Goal: Task Accomplishment & Management: Complete application form

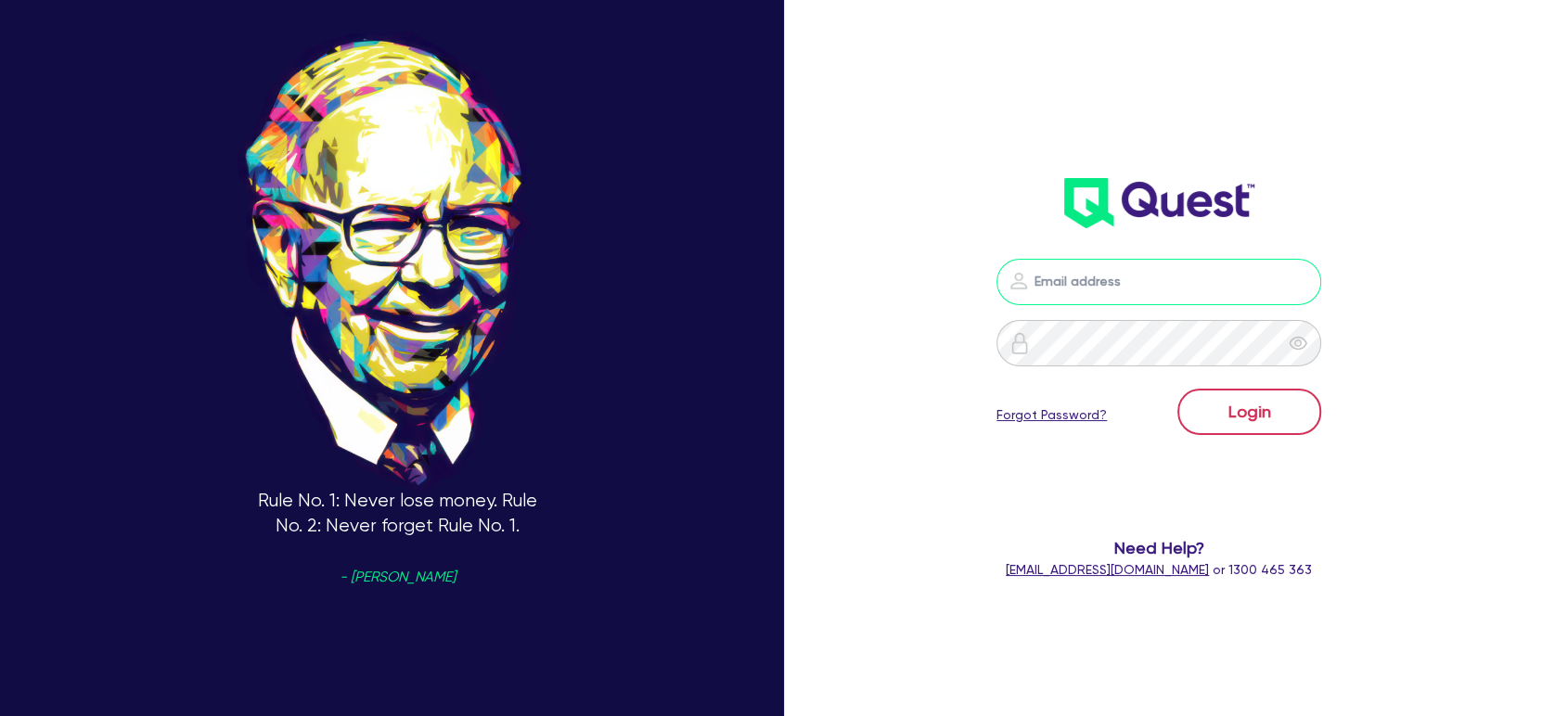
type input "[EMAIL_ADDRESS][PERSON_NAME][DOMAIN_NAME]"
click at [1234, 405] on button "Login" at bounding box center [1249, 412] width 144 height 46
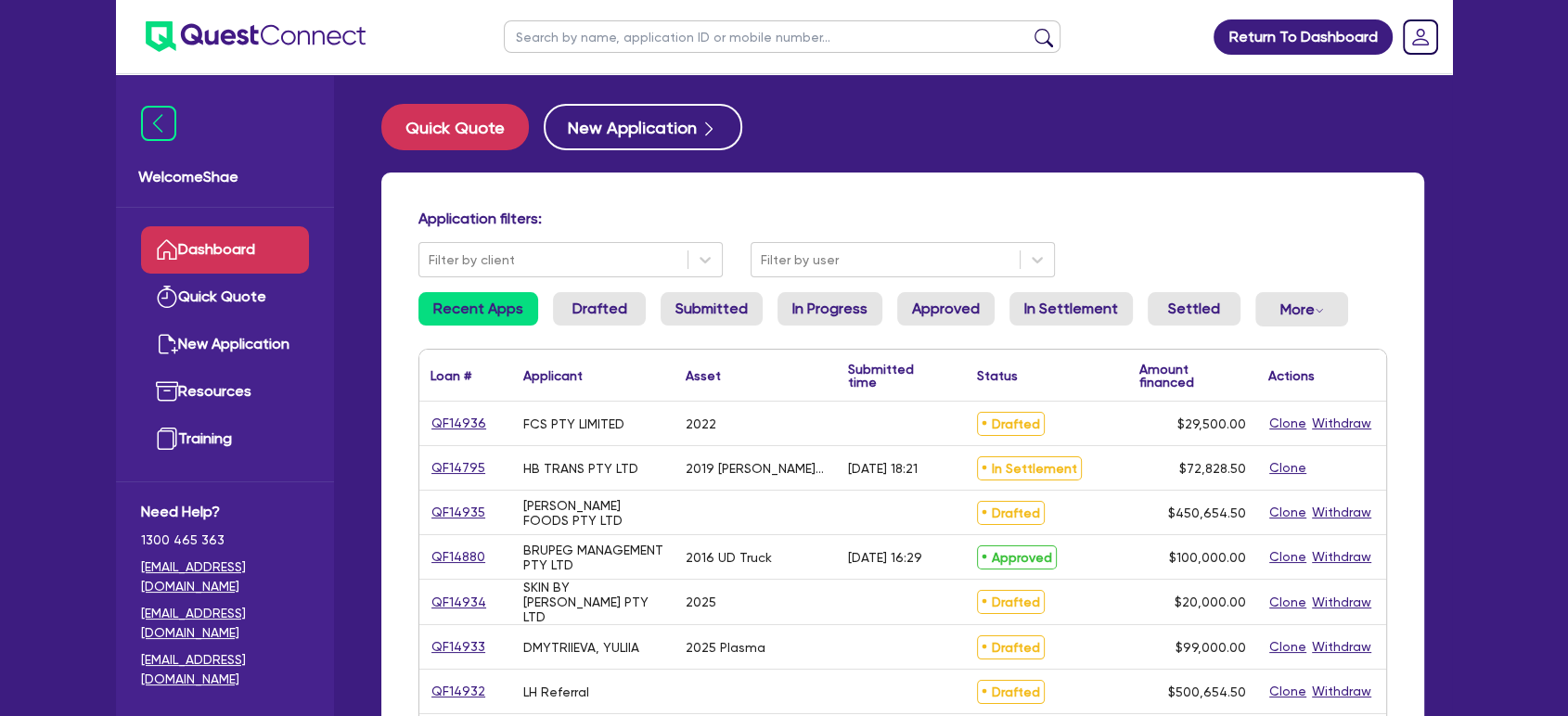
click at [575, 50] on input "text" at bounding box center [782, 36] width 557 height 33
paste input "QF14911"
type input "QF14911"
click at [1029, 28] on button "submit" at bounding box center [1043, 40] width 30 height 26
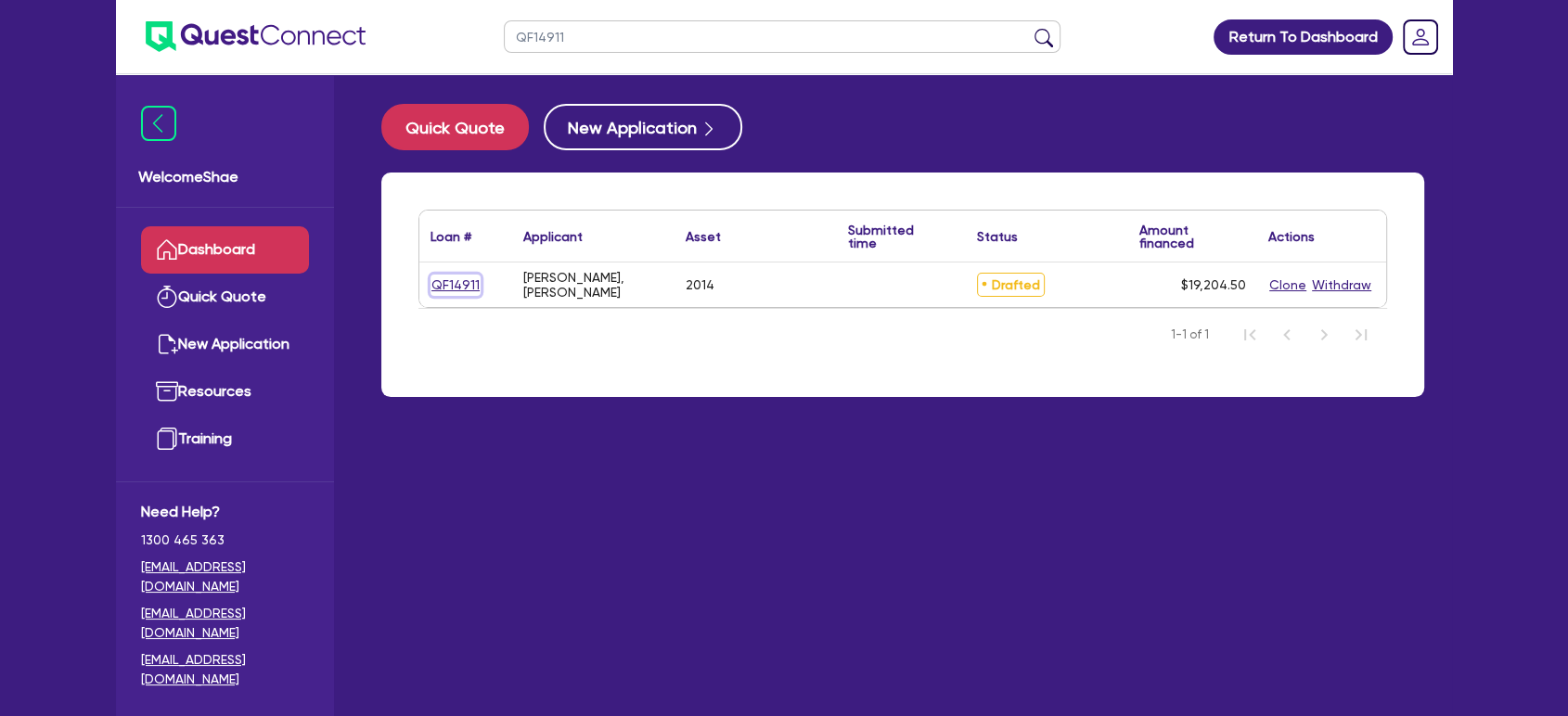
click at [453, 279] on link "QF14911" at bounding box center [456, 285] width 50 height 21
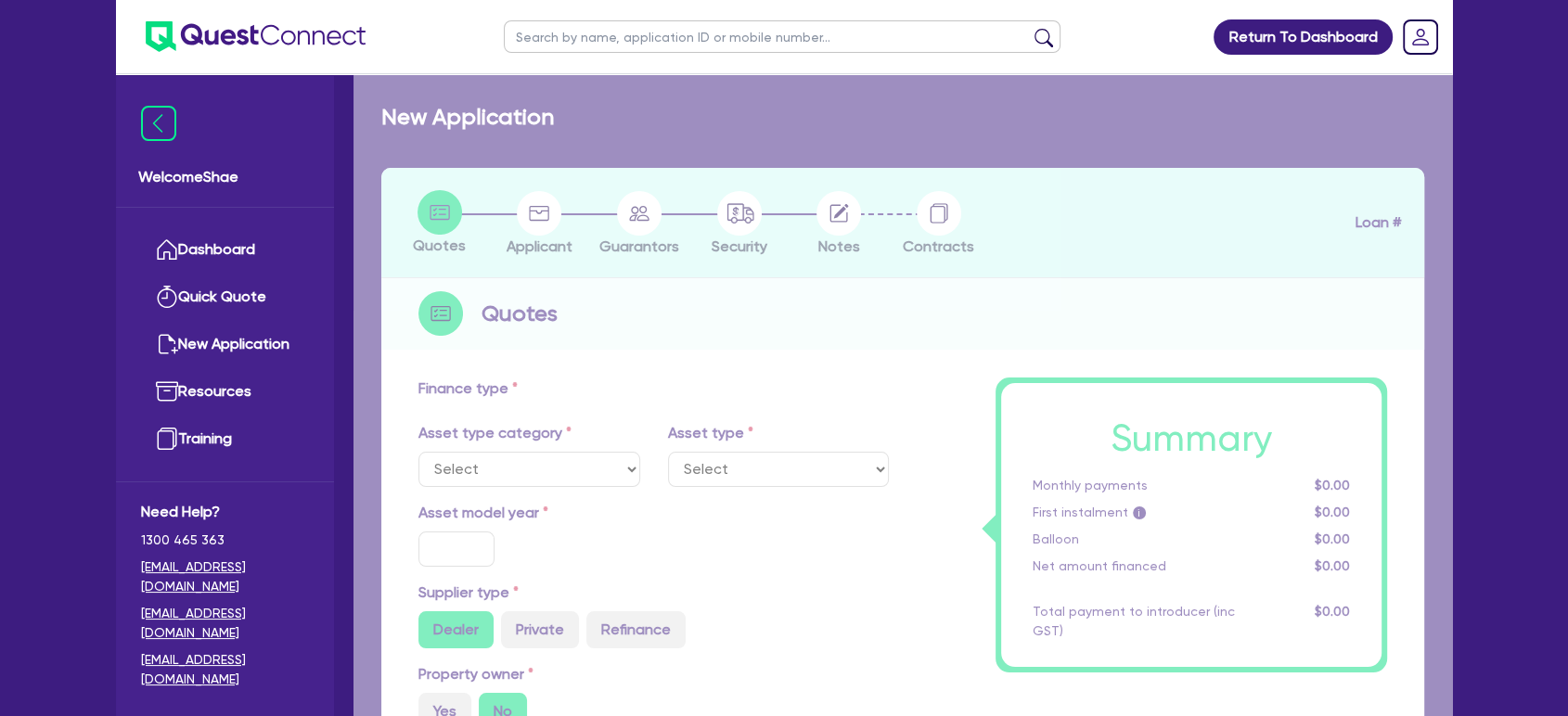
select select "CARS_AND_LIGHT_TRUCKS"
type input "2014"
radio input "true"
type input "16,900"
type input "15.95"
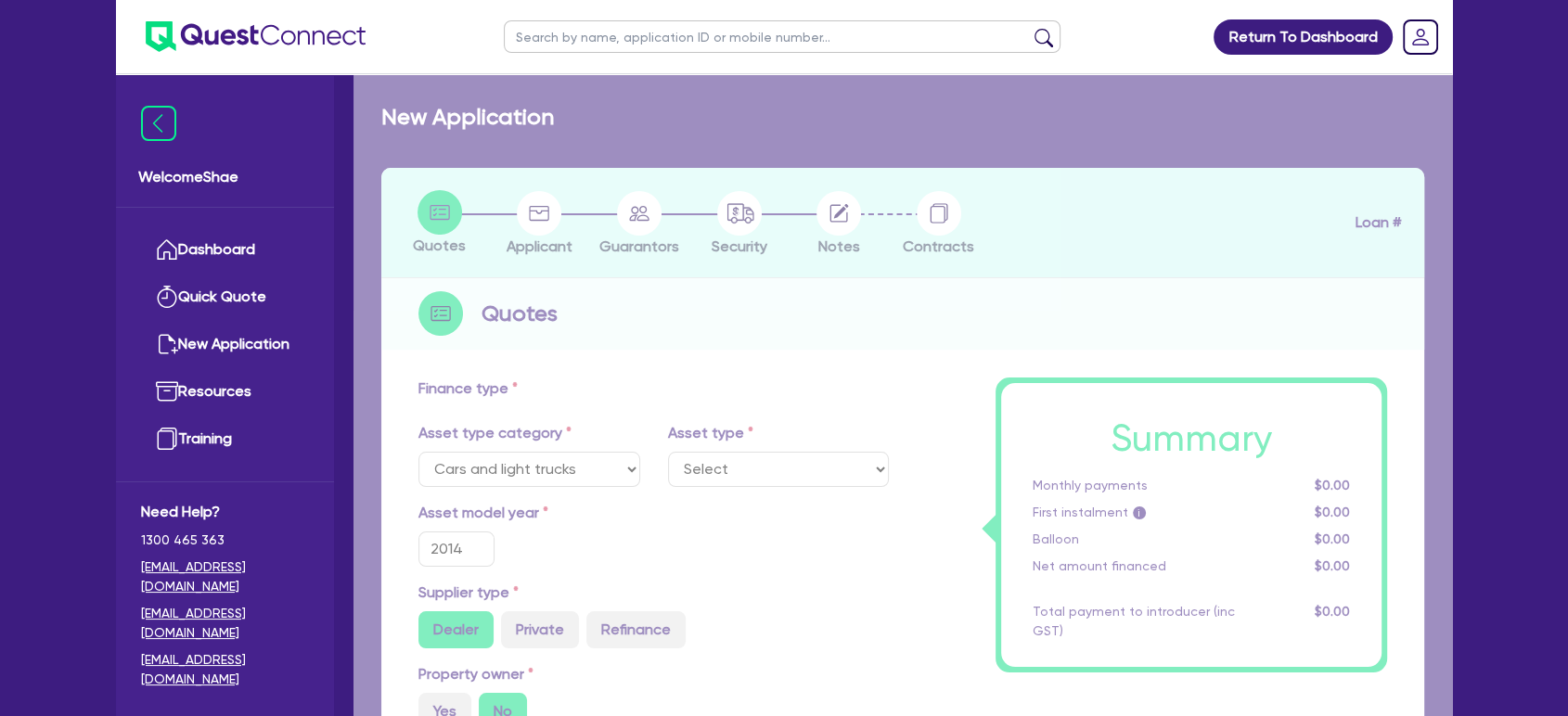
type input "1,500"
select select "PASSENGER_VEHICLES"
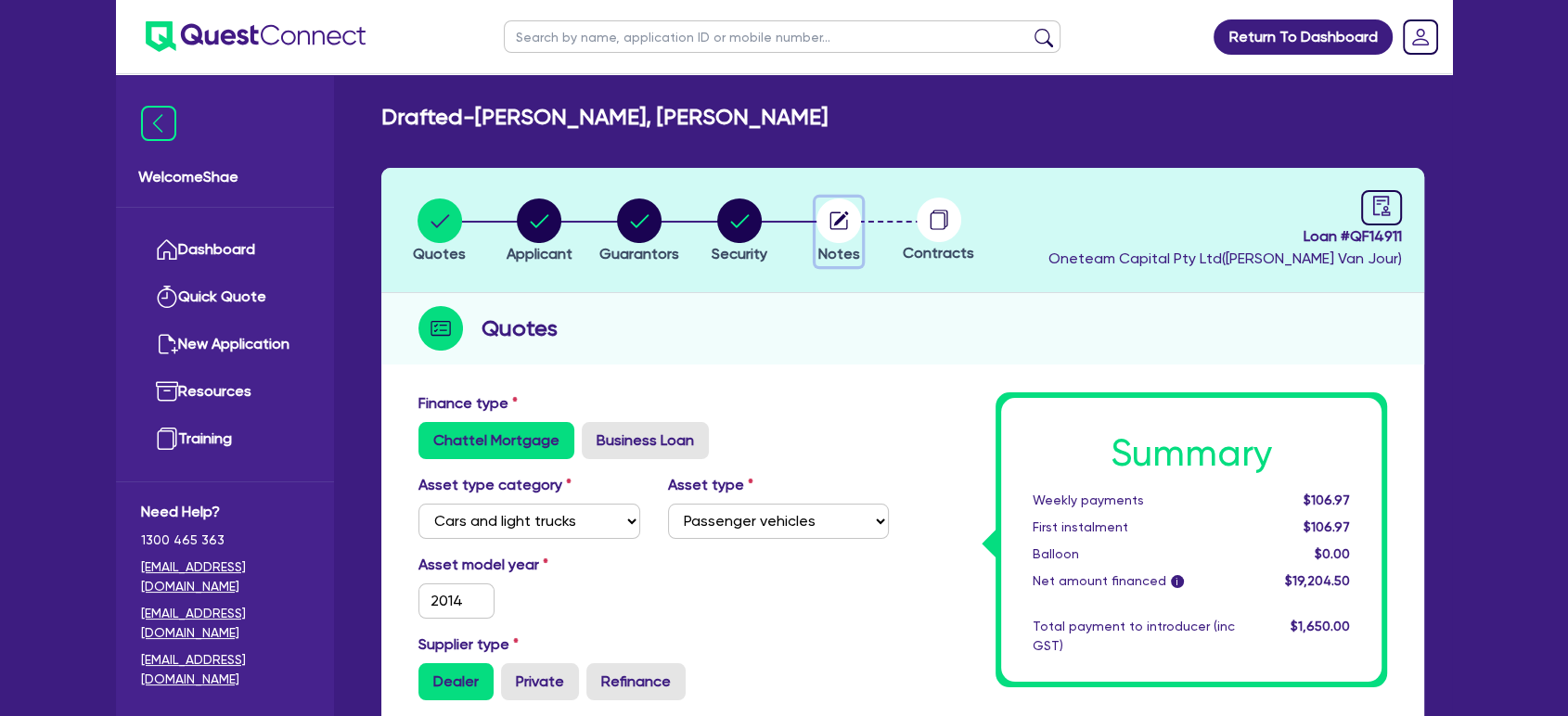
click at [857, 226] on circle "button" at bounding box center [839, 220] width 45 height 45
select select "Other"
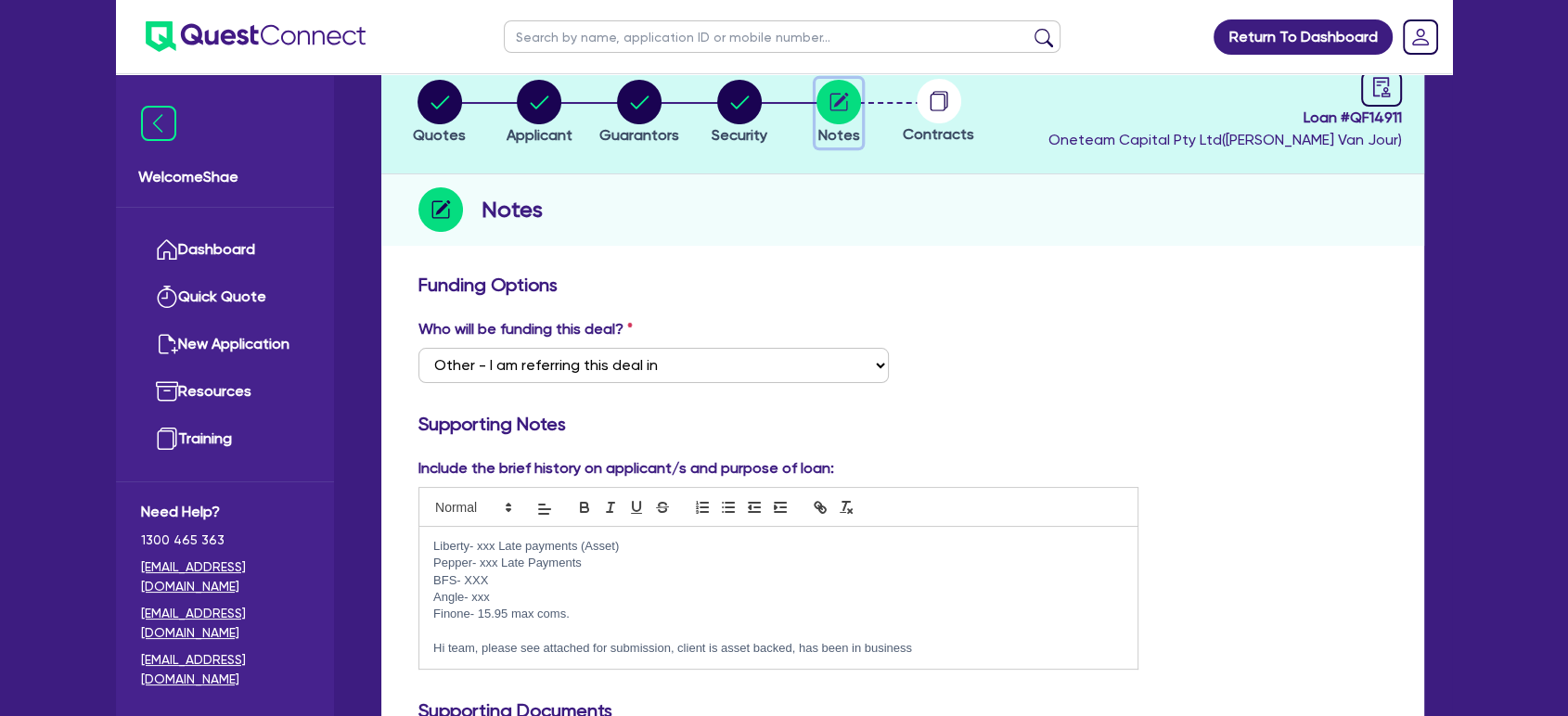
scroll to position [309, 0]
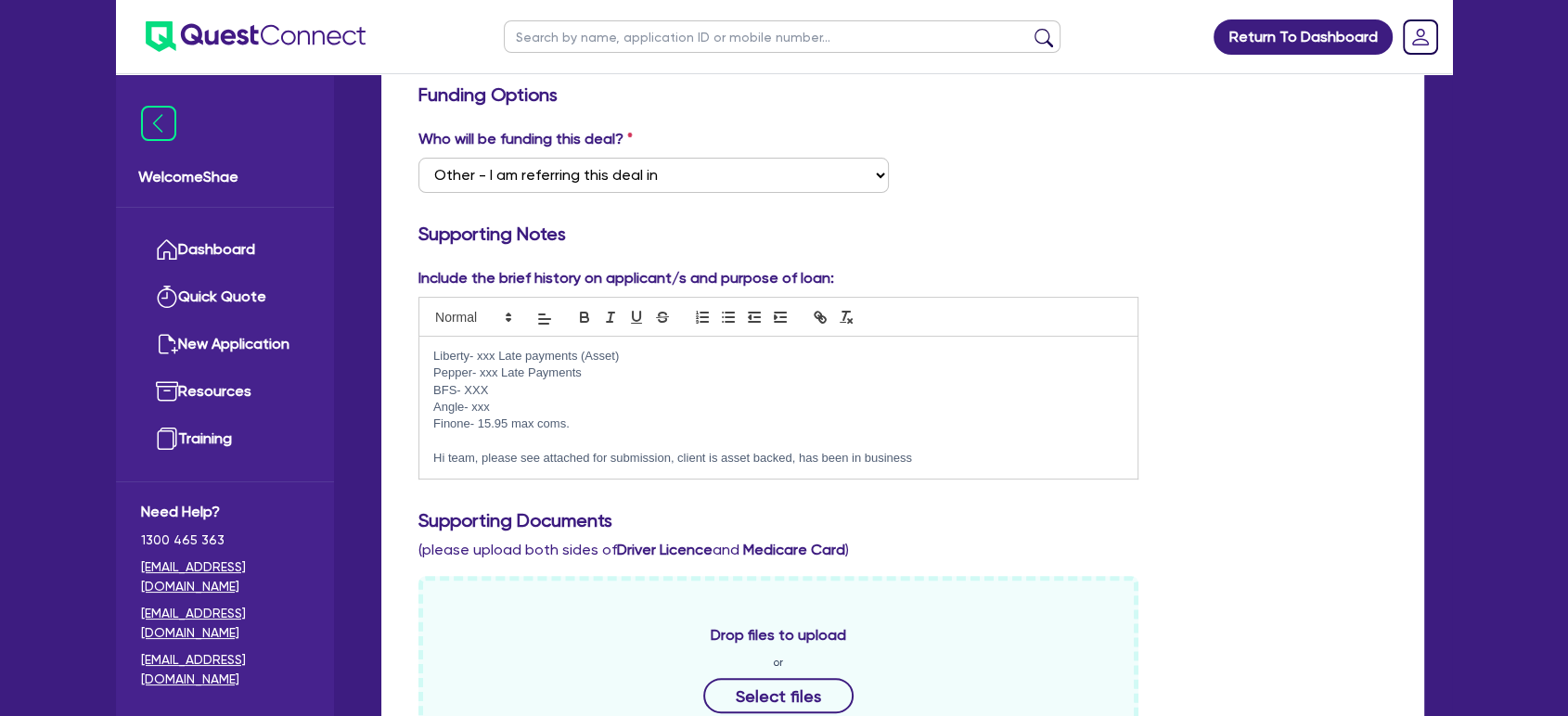
click at [697, 386] on p "BFS- XXX" at bounding box center [778, 390] width 691 height 16
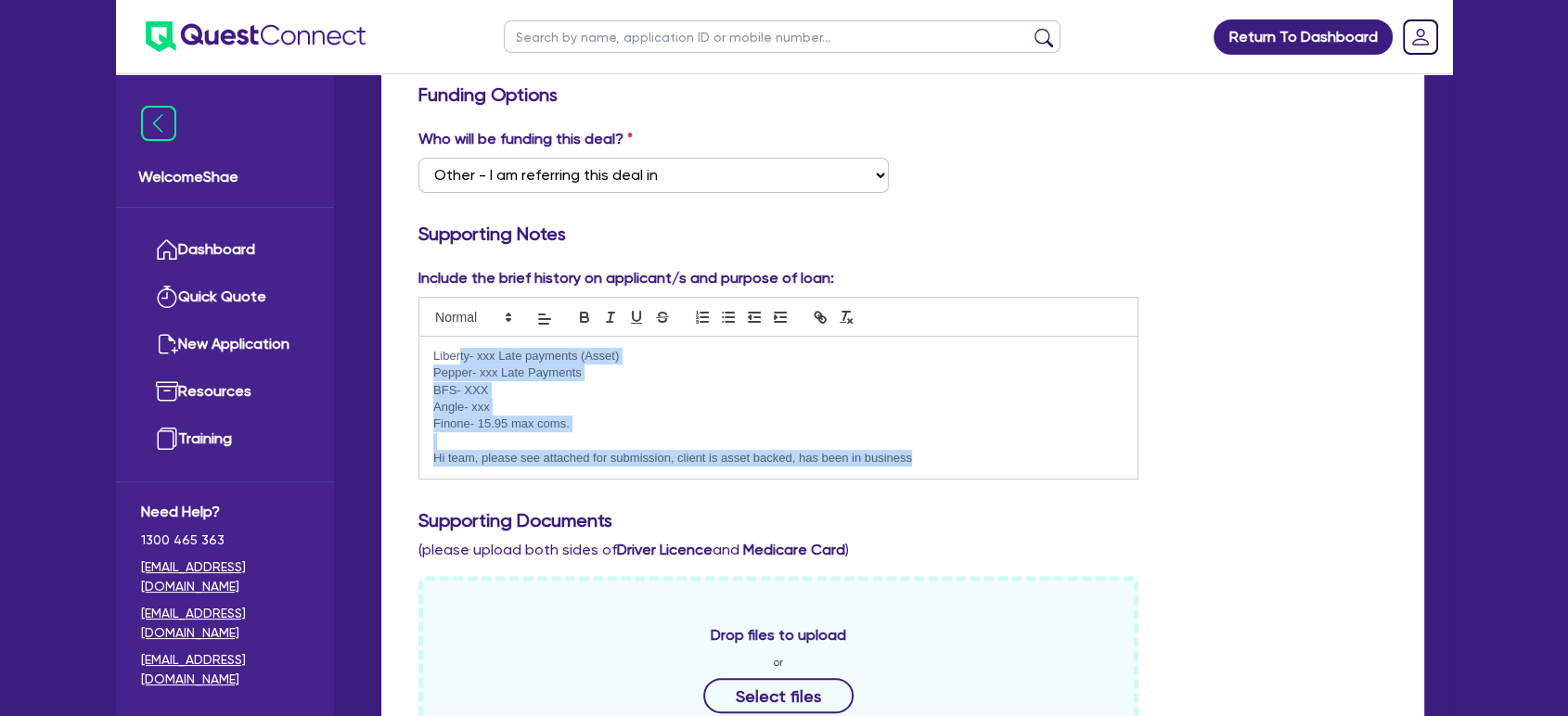
drag, startPoint x: 464, startPoint y: 359, endPoint x: 1034, endPoint y: 465, distance: 579.8
click at [1034, 465] on div "Liberty- xxx Late payments (Asset) Pepper- xxx Late Payments BFS- XXX Angle- xx…" at bounding box center [779, 408] width 718 height 142
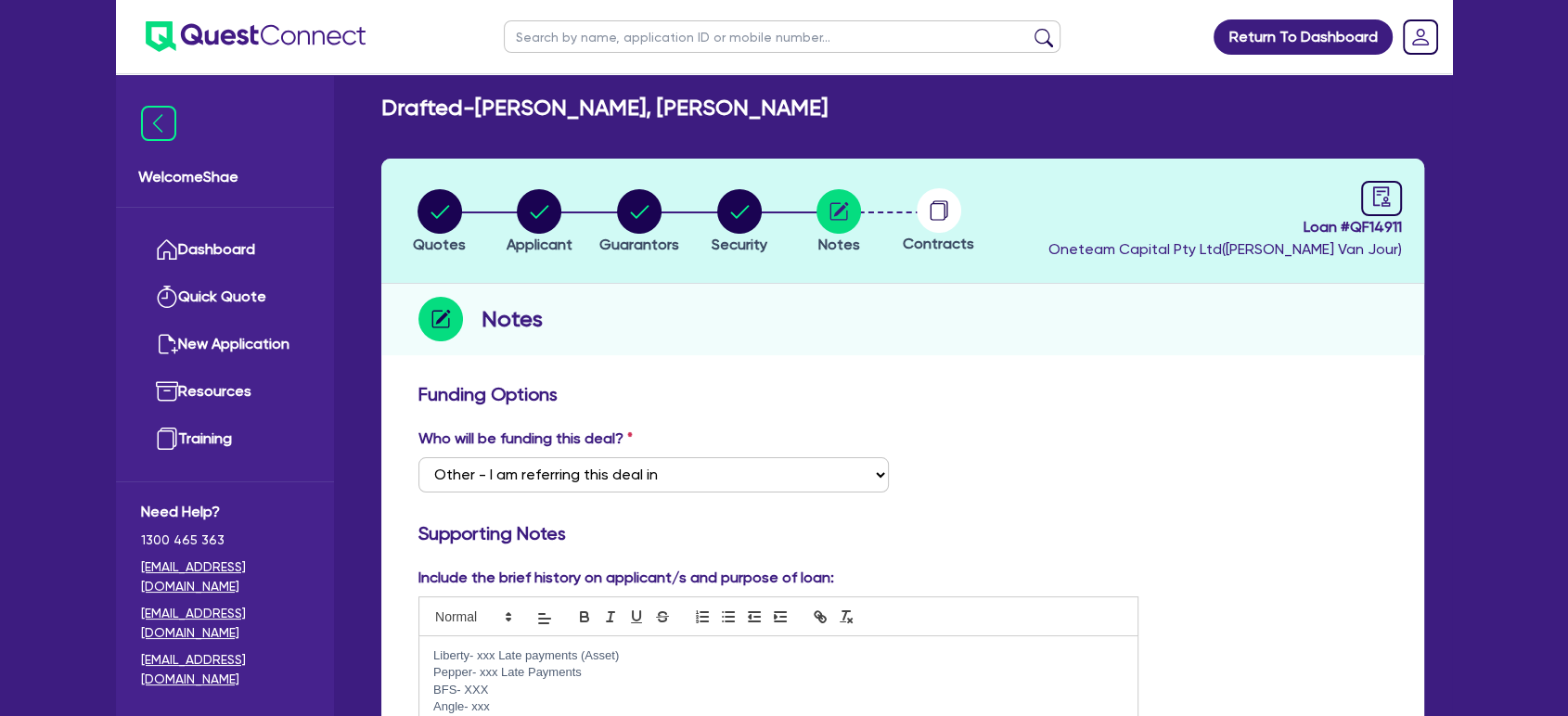
scroll to position [0, 0]
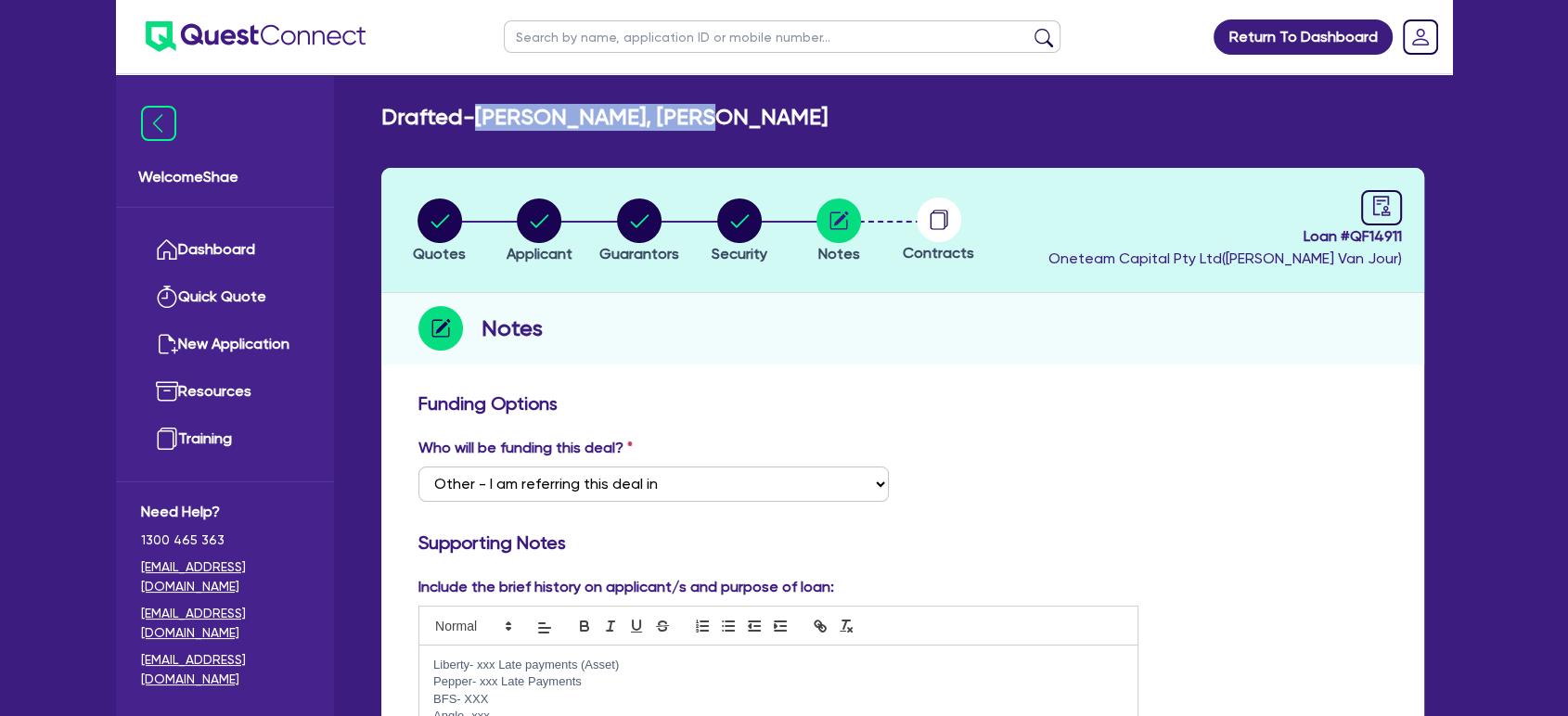
drag, startPoint x: 749, startPoint y: 115, endPoint x: 490, endPoint y: 124, distance: 259.2
click at [490, 124] on div "Drafted - [PERSON_NAME], [PERSON_NAME]" at bounding box center [903, 118] width 1071 height 27
copy h2 "[PERSON_NAME], [PERSON_NAME]"
click at [557, 241] on icon "button" at bounding box center [539, 220] width 45 height 45
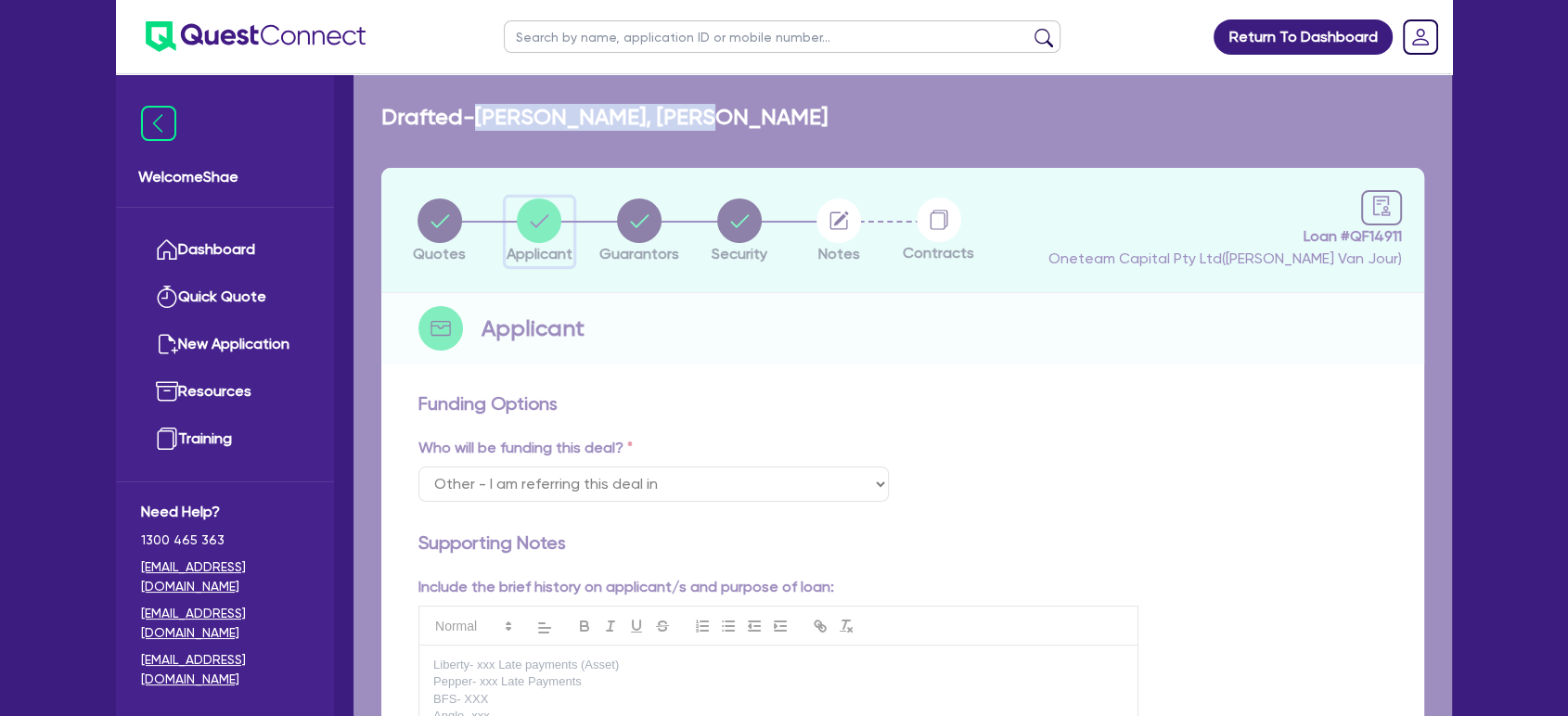
select select "SOLE_TRADER"
select select "BUILDING_CONSTRUCTION"
select select "TRADES_SERVICES_BUSINESSES_GOVERNMENT"
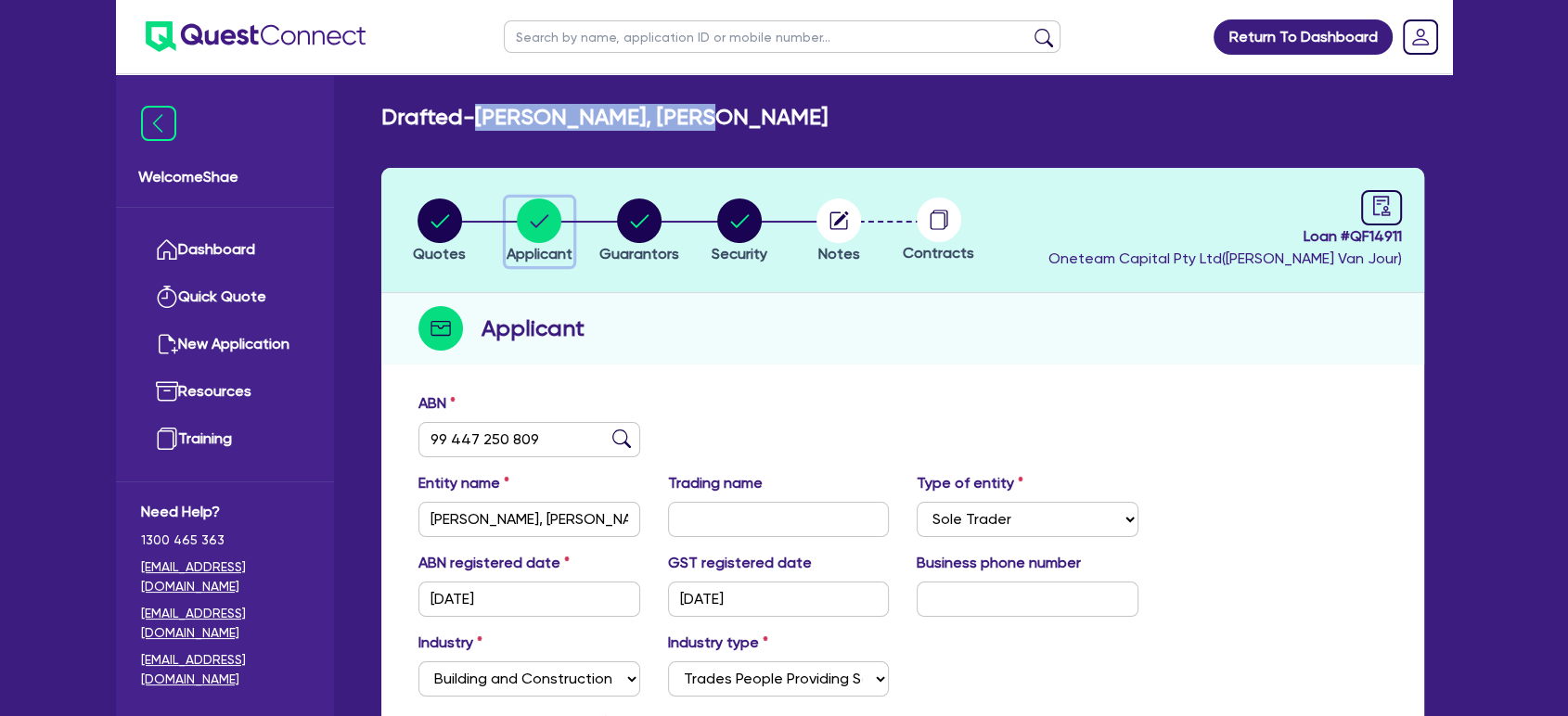
scroll to position [256, 0]
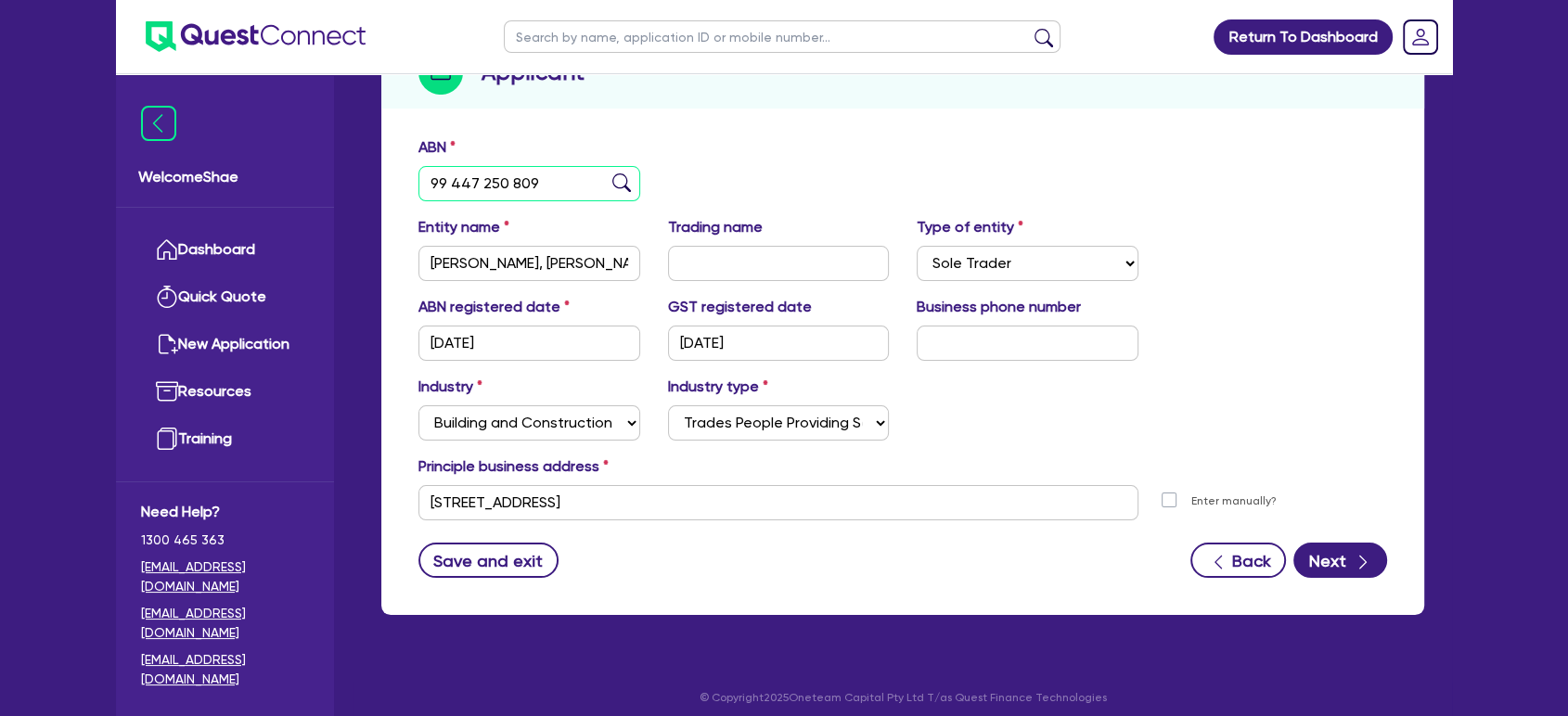
click at [484, 177] on input "99 447 250 809" at bounding box center [530, 183] width 222 height 35
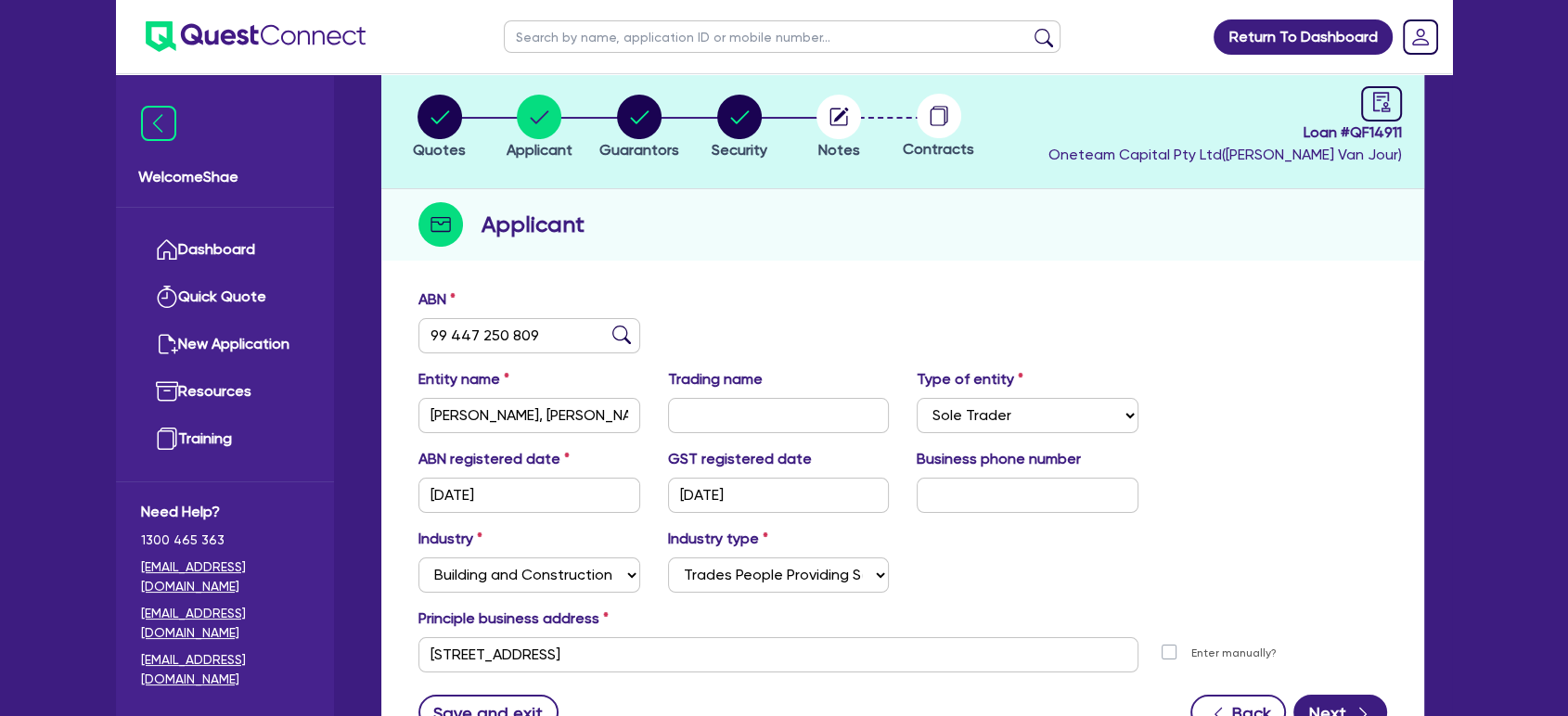
scroll to position [0, 0]
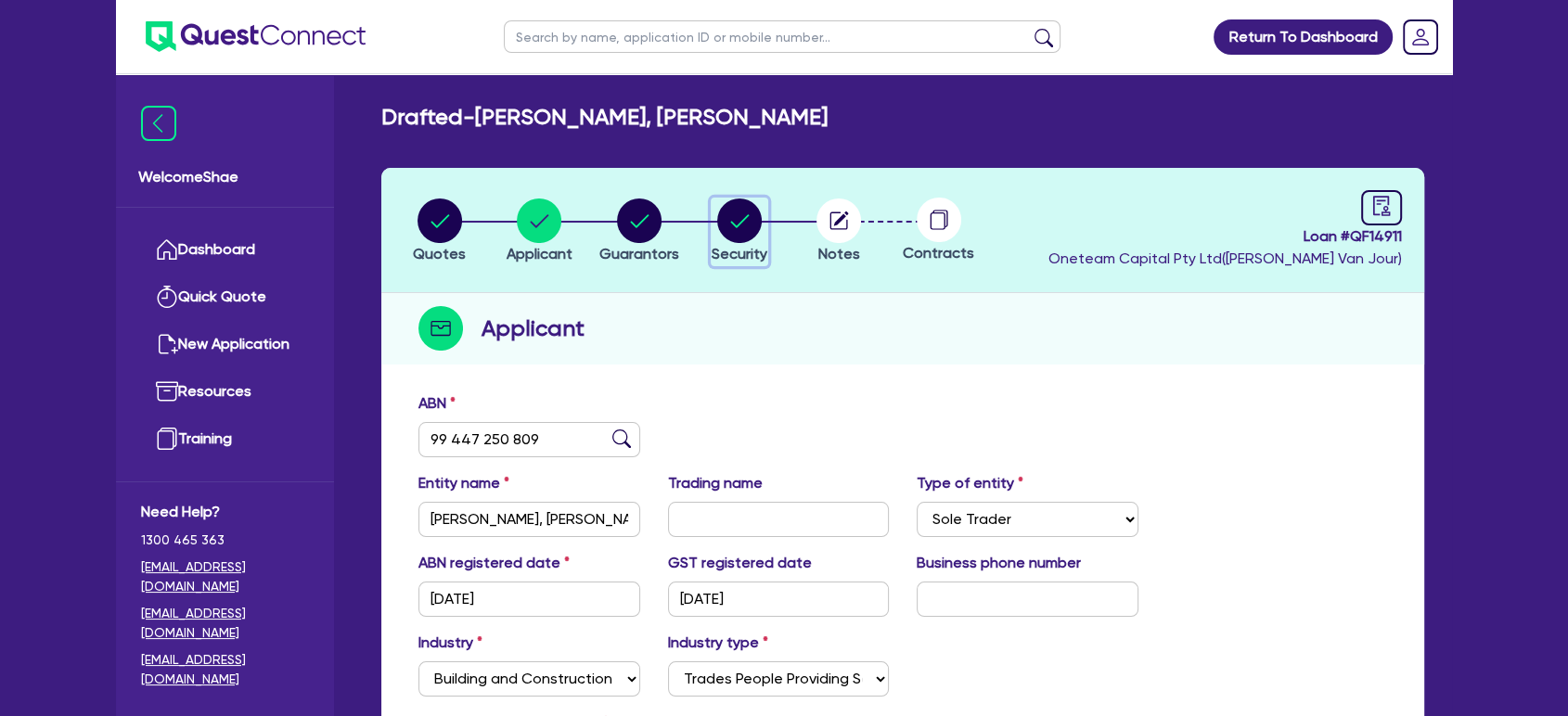
click at [742, 219] on icon "button" at bounding box center [739, 221] width 18 height 13
select select "CARS_AND_LIGHT_TRUCKS"
select select "PASSENGER_VEHICLES"
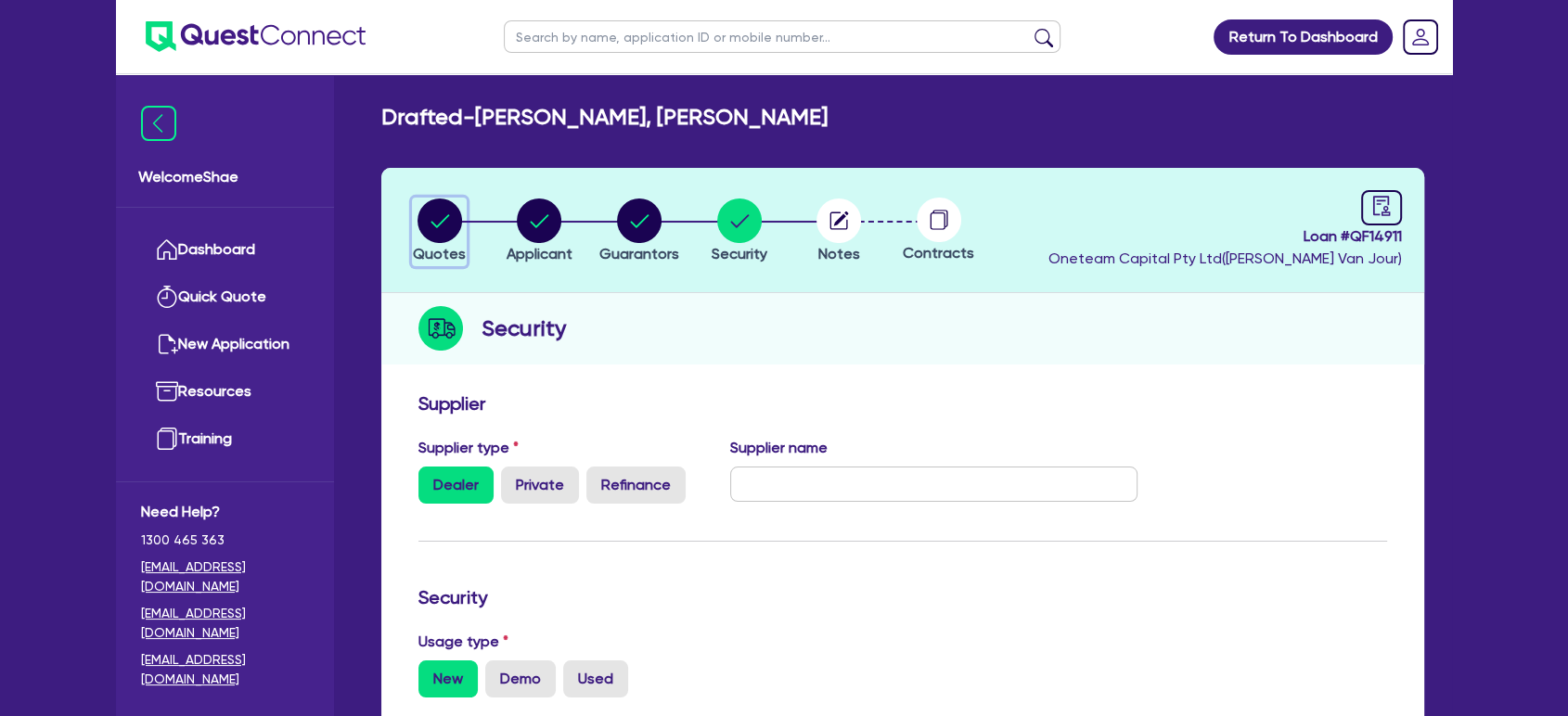
click at [455, 235] on circle "button" at bounding box center [440, 220] width 45 height 45
select select "CARS_AND_LIGHT_TRUCKS"
select select "PASSENGER_VEHICLES"
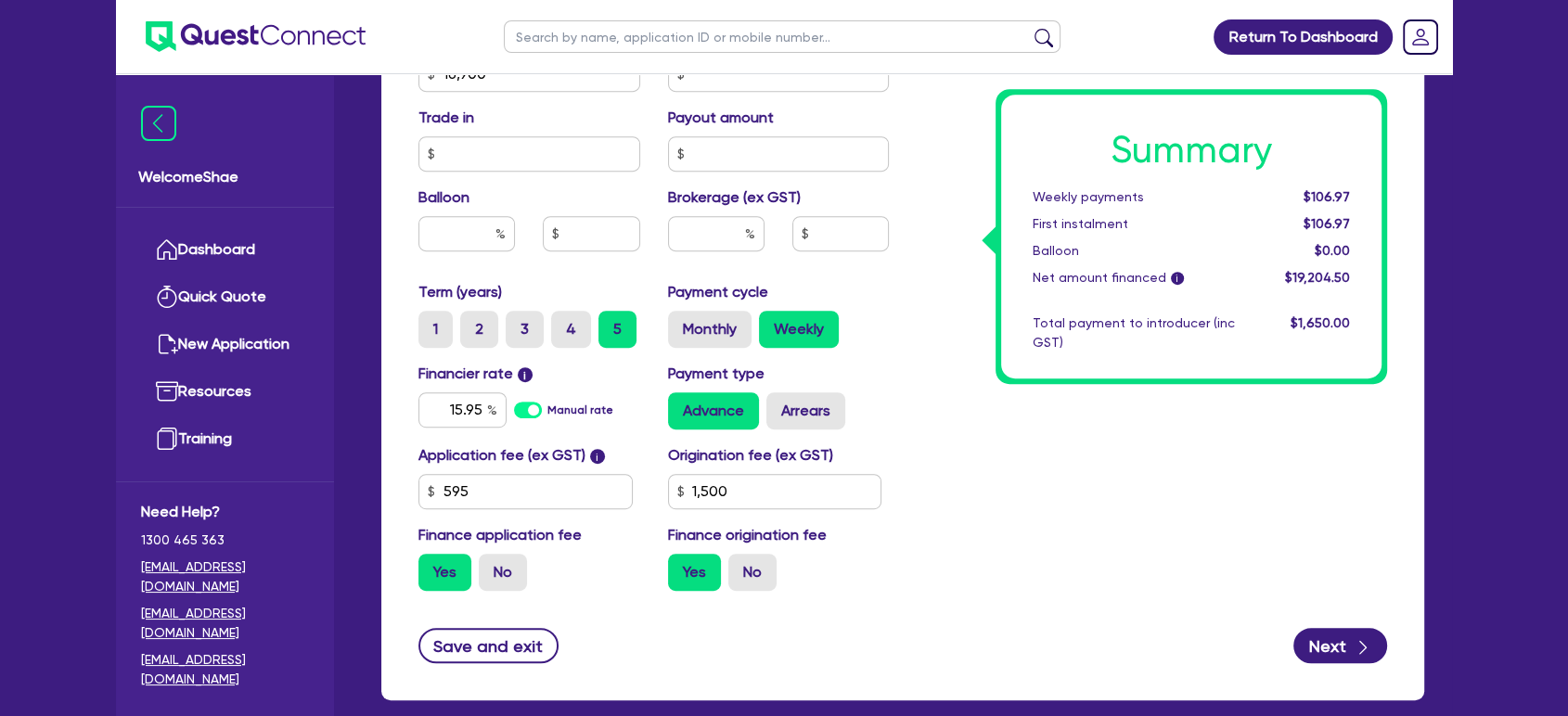
scroll to position [721, 0]
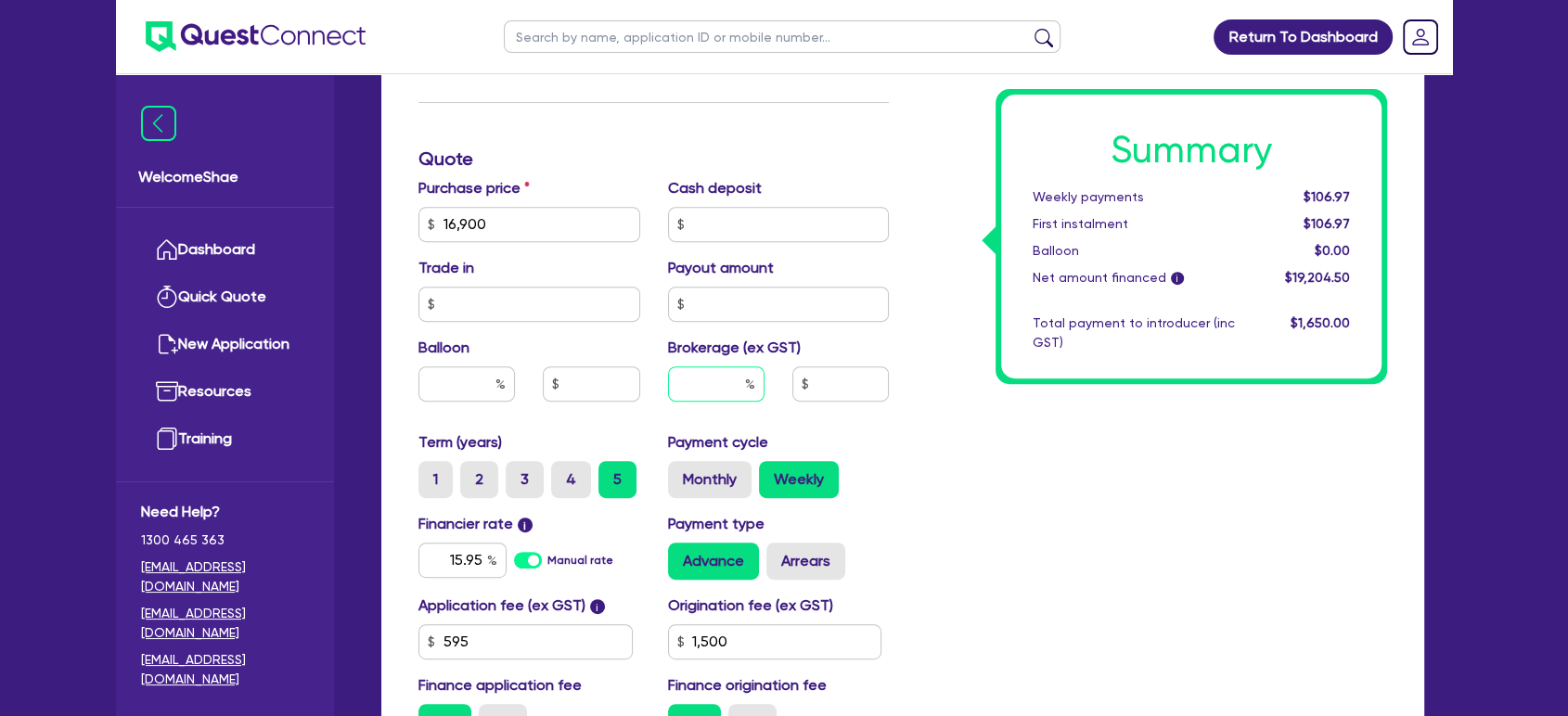
drag, startPoint x: 735, startPoint y: 376, endPoint x: 731, endPoint y: 388, distance: 12.6
click at [731, 388] on input "text" at bounding box center [716, 384] width 97 height 35
type input "8"
type input "16,900"
type input "1,500"
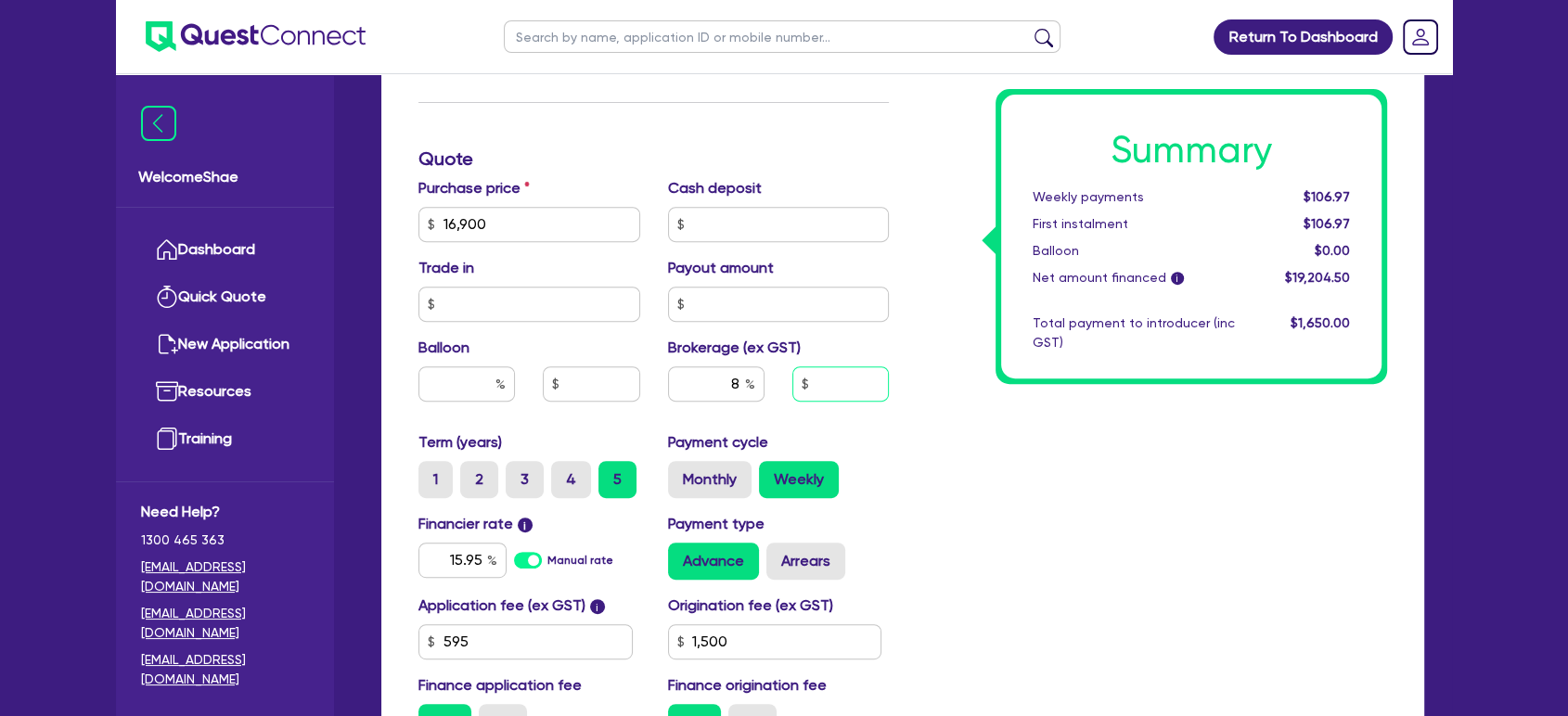
type input "16,900"
type input "1,536.36"
type input "1,500"
type input "16,900"
type input "1,536.36"
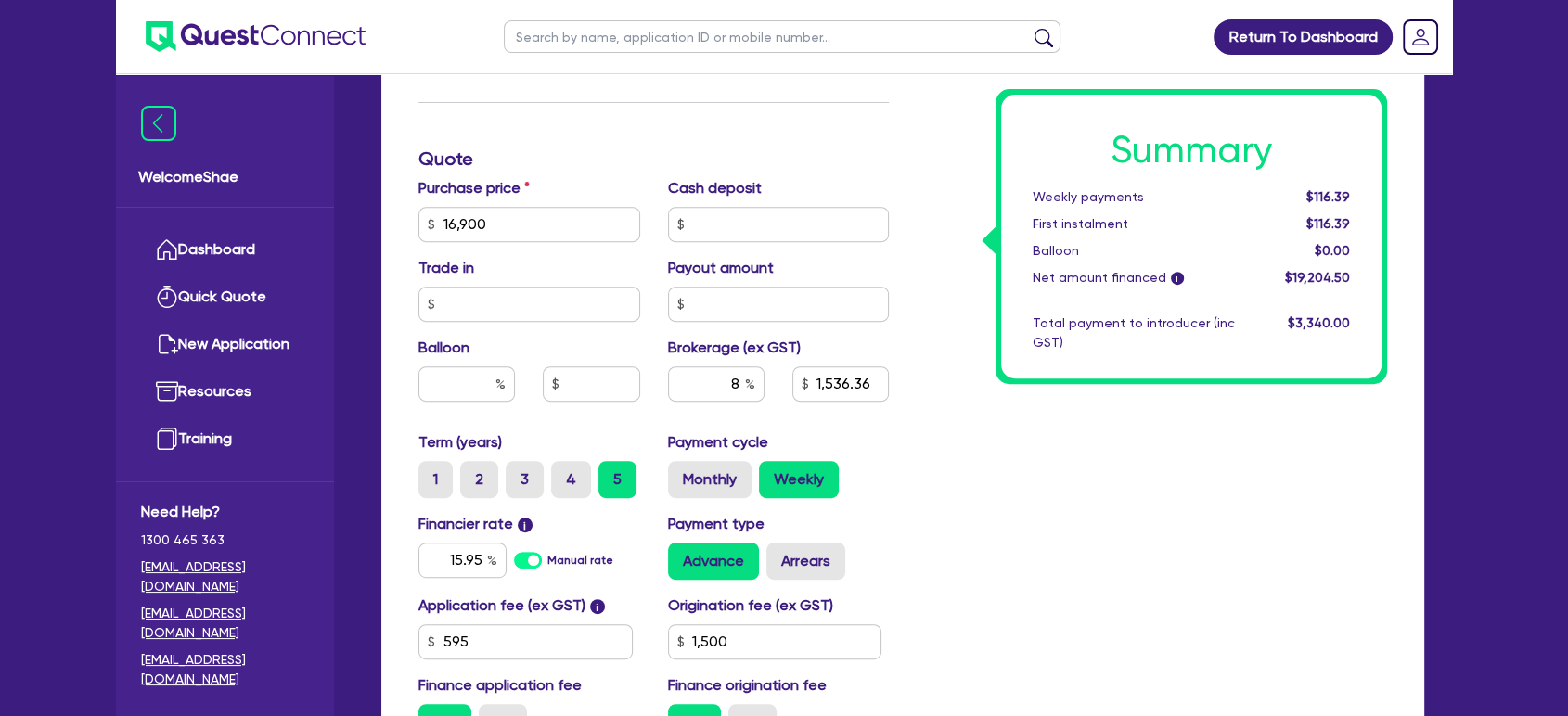
type input "1,500"
click at [1168, 431] on div "Summary Weekly payments Calculating... First instalment Calculating... Balloon …" at bounding box center [1152, 213] width 498 height 1085
type input "16,900"
type input "1,536.36"
type input "1,500"
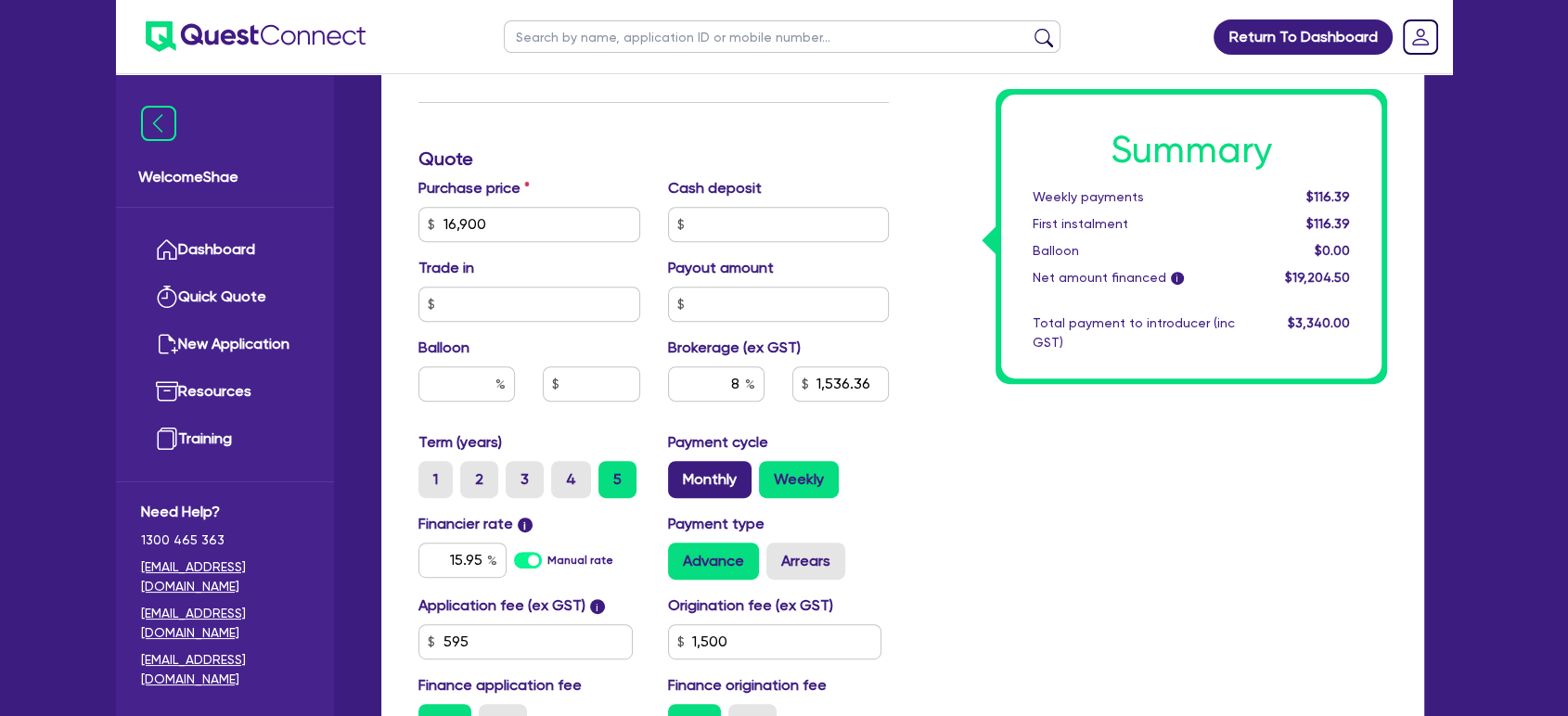
click at [735, 479] on label "Monthly" at bounding box center [710, 479] width 83 height 37
click at [680, 473] on input "Monthly" at bounding box center [674, 466] width 12 height 12
radio input "true"
type input "16,900"
type input "1,536.36"
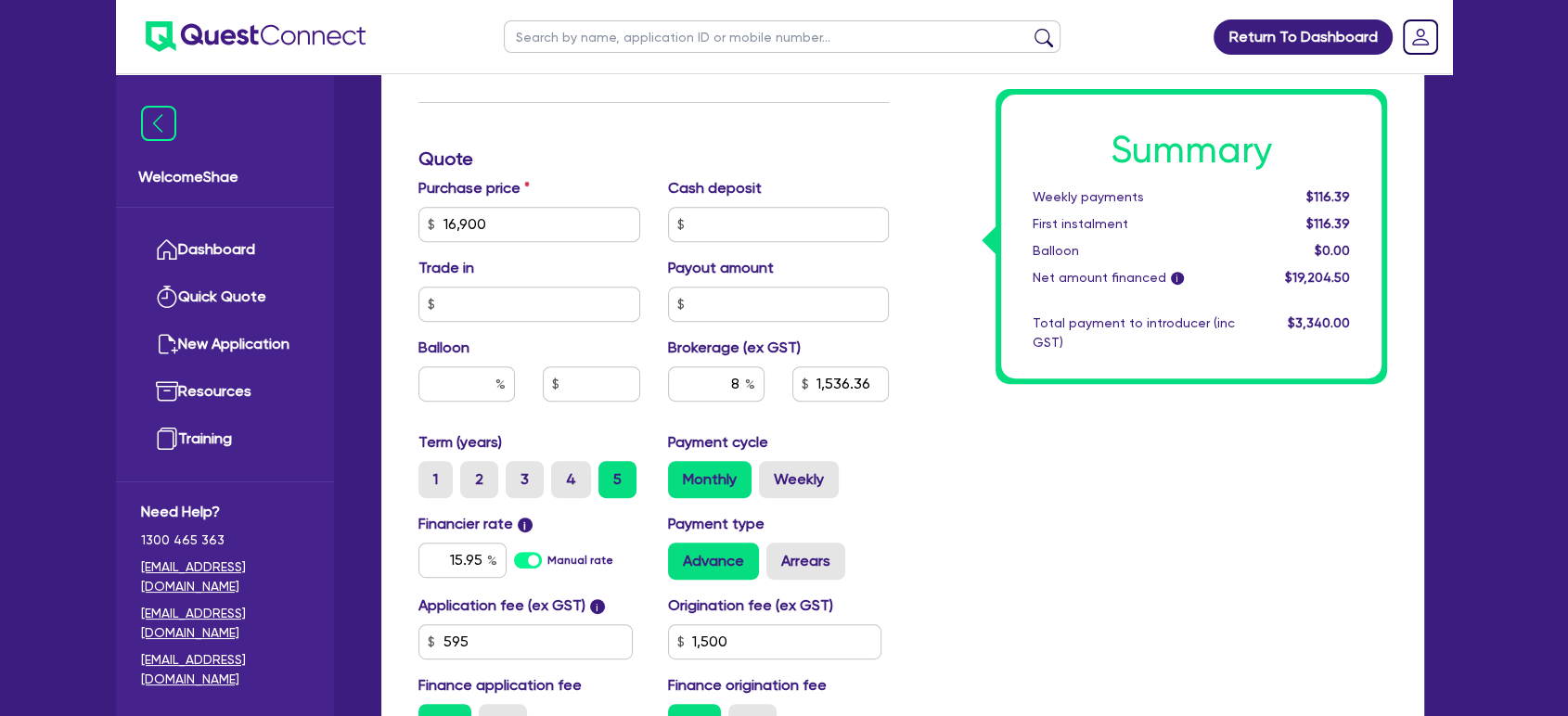
type input "1,500"
type input "16,900"
type input "1,536.36"
type input "1,500"
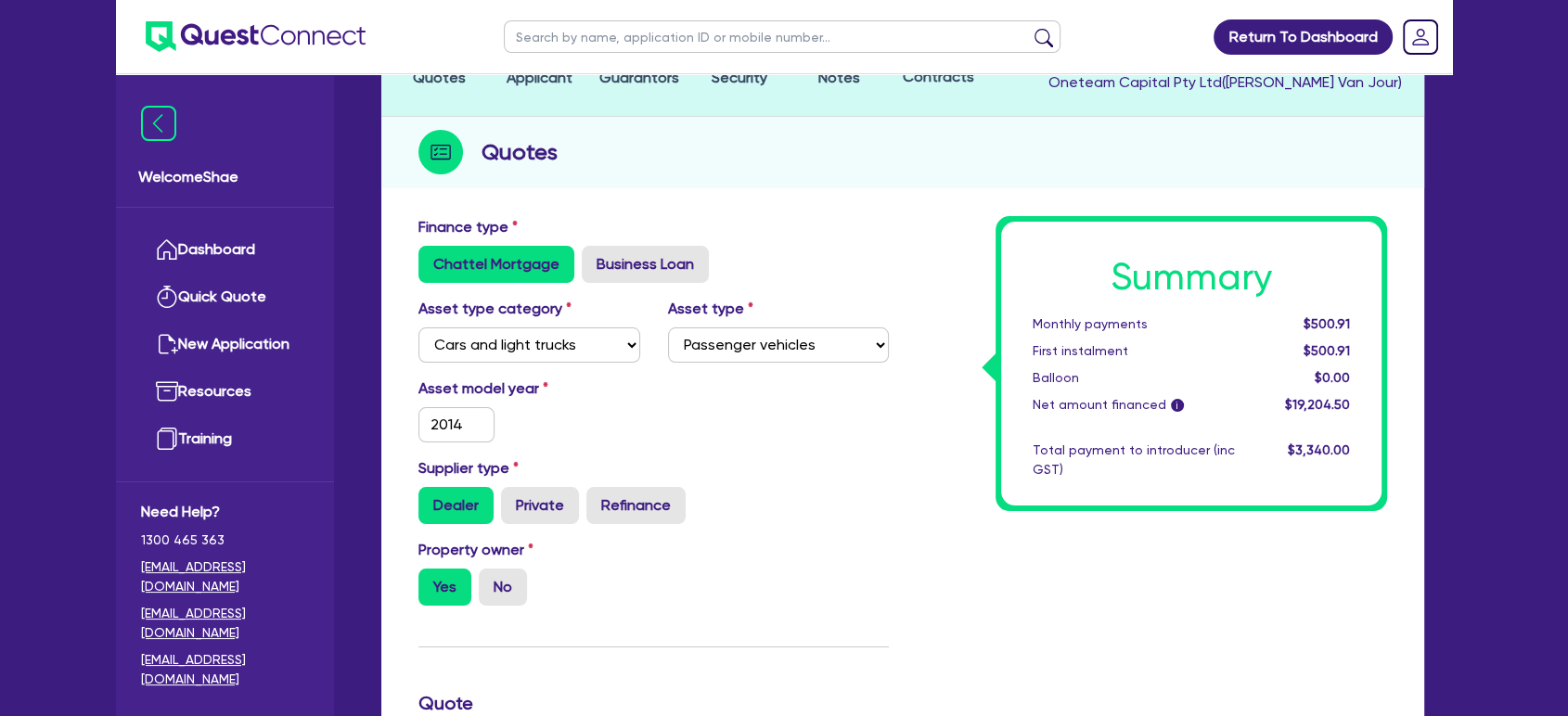
scroll to position [0, 0]
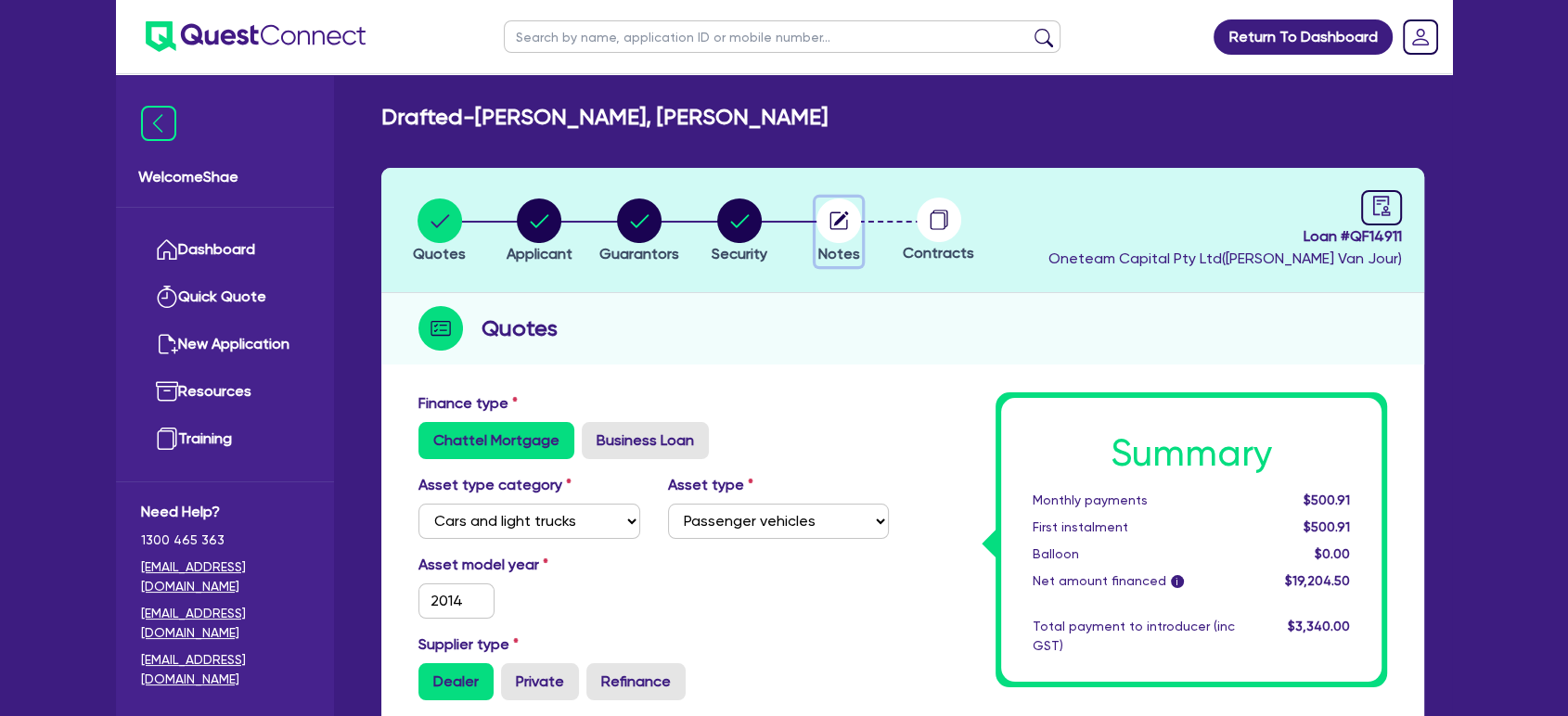
click at [838, 229] on circle "button" at bounding box center [839, 220] width 45 height 45
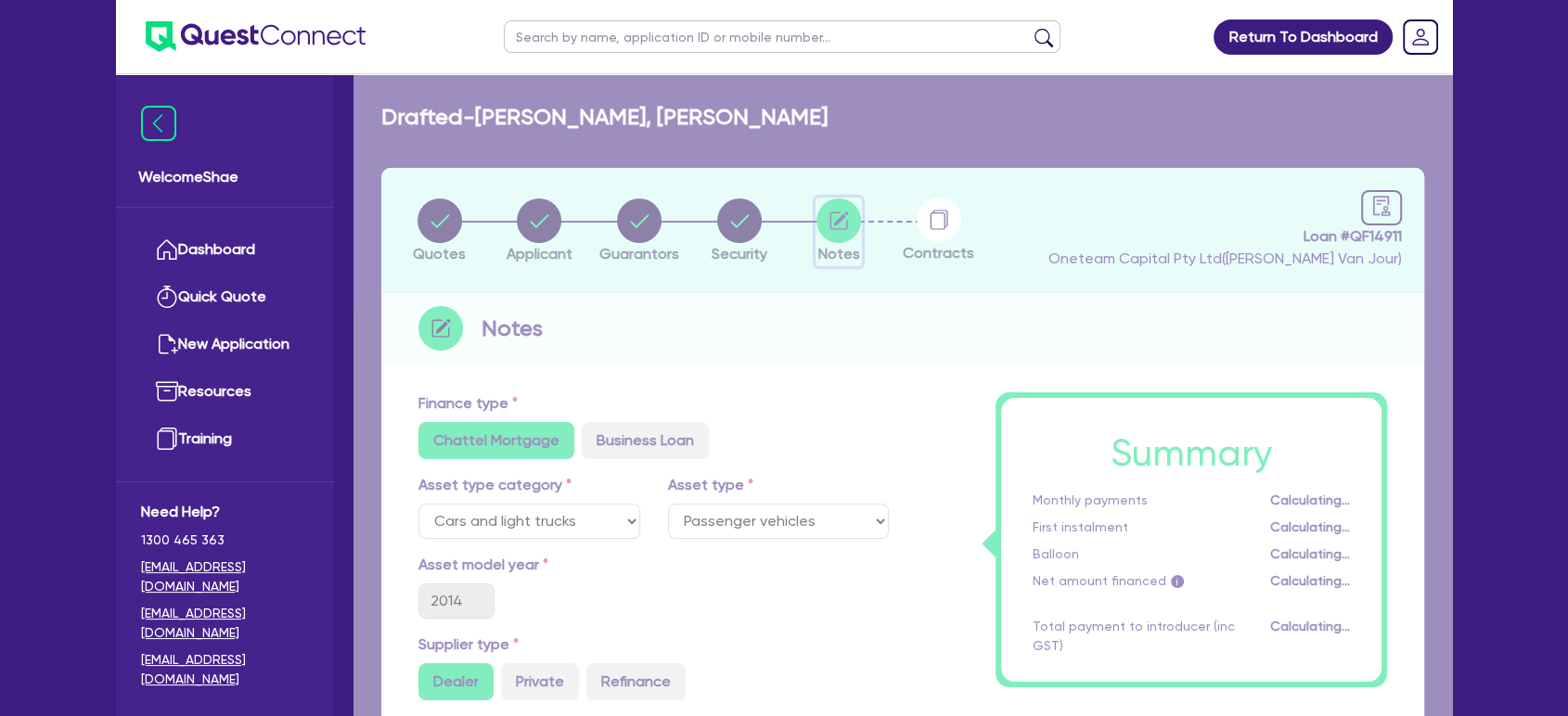
select select "Other"
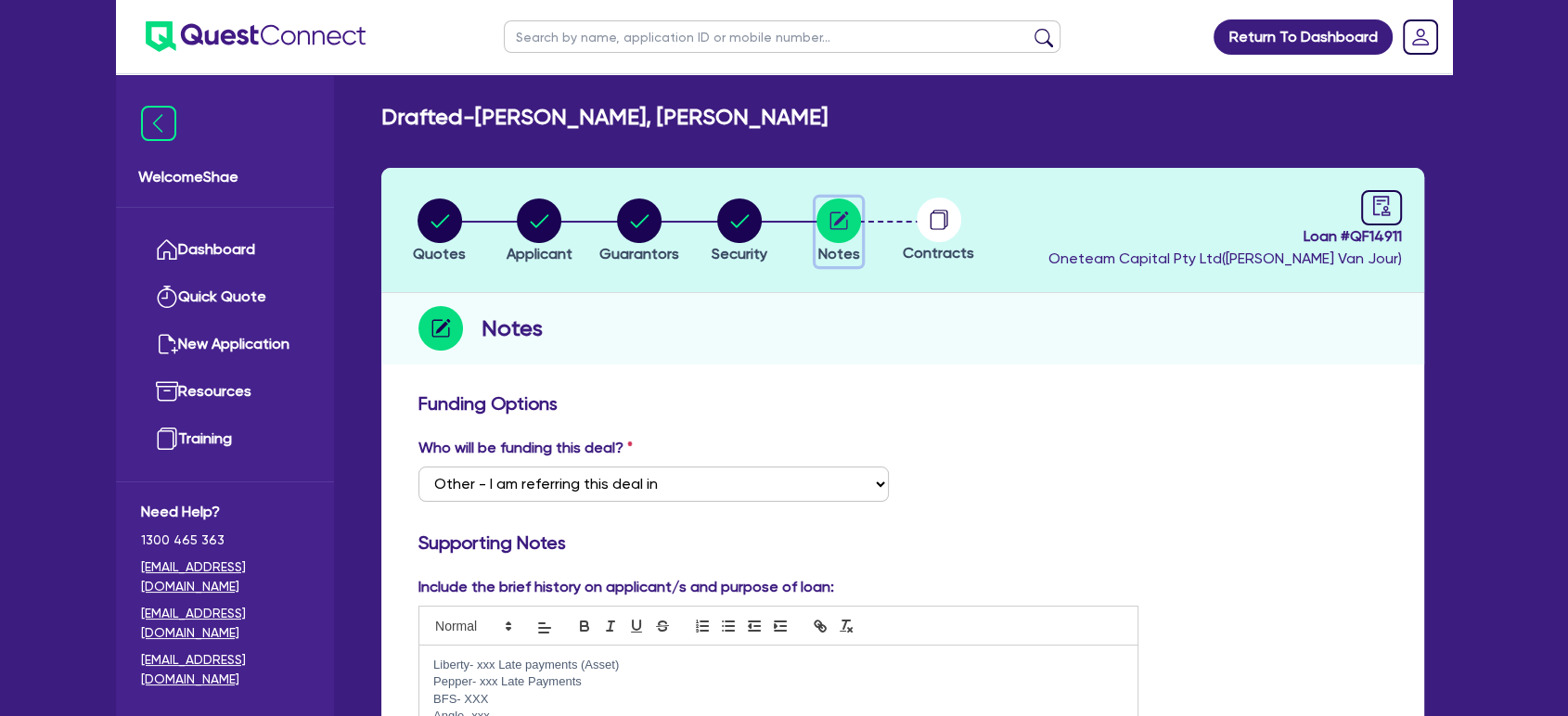
scroll to position [309, 0]
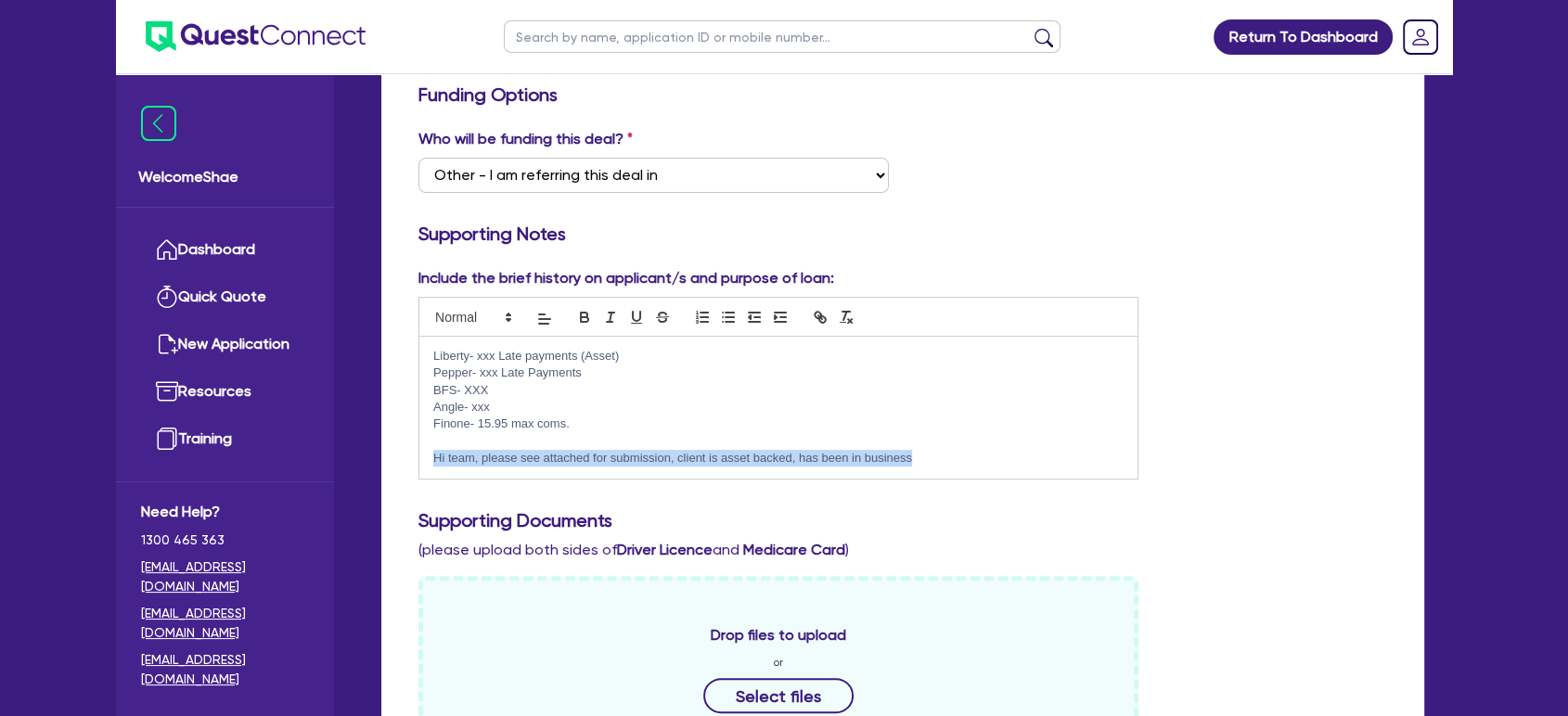
drag, startPoint x: 432, startPoint y: 451, endPoint x: 938, endPoint y: 454, distance: 506.0
click at [938, 454] on p "Hi team, please see attached for submission, client is asset backed, has been i…" at bounding box center [778, 458] width 691 height 16
copy p "Hi team, please see attached for submission, client is asset backed, has been i…"
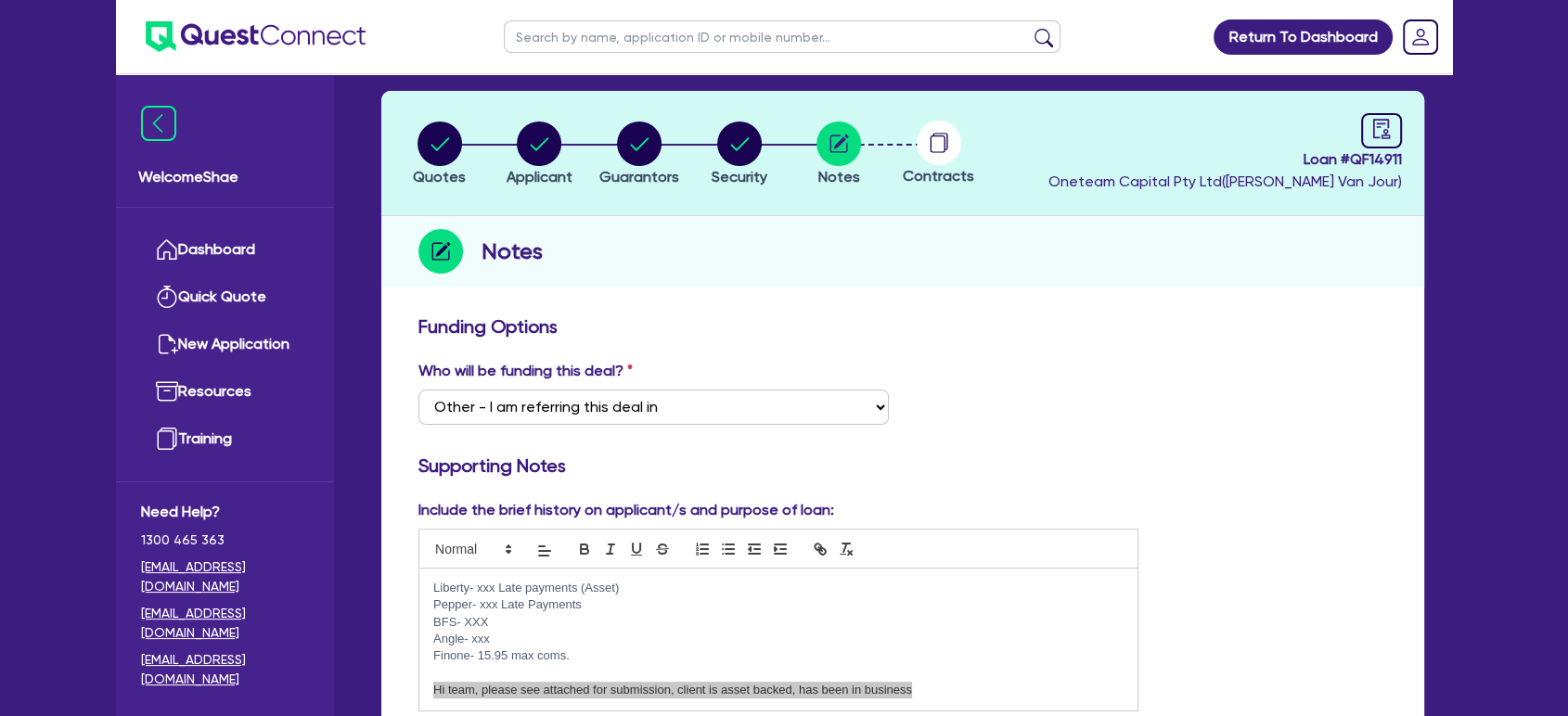
scroll to position [0, 0]
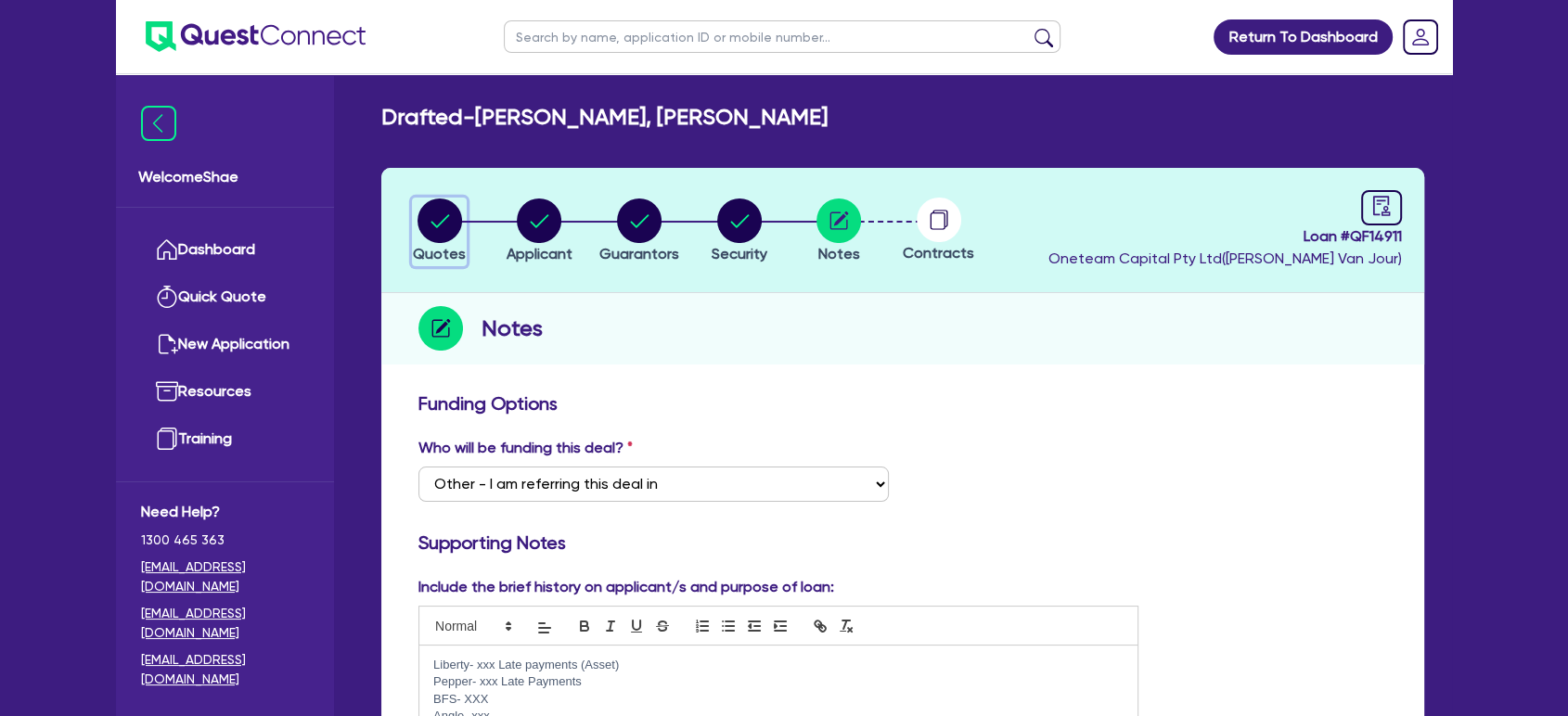
click at [446, 216] on icon "button" at bounding box center [440, 221] width 18 height 13
select select "CARS_AND_LIGHT_TRUCKS"
select select "PASSENGER_VEHICLES"
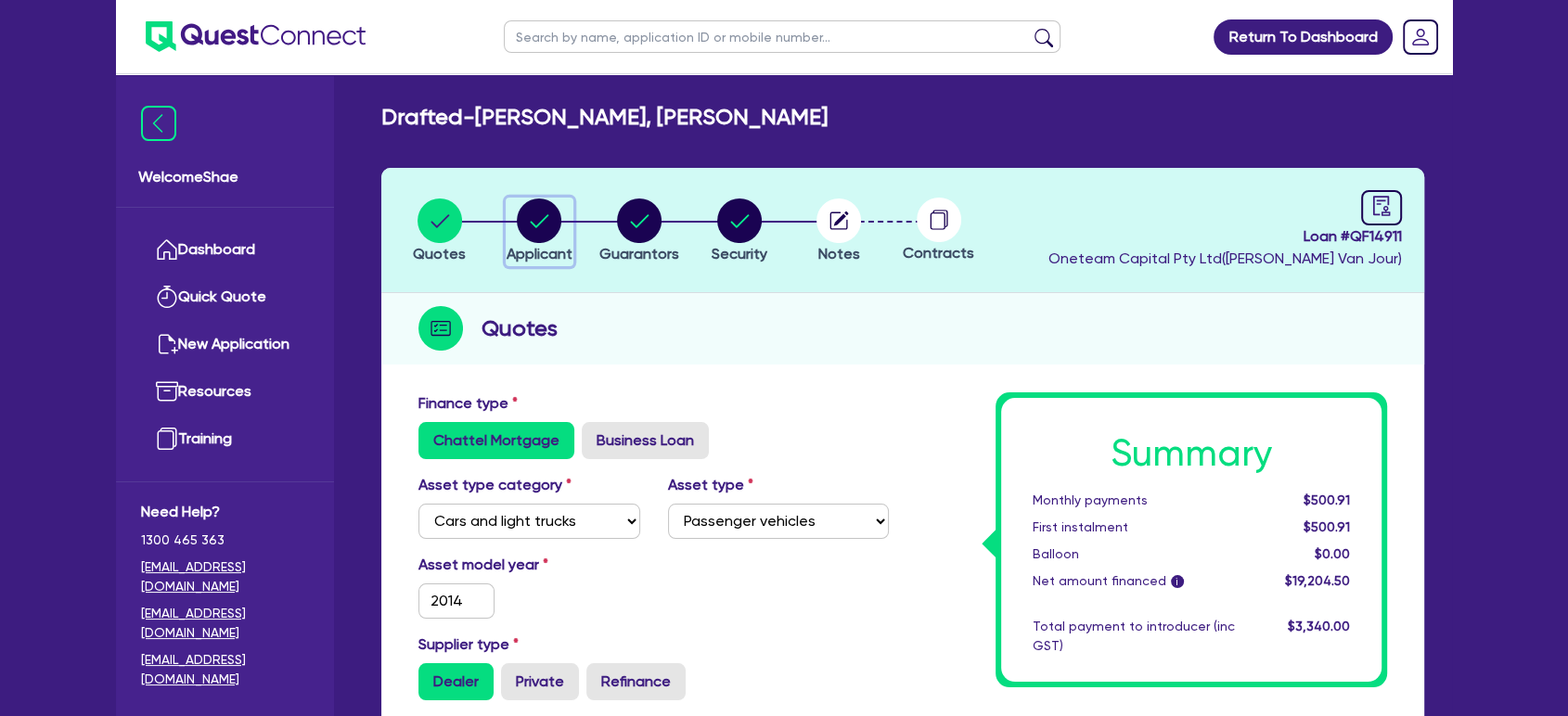
drag, startPoint x: 535, startPoint y: 213, endPoint x: 570, endPoint y: 241, distance: 44.8
click at [537, 213] on circle "button" at bounding box center [539, 220] width 45 height 45
select select "SOLE_TRADER"
select select "BUILDING_CONSTRUCTION"
select select "TRADES_SERVICES_BUSINESSES_GOVERNMENT"
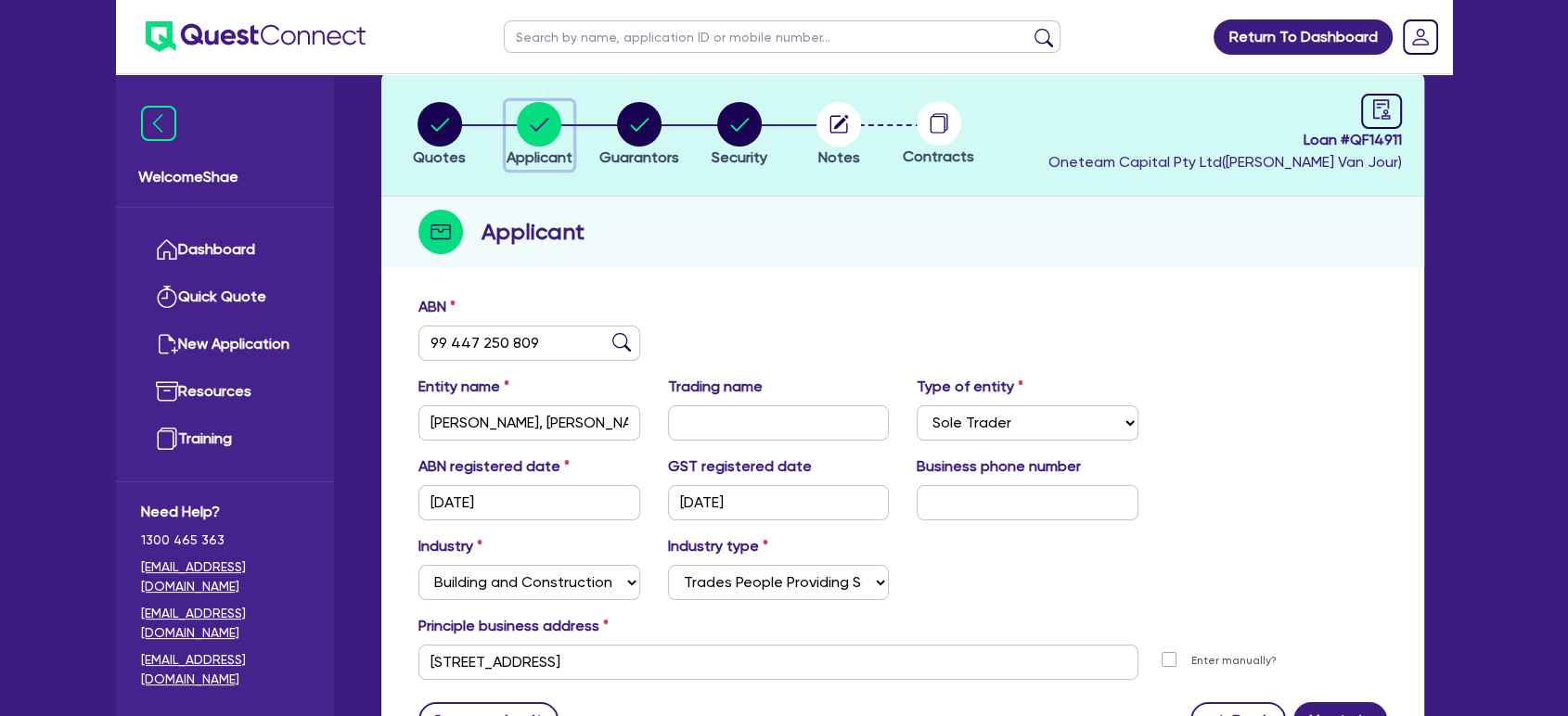
scroll to position [266, 0]
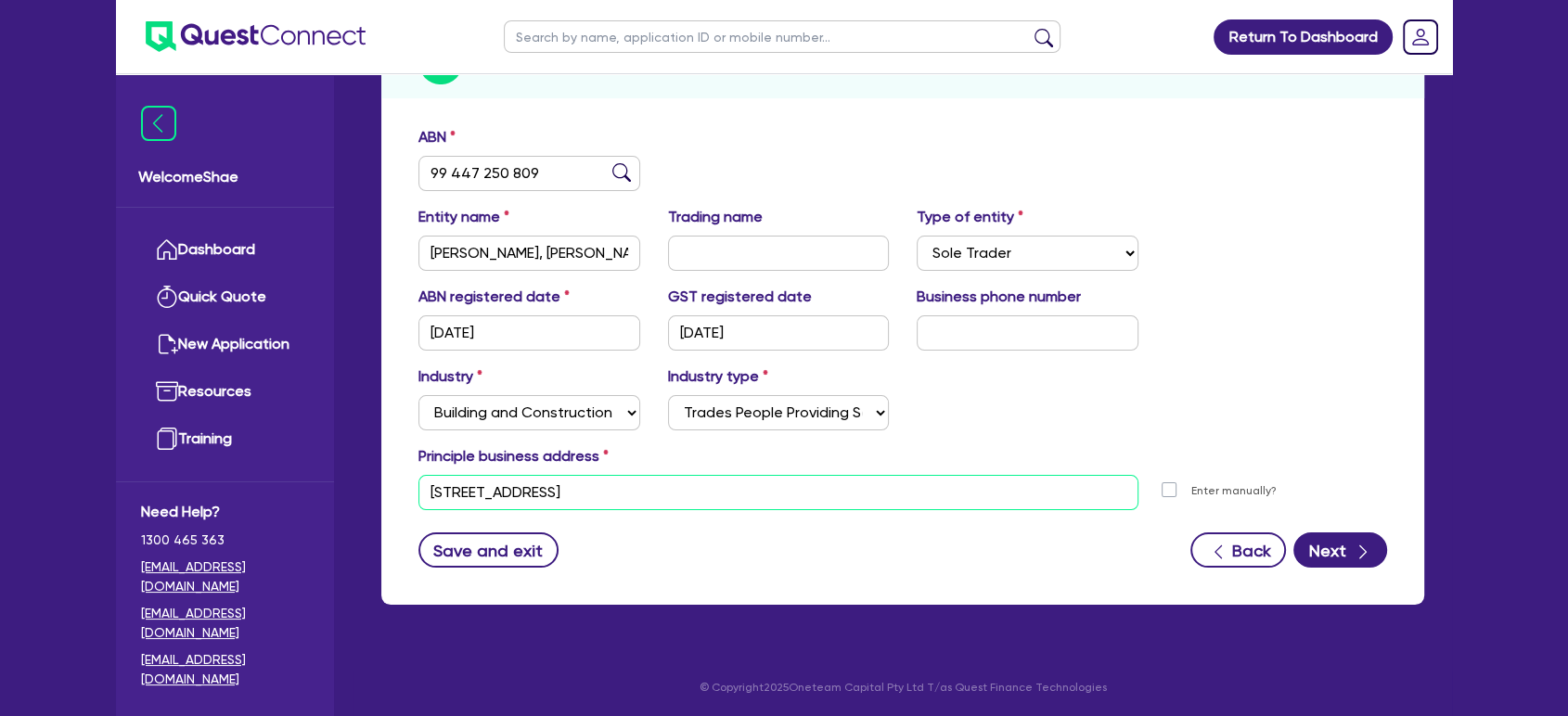
drag, startPoint x: 687, startPoint y: 493, endPoint x: 283, endPoint y: 512, distance: 404.4
click at [283, 512] on div "Welcome Shae Dashboard Quick Quote New Application Ref Company Ref Salesperson …" at bounding box center [784, 226] width 1336 height 984
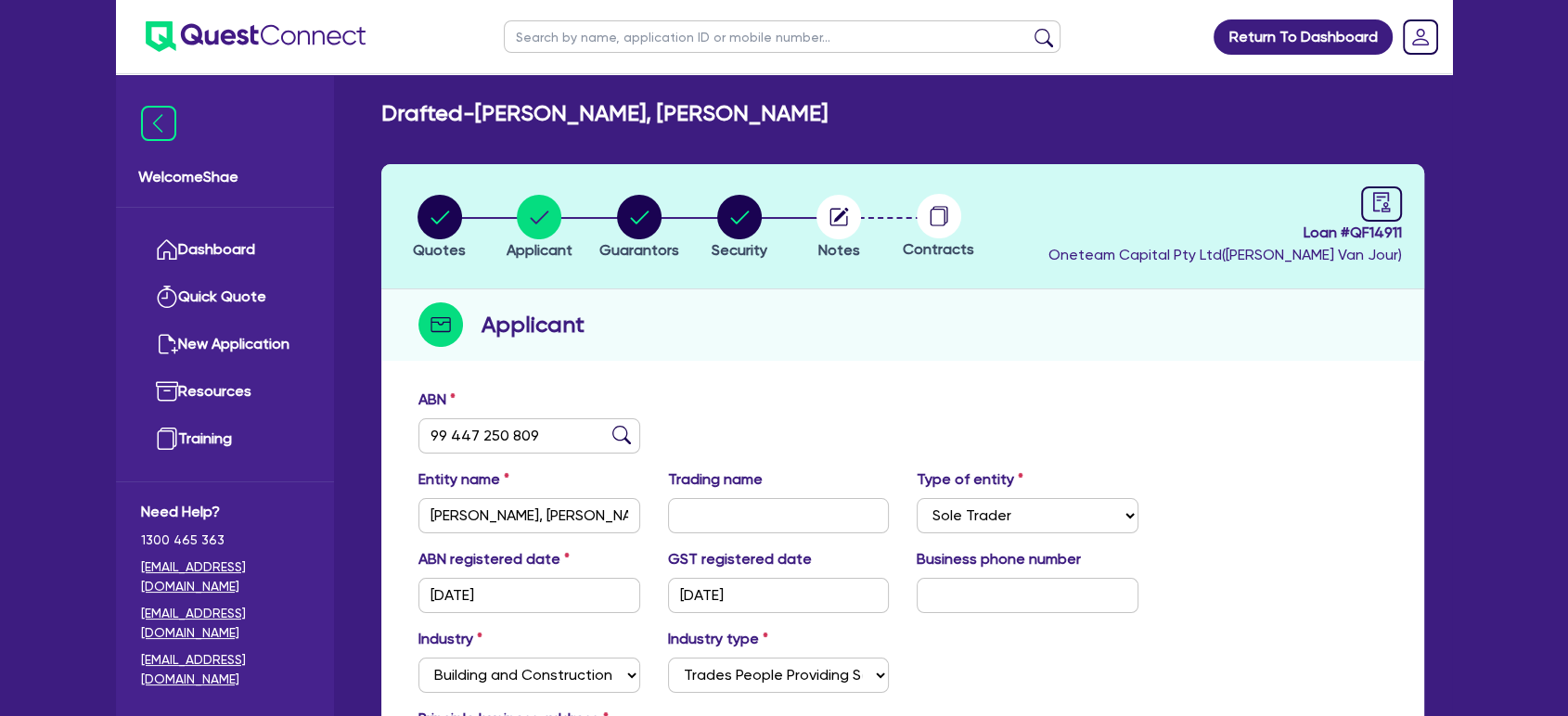
scroll to position [0, 0]
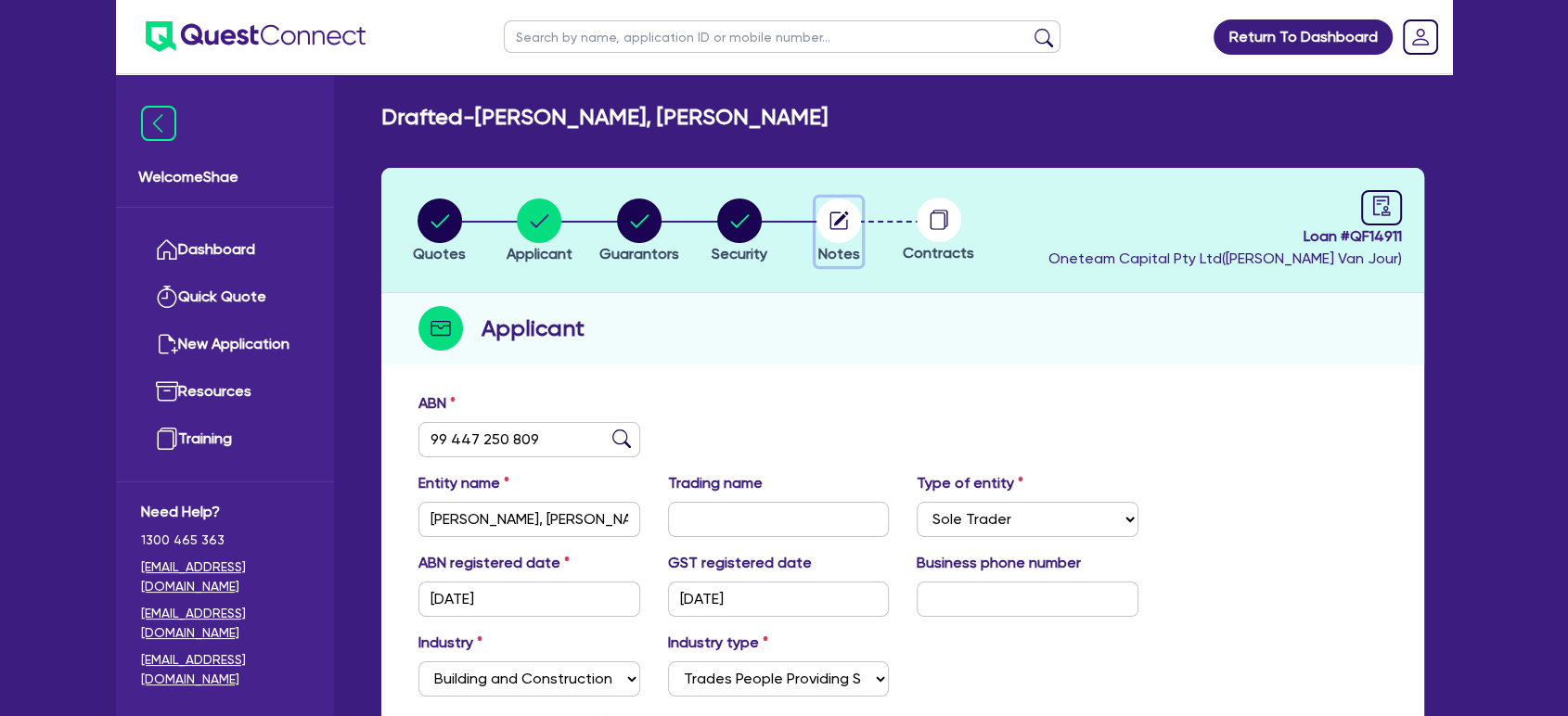
click at [839, 229] on circle "button" at bounding box center [839, 220] width 45 height 45
select select "Other"
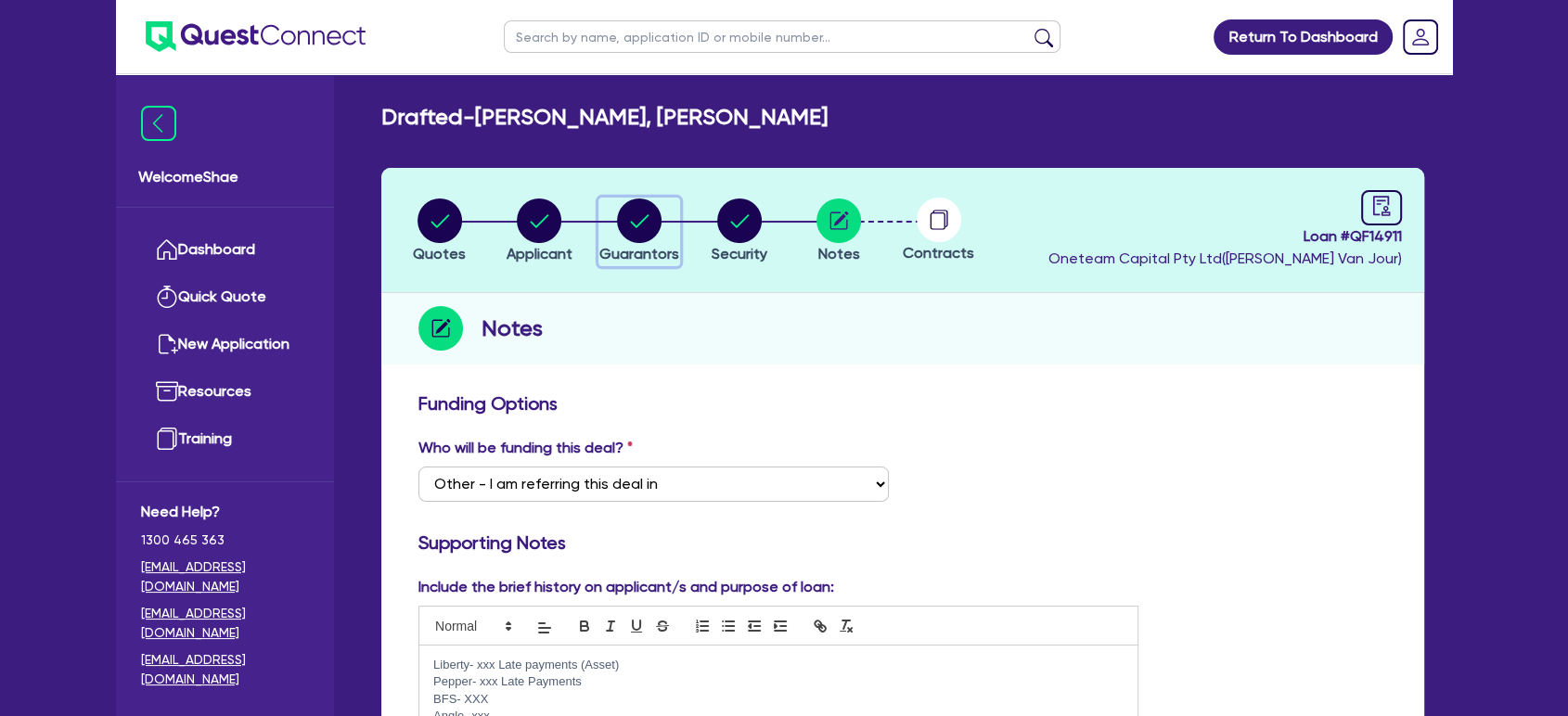
click at [635, 236] on circle "button" at bounding box center [639, 220] width 45 height 45
select select "MR"
select select "WA"
select select "MARRIED"
select select "PROPERTY"
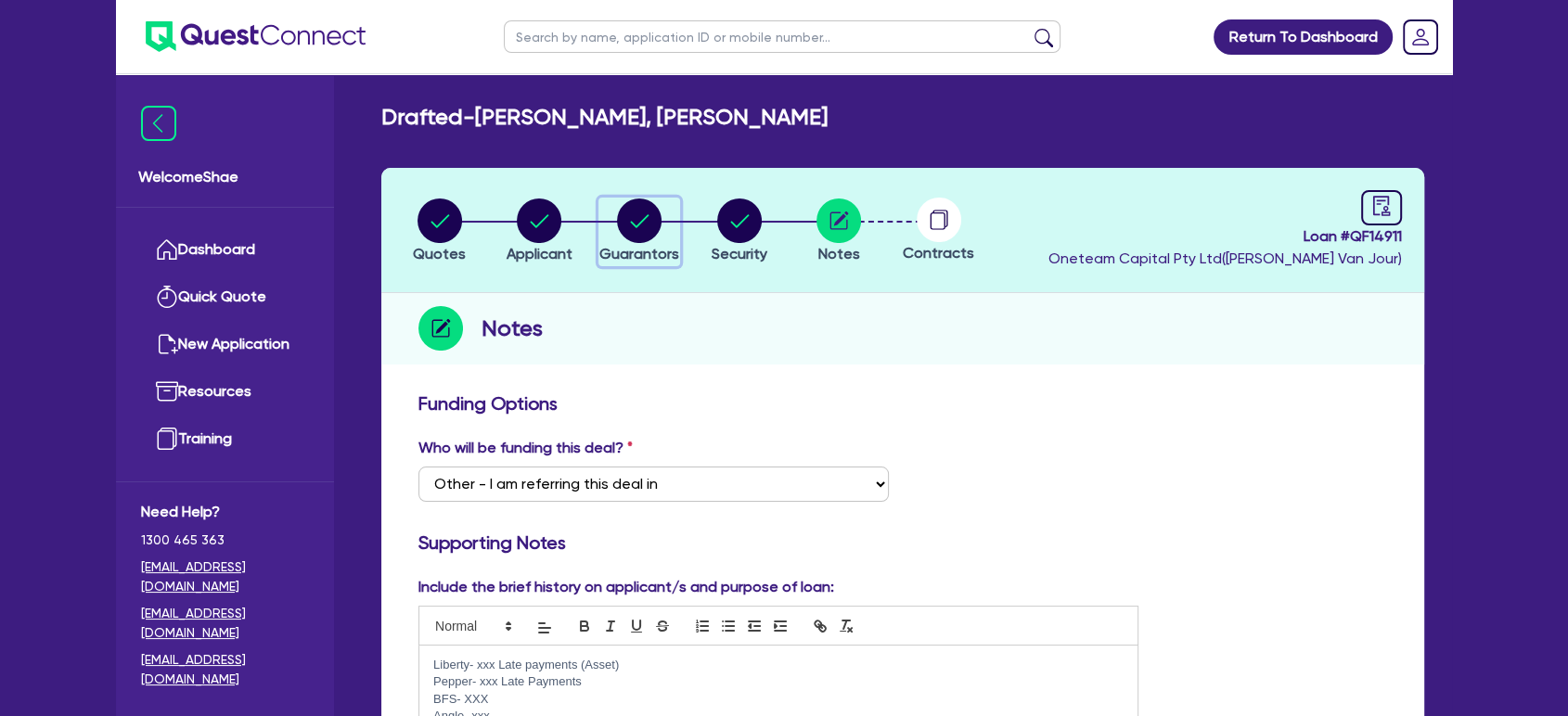
select select "CASH"
select select "HOUSEHOLD_PERSONAL"
select select "VEHICLE"
select select "MORTGAGE"
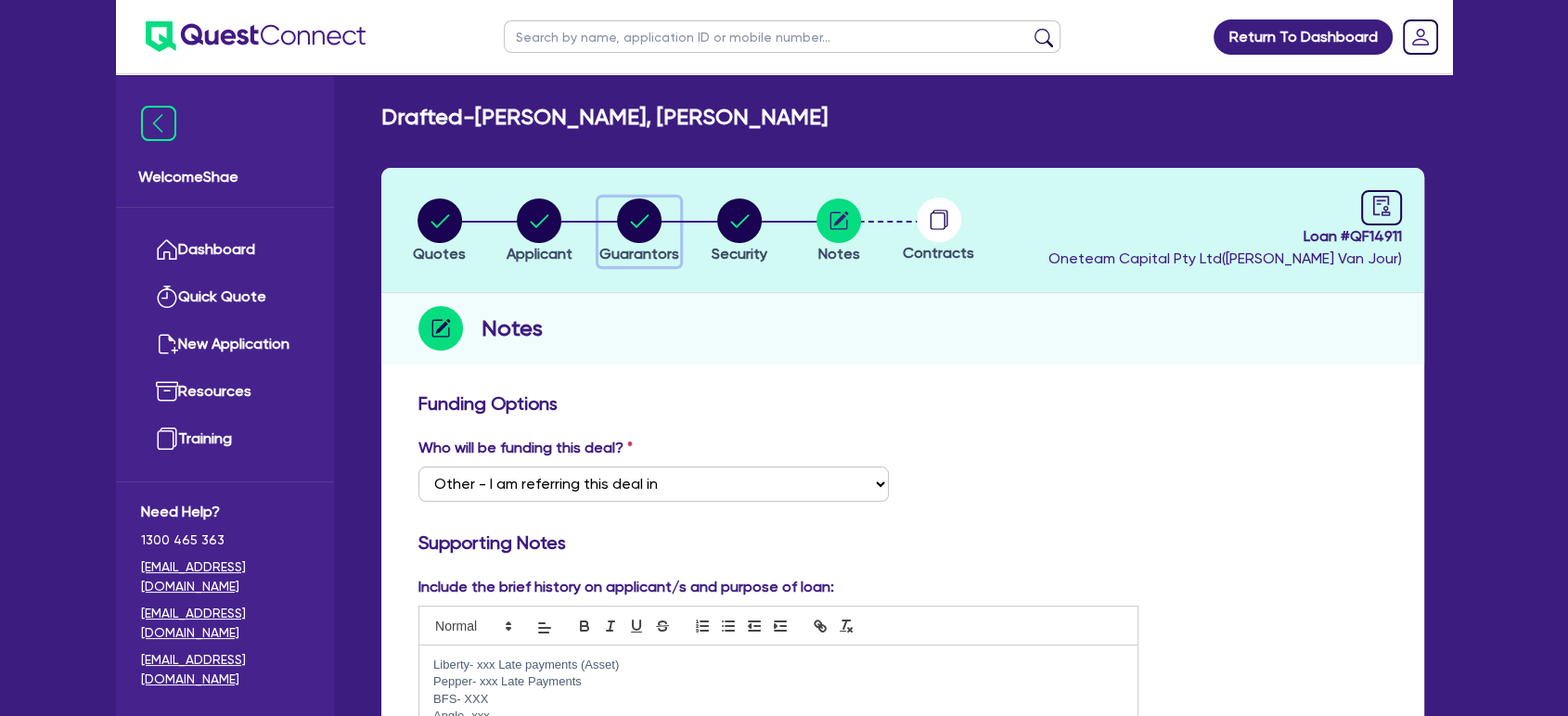
select select "CREDIT_CARD"
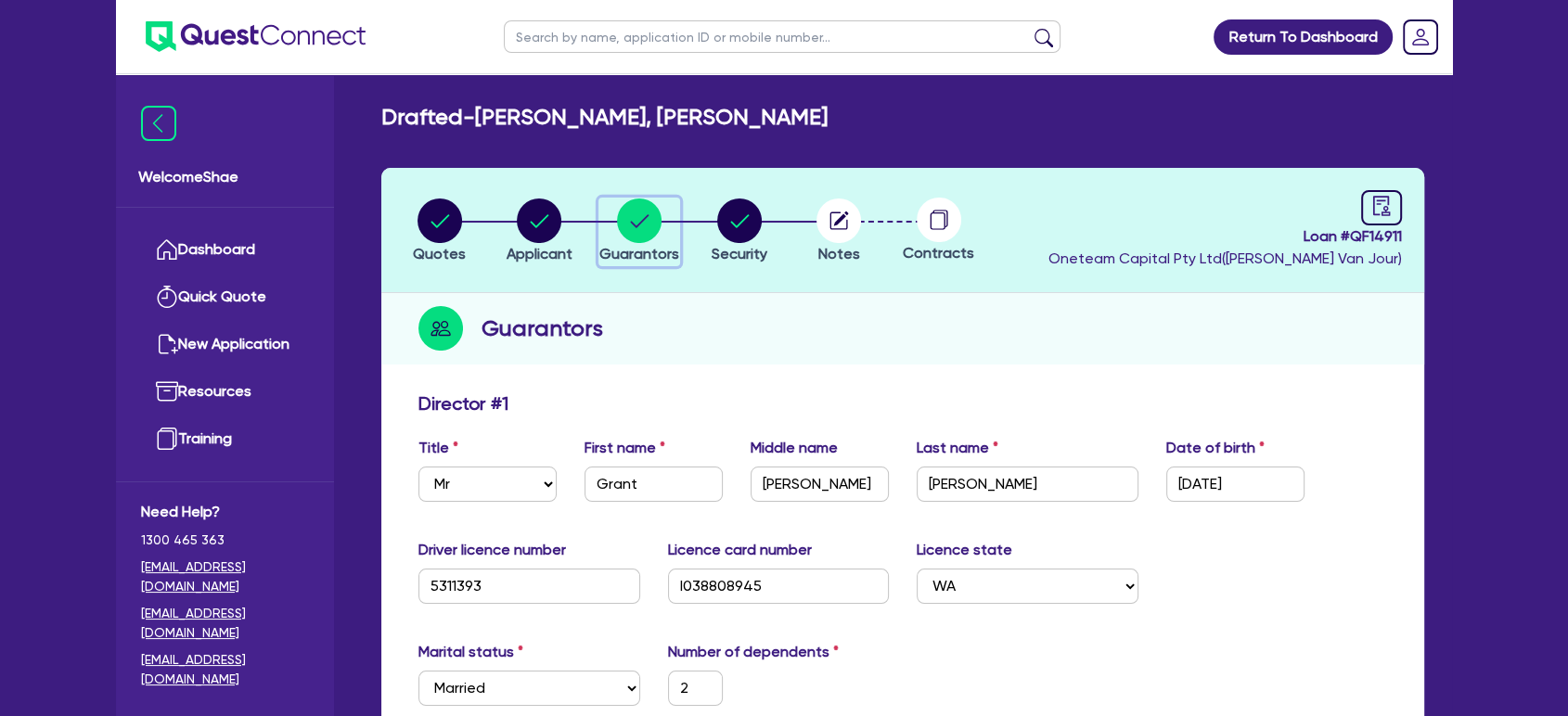
scroll to position [206, 0]
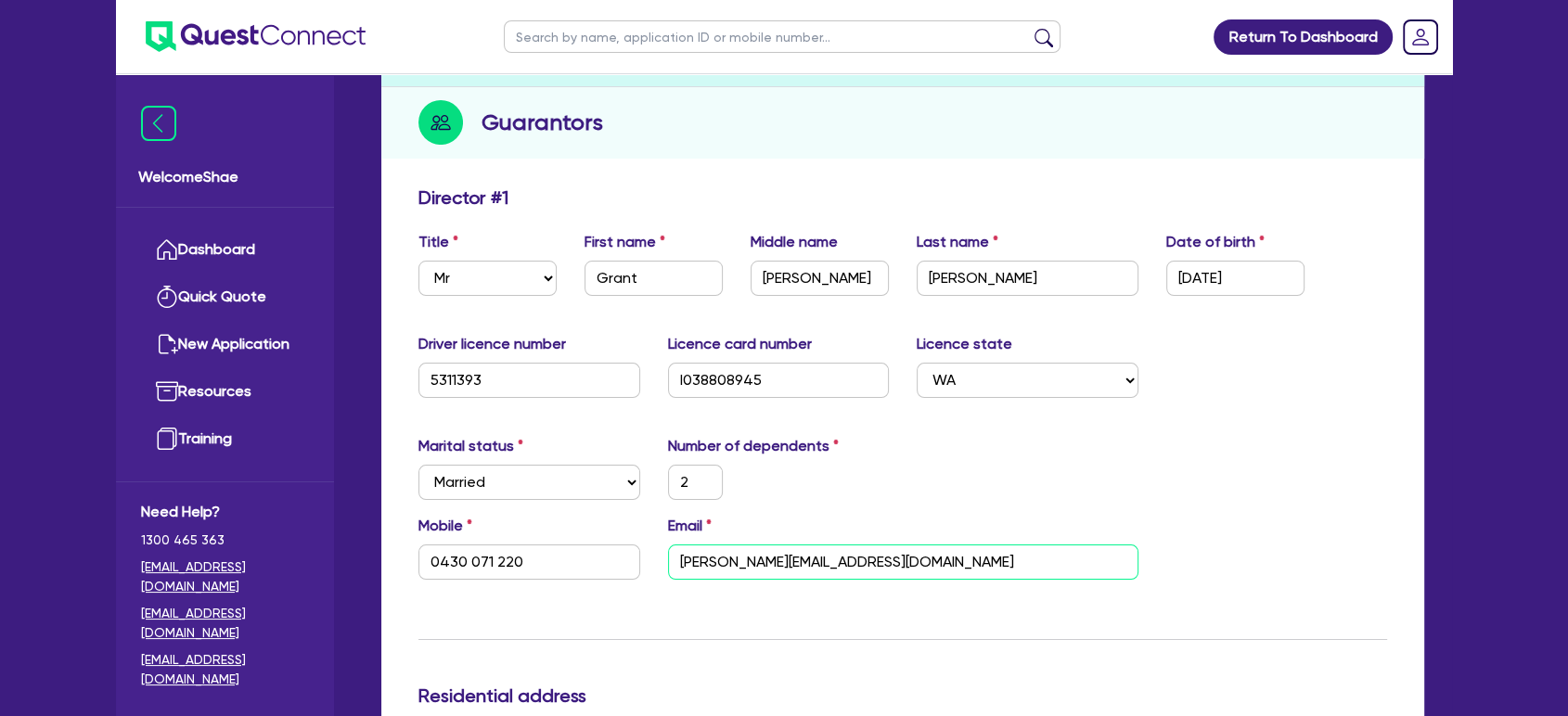
click at [738, 570] on input "[PERSON_NAME][EMAIL_ADDRESS][DOMAIN_NAME]" at bounding box center [903, 562] width 470 height 35
drag, startPoint x: 738, startPoint y: 570, endPoint x: 759, endPoint y: 568, distance: 21.1
click at [739, 570] on input "[PERSON_NAME][EMAIL_ADDRESS][DOMAIN_NAME]" at bounding box center [903, 562] width 470 height 35
drag, startPoint x: 586, startPoint y: 562, endPoint x: 429, endPoint y: 570, distance: 157.2
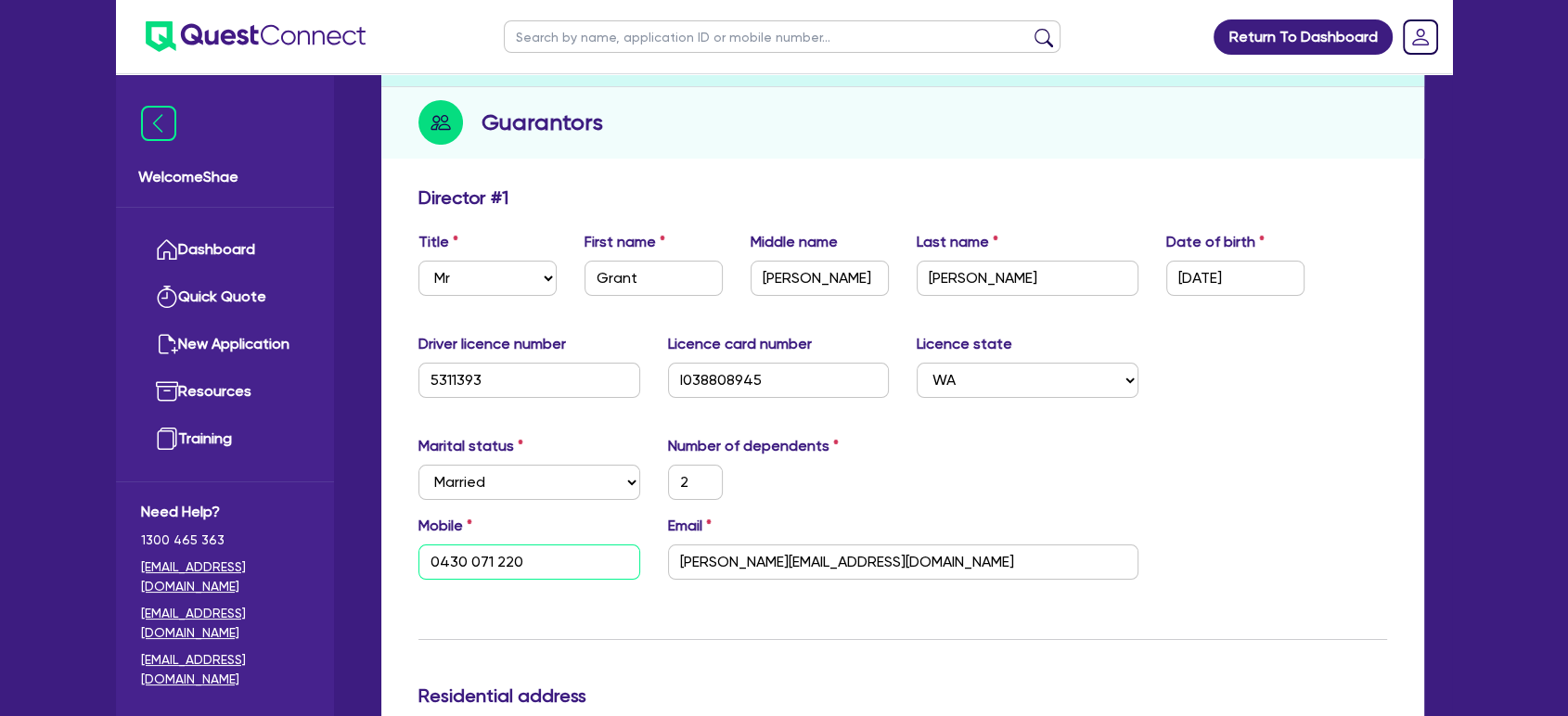
click at [429, 570] on input "0430 071 220" at bounding box center [530, 562] width 222 height 35
click at [450, 384] on input "5311393" at bounding box center [530, 380] width 222 height 35
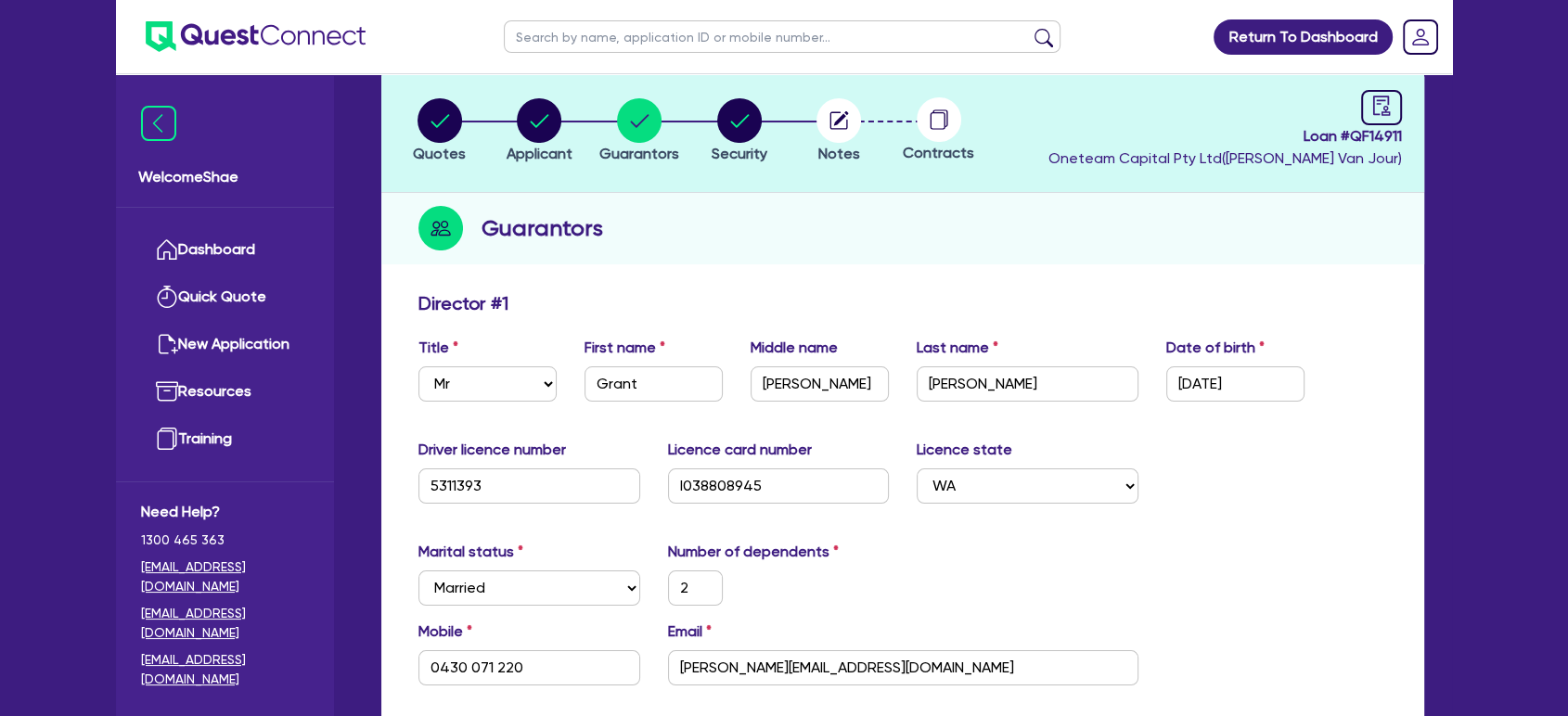
scroll to position [0, 0]
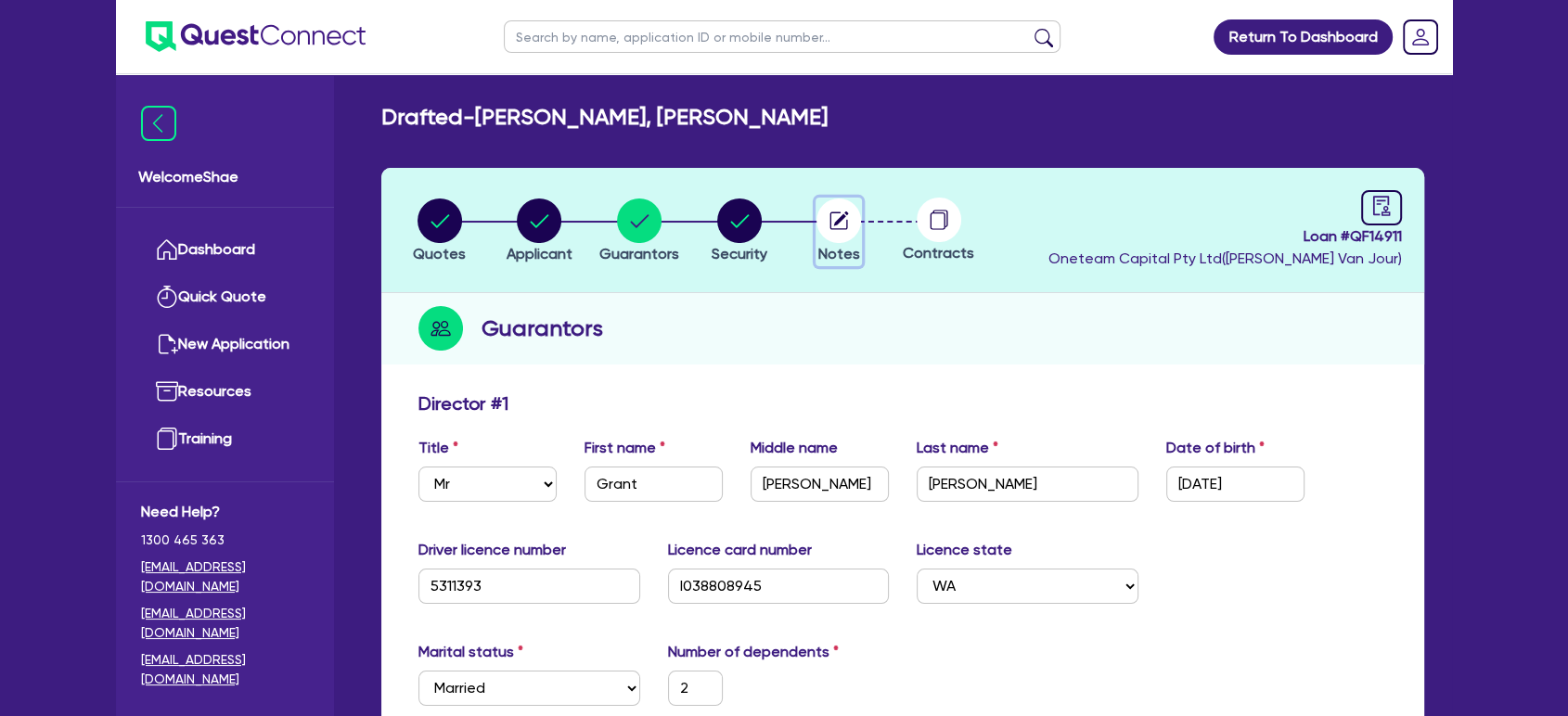
click at [846, 223] on circle "button" at bounding box center [839, 220] width 45 height 45
select select "Other"
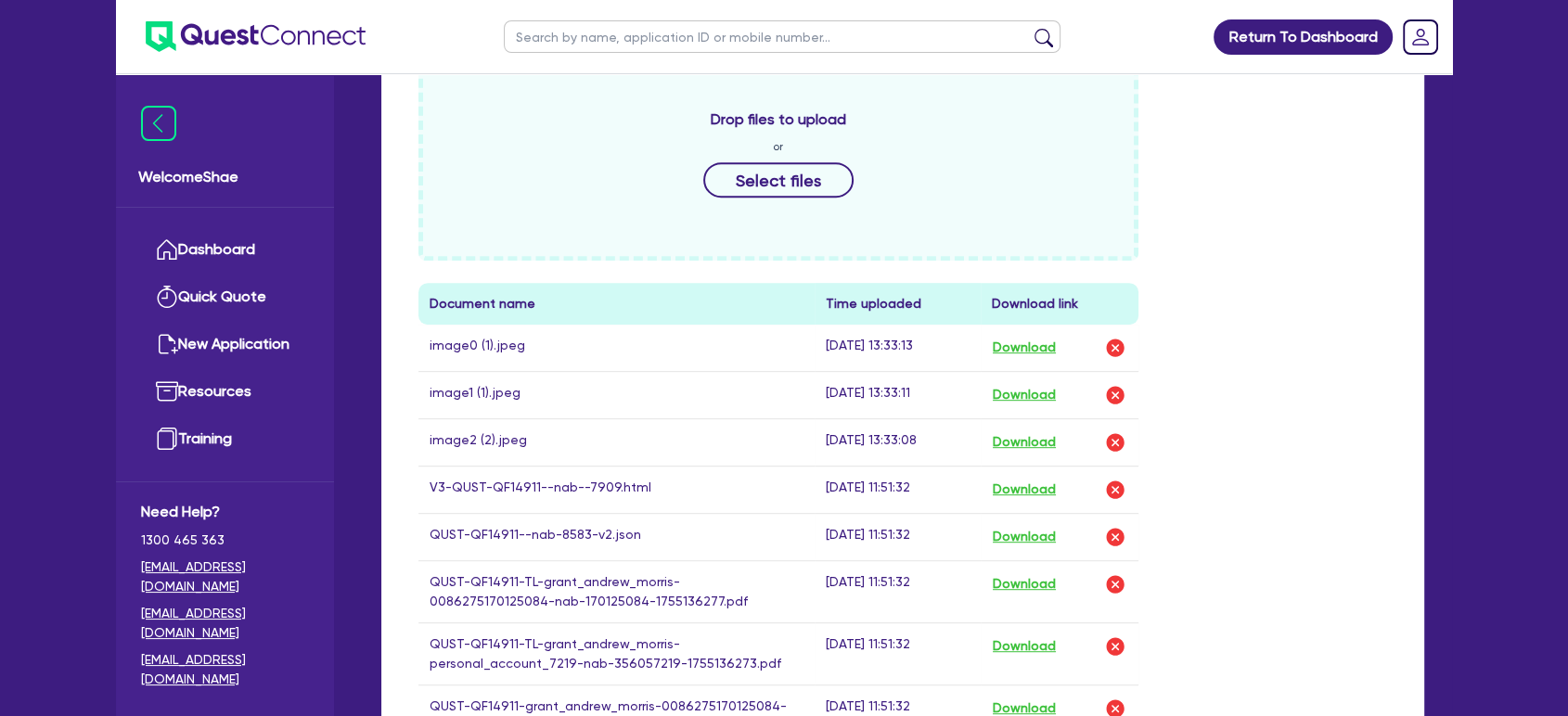
scroll to position [823, 0]
click at [1029, 341] on button "Download" at bounding box center [1025, 348] width 65 height 24
click at [1025, 393] on button "Download" at bounding box center [1025, 395] width 65 height 24
click at [1033, 435] on button "Download" at bounding box center [1025, 442] width 65 height 24
click at [1547, 477] on div "Return To Dashboard Edit Profile Logout Welcome Shae Dashboard Quick Quote New …" at bounding box center [784, 244] width 1568 height 2135
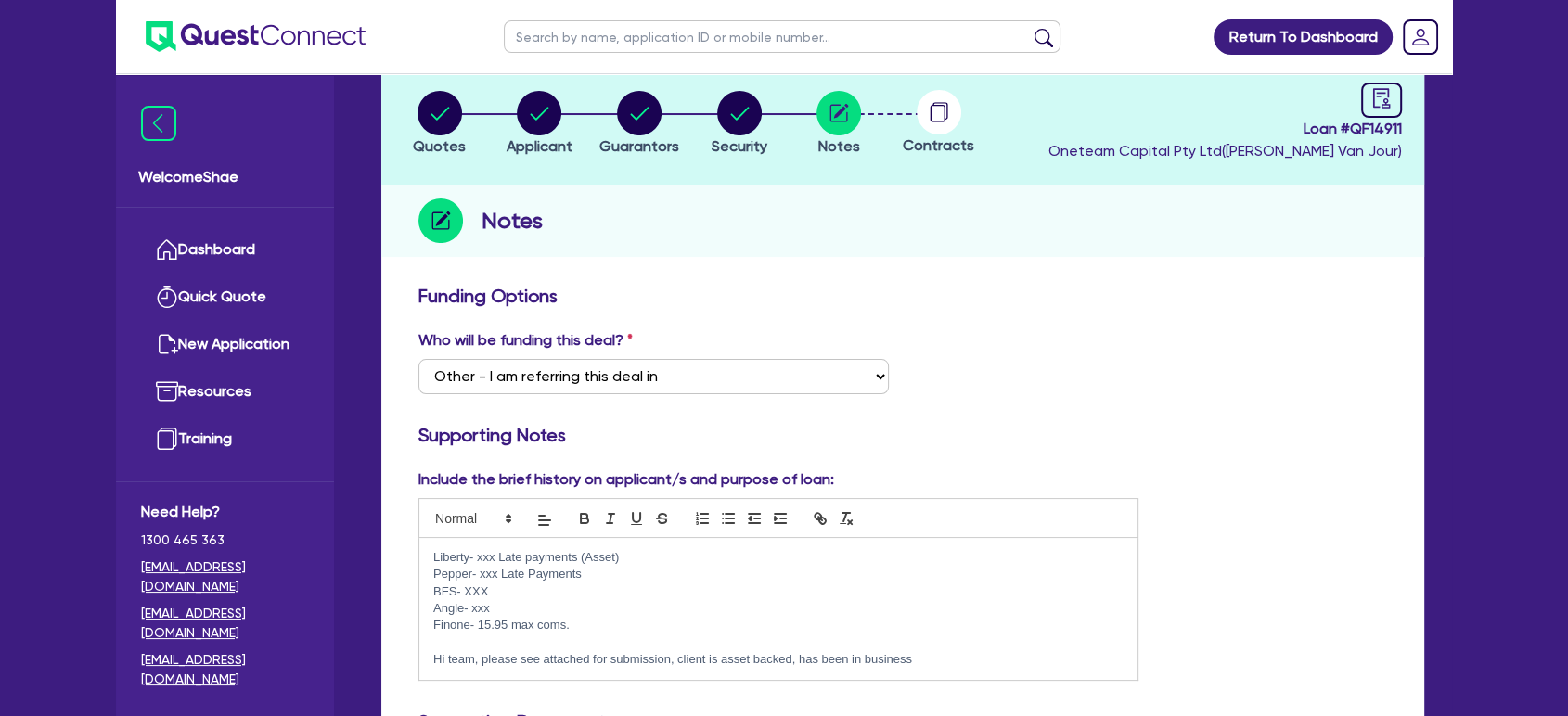
scroll to position [0, 0]
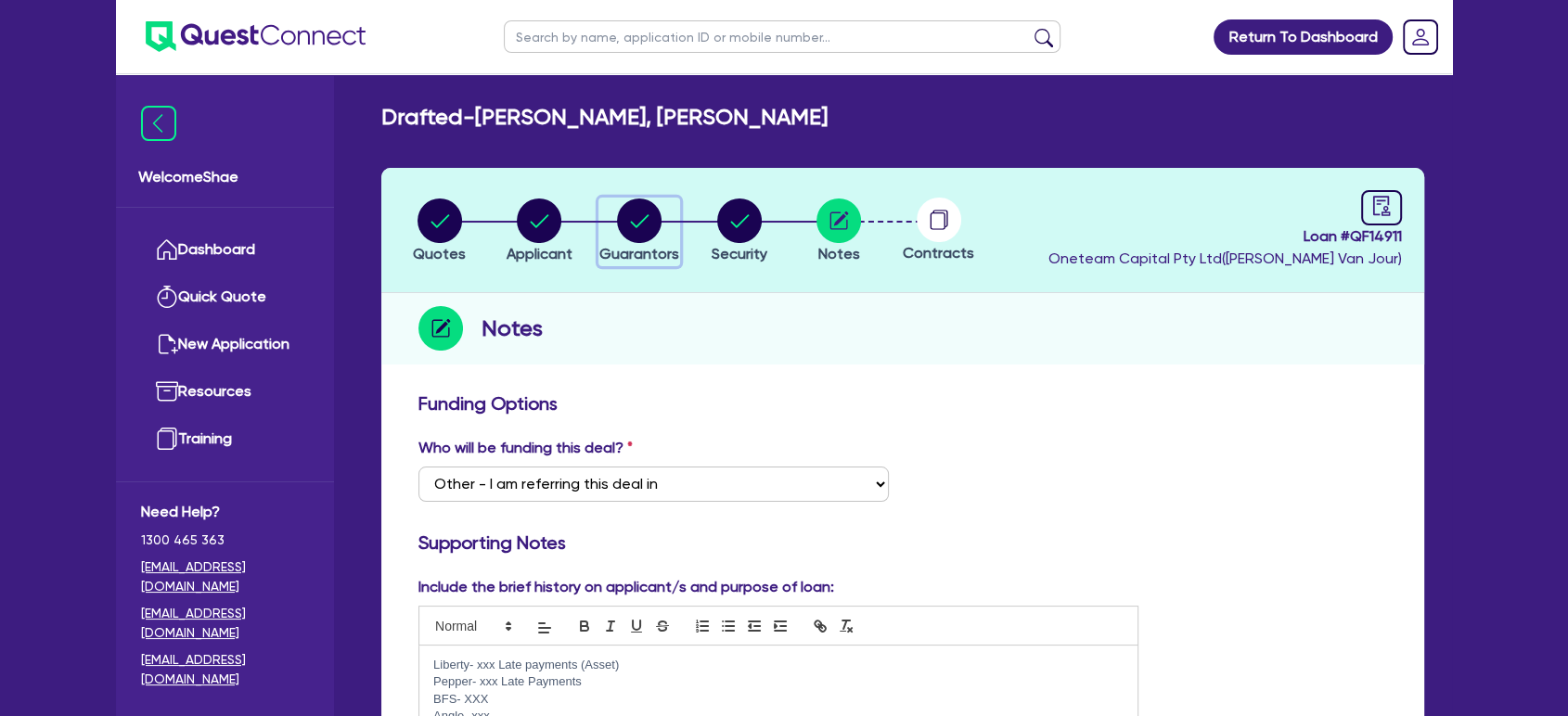
click at [639, 248] on span "Guarantors" at bounding box center [639, 254] width 80 height 17
select select "MR"
select select "WA"
select select "MARRIED"
select select "PROPERTY"
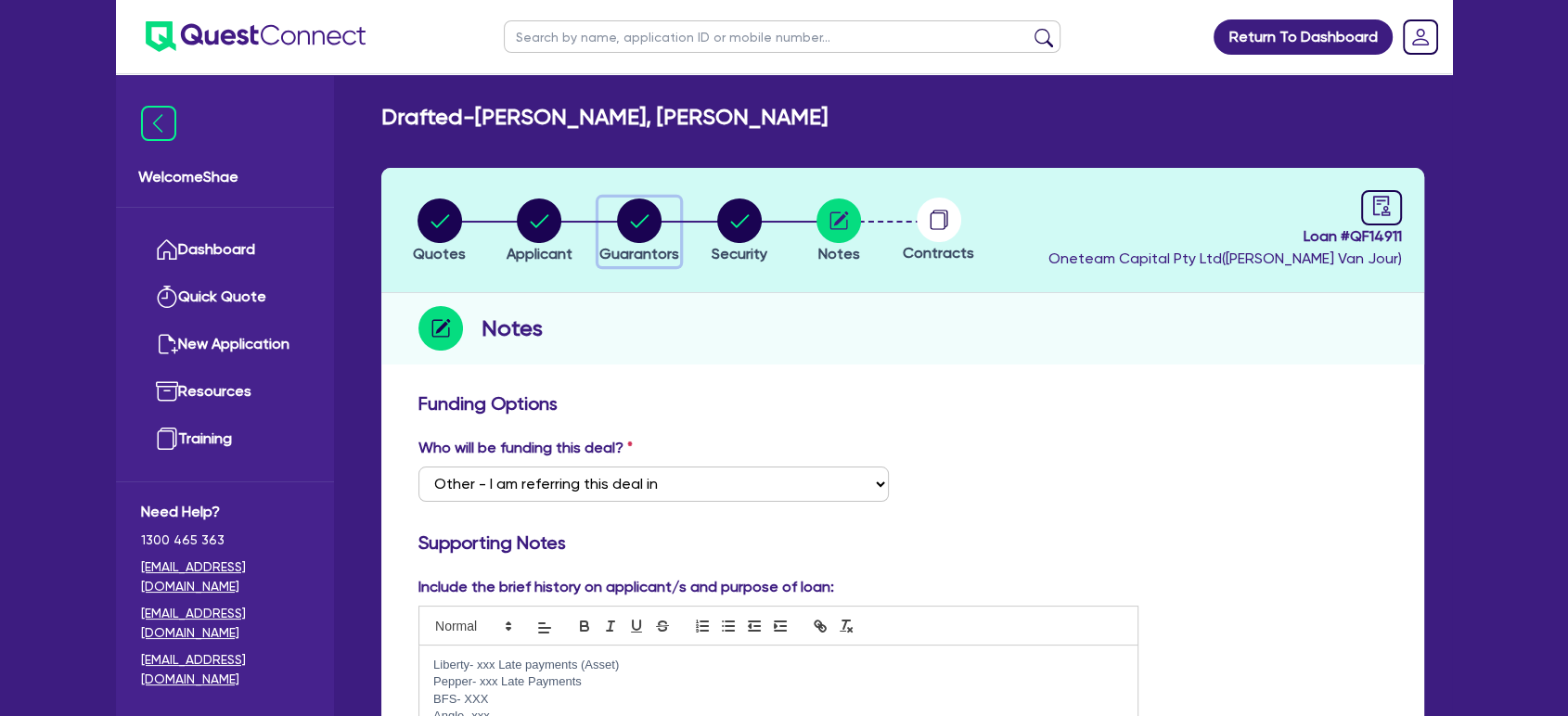
select select "CASH"
select select "HOUSEHOLD_PERSONAL"
select select "VEHICLE"
select select "MORTGAGE"
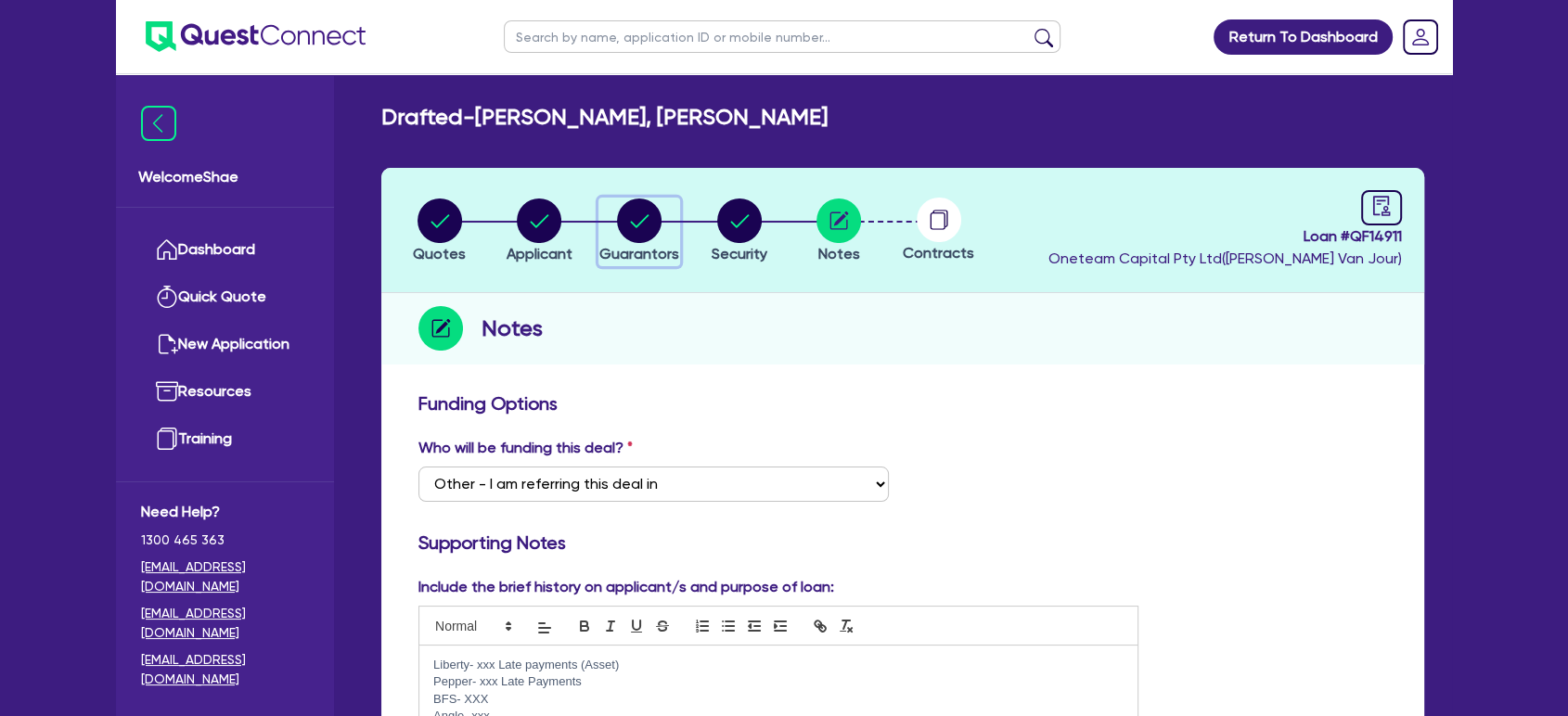
select select "CREDIT_CARD"
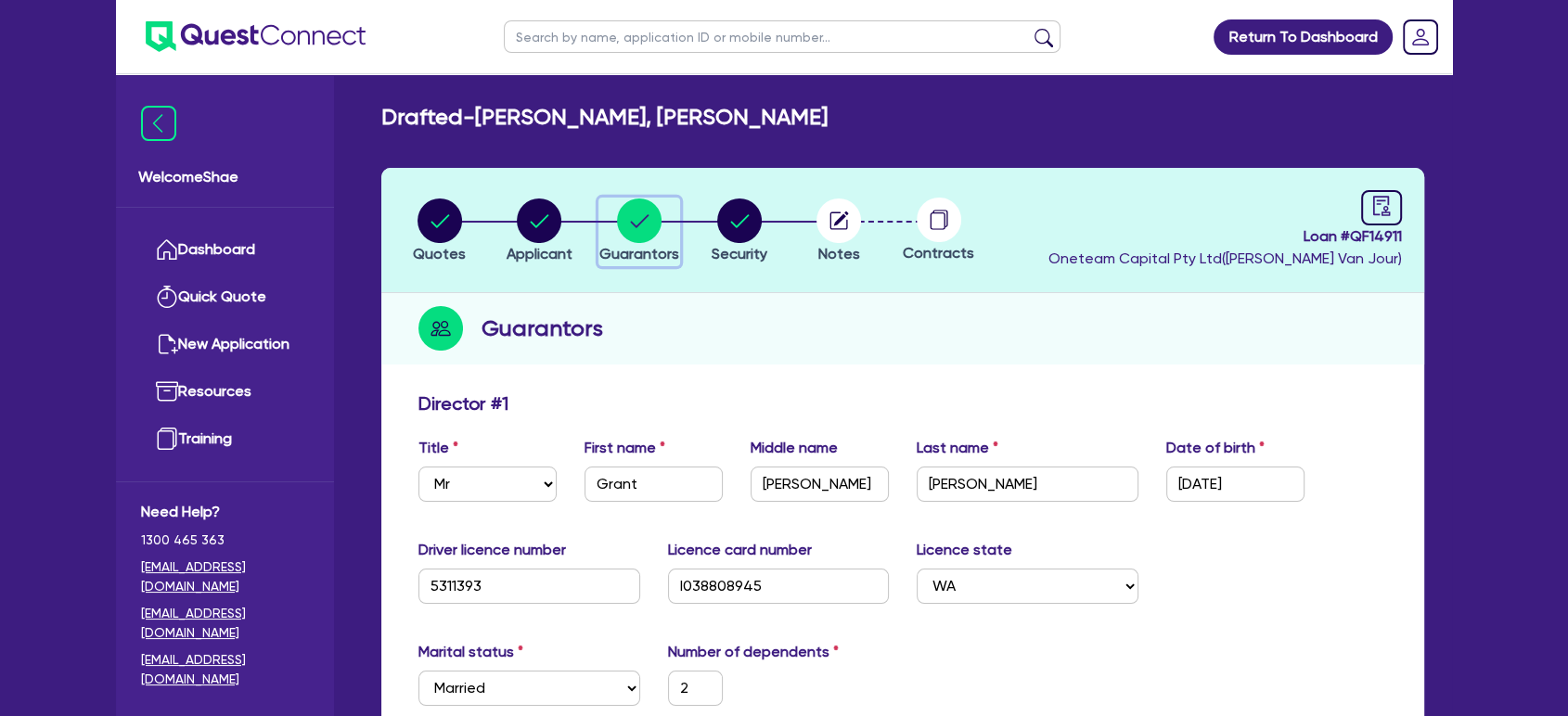
scroll to position [515, 0]
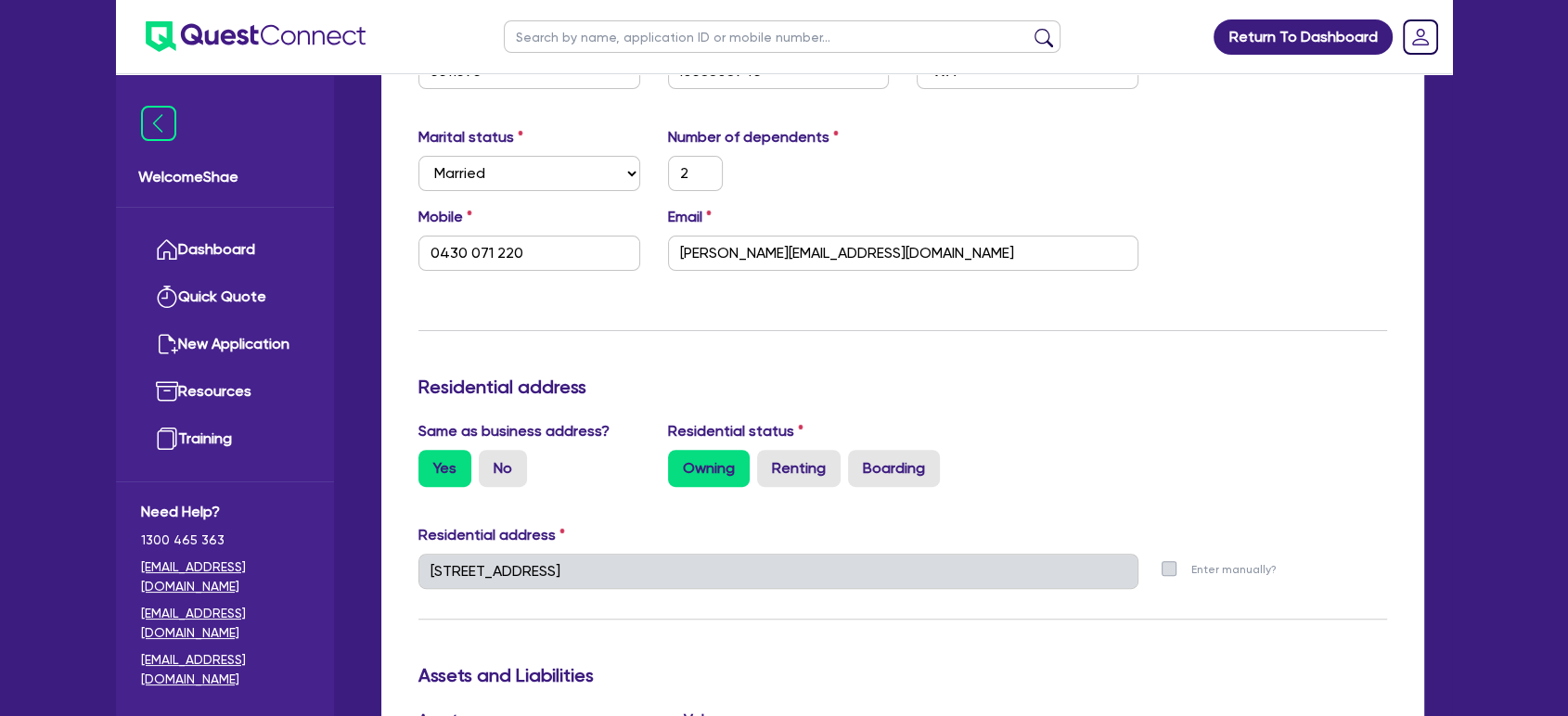
click at [318, 566] on div "Welcome Shae Dashboard Quick Quote New Application Ref Company Ref Salesperson …" at bounding box center [784, 674] width 1336 height 2378
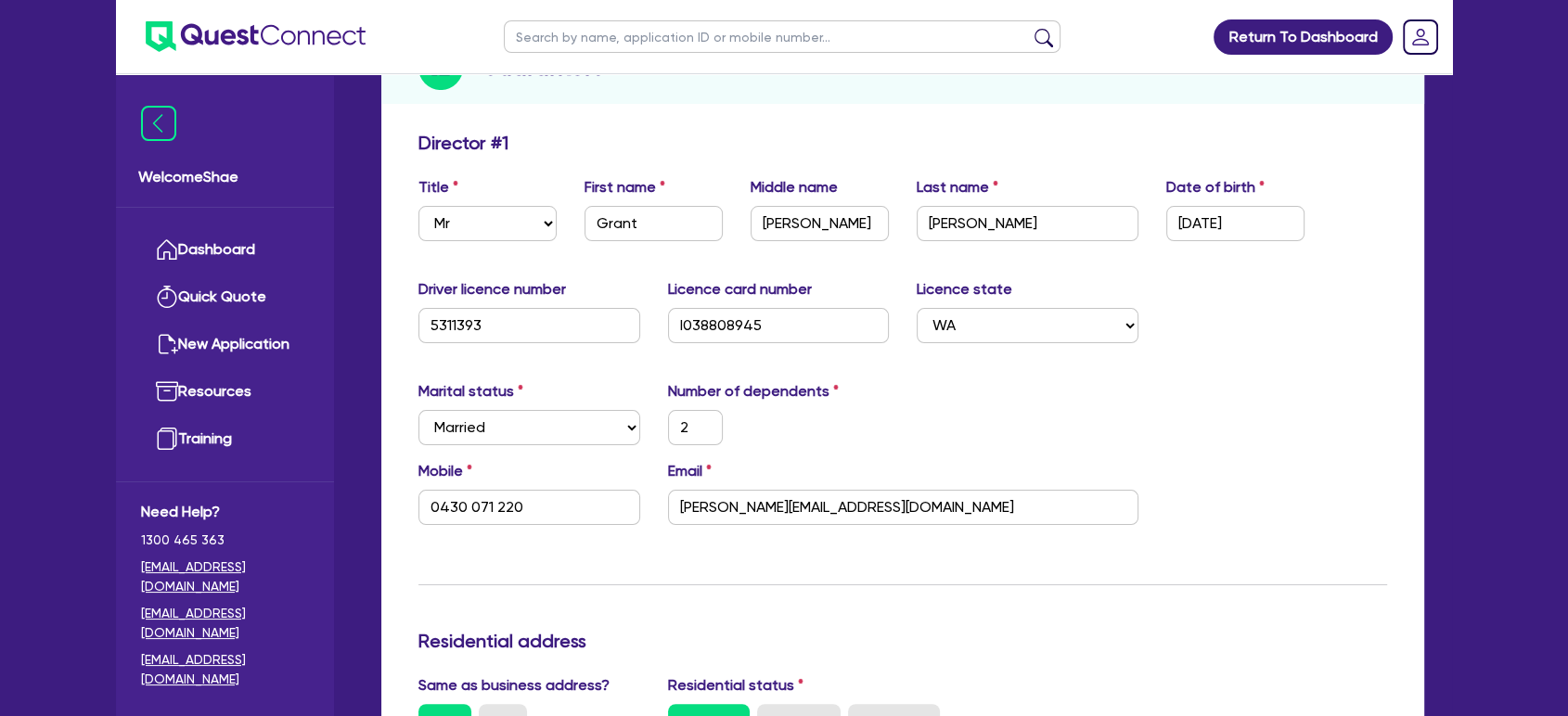
scroll to position [0, 0]
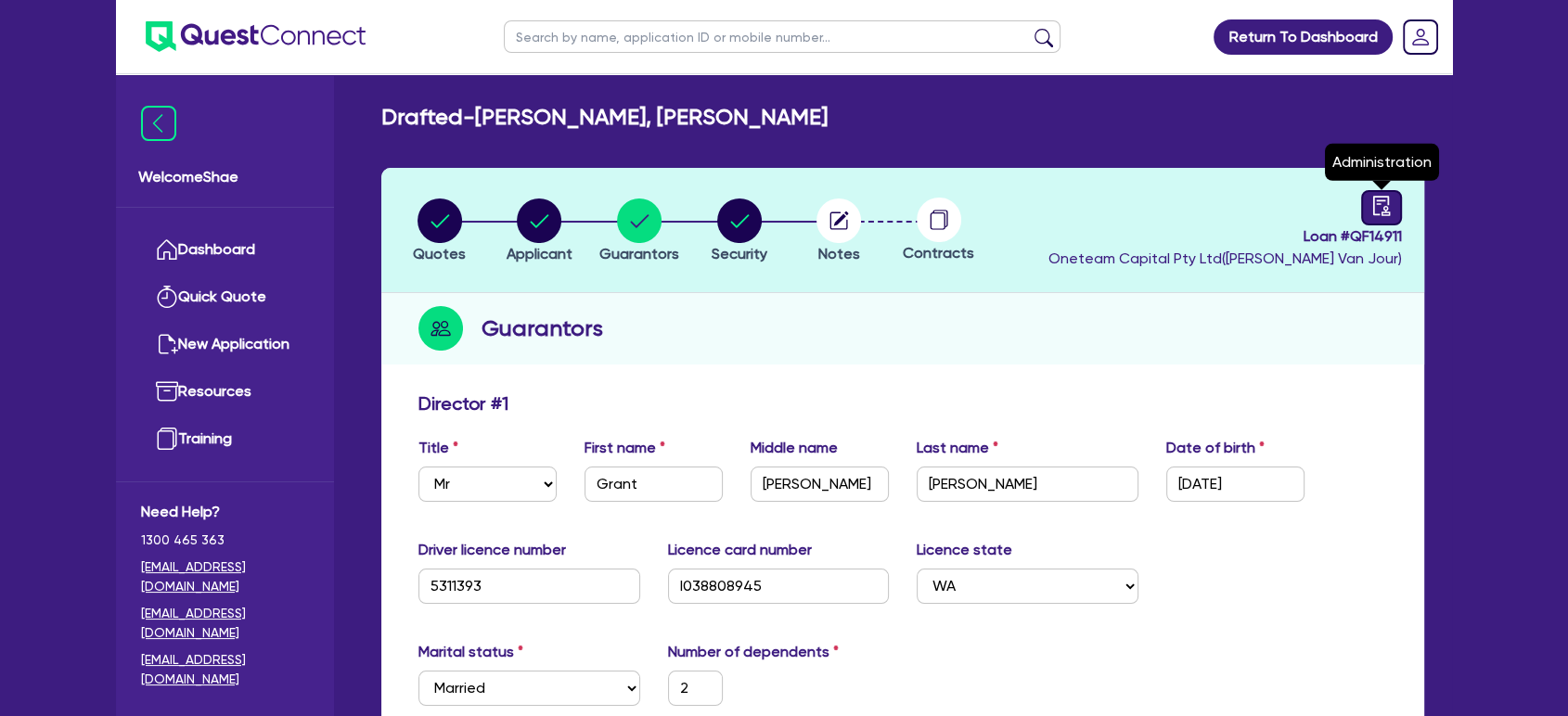
click at [1372, 203] on icon "audit" at bounding box center [1381, 205] width 20 height 20
select select "DRAFTED_NEW"
select select "Other"
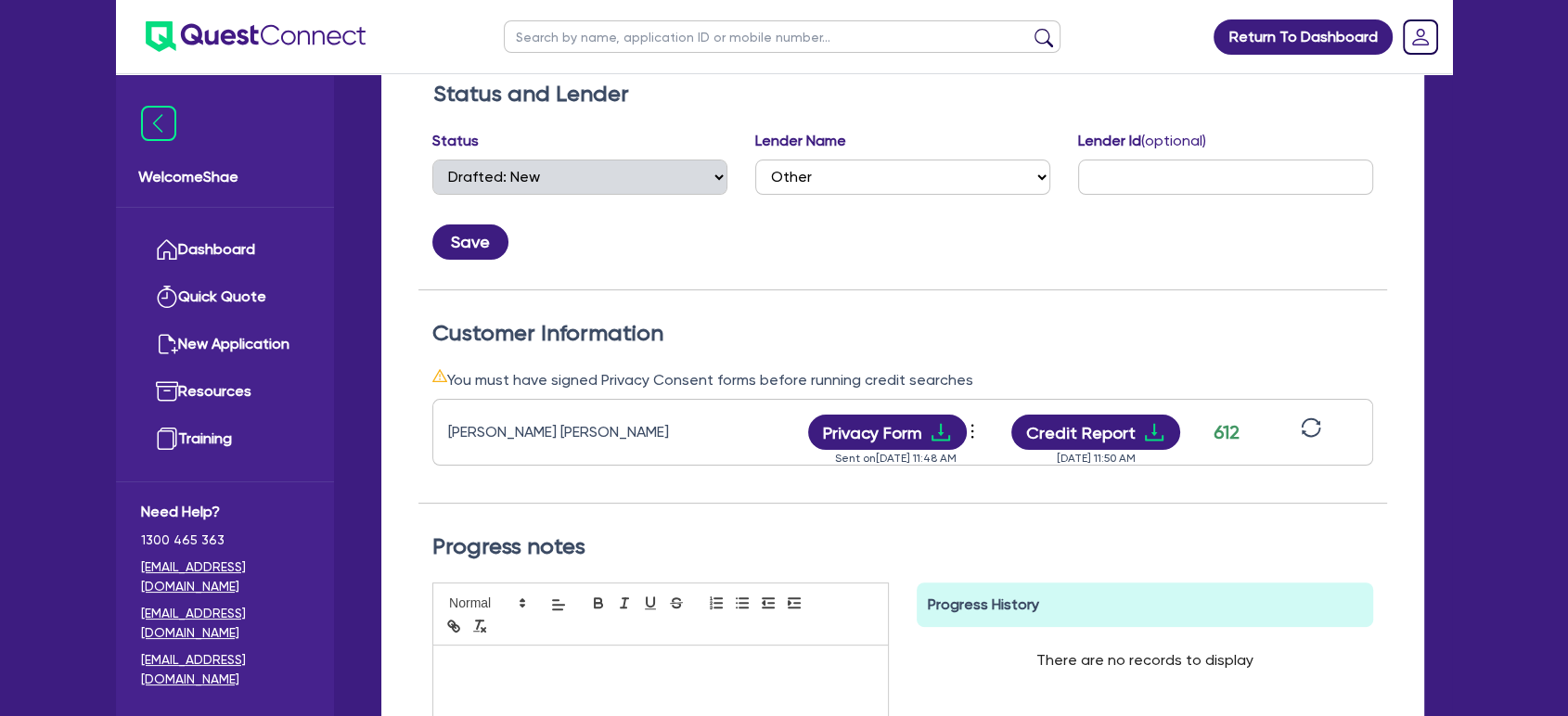
scroll to position [309, 0]
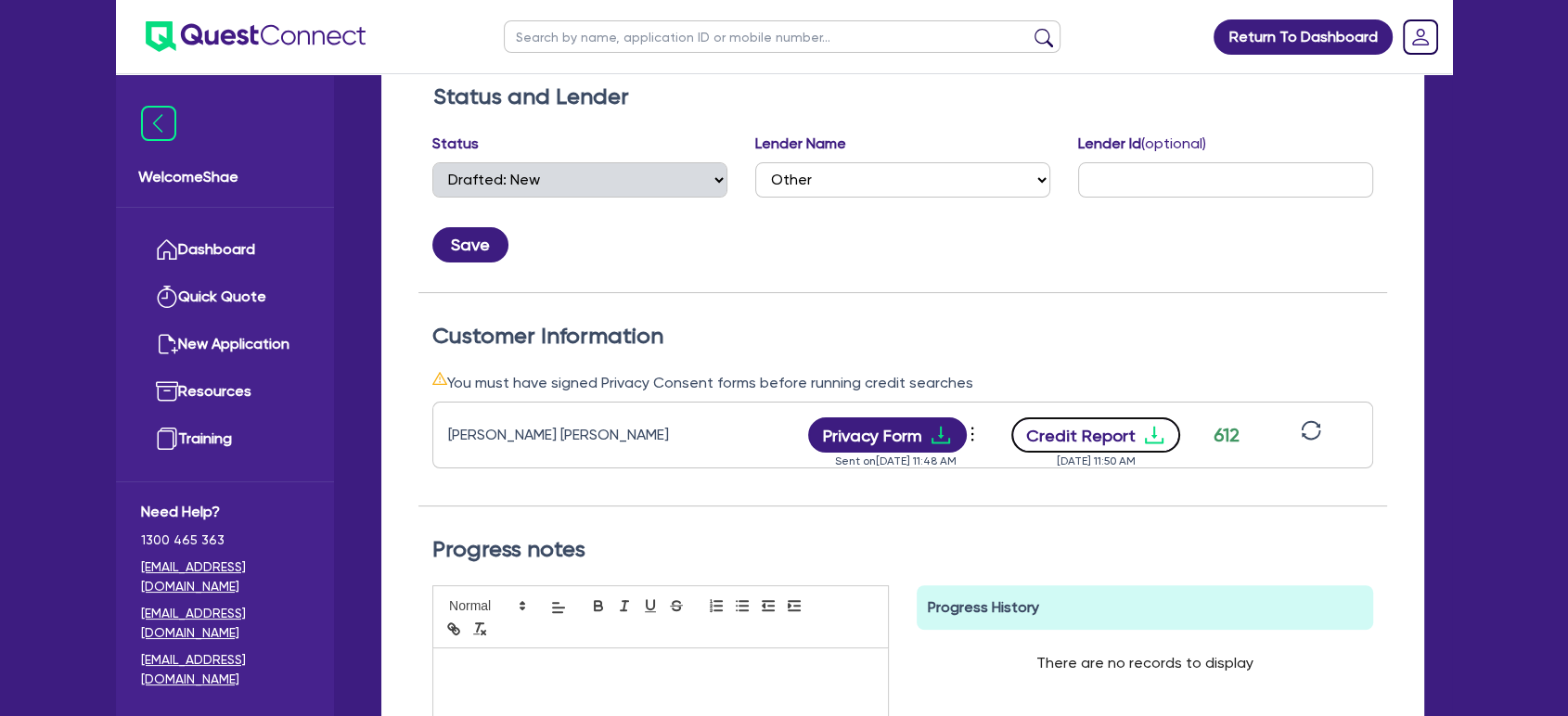
click at [1091, 430] on button "Credit Report" at bounding box center [1096, 435] width 170 height 35
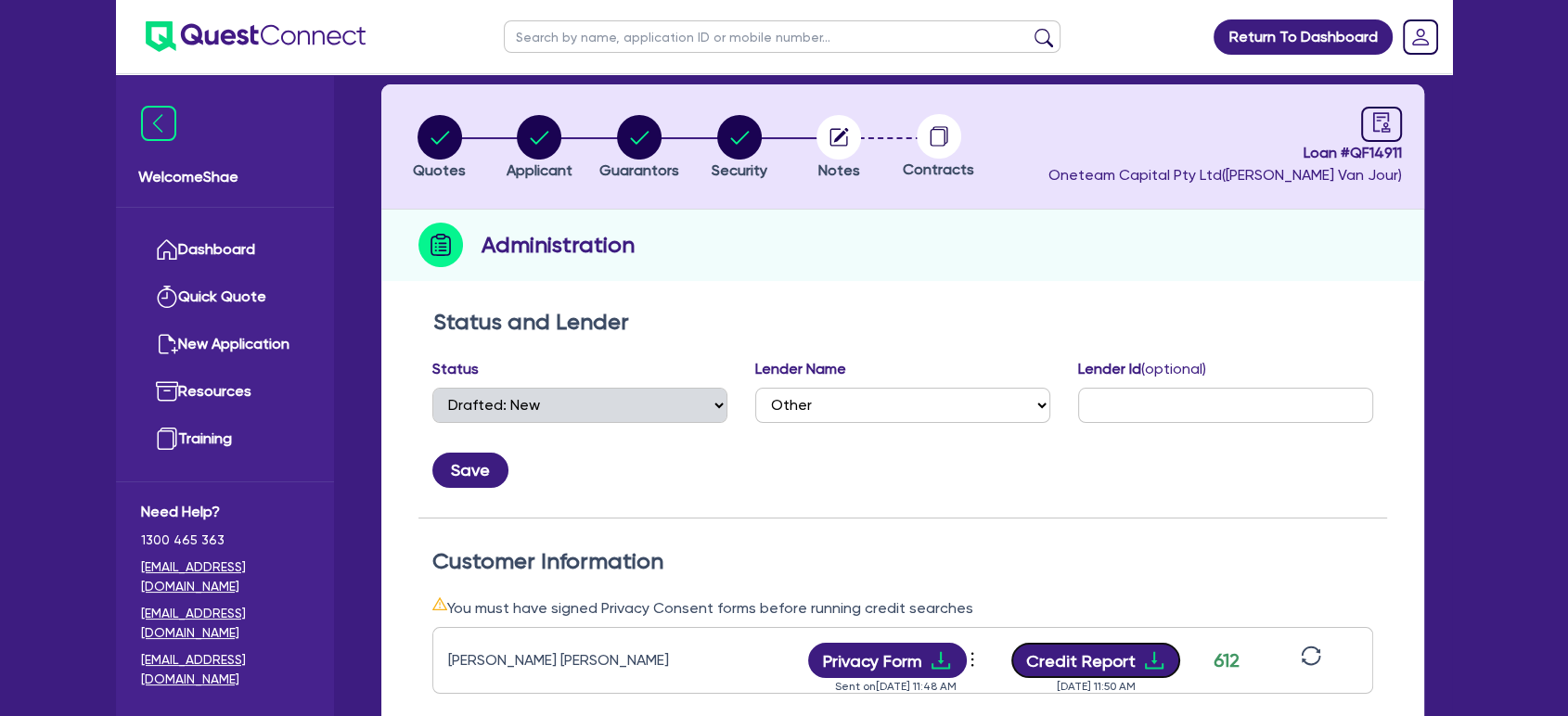
scroll to position [0, 0]
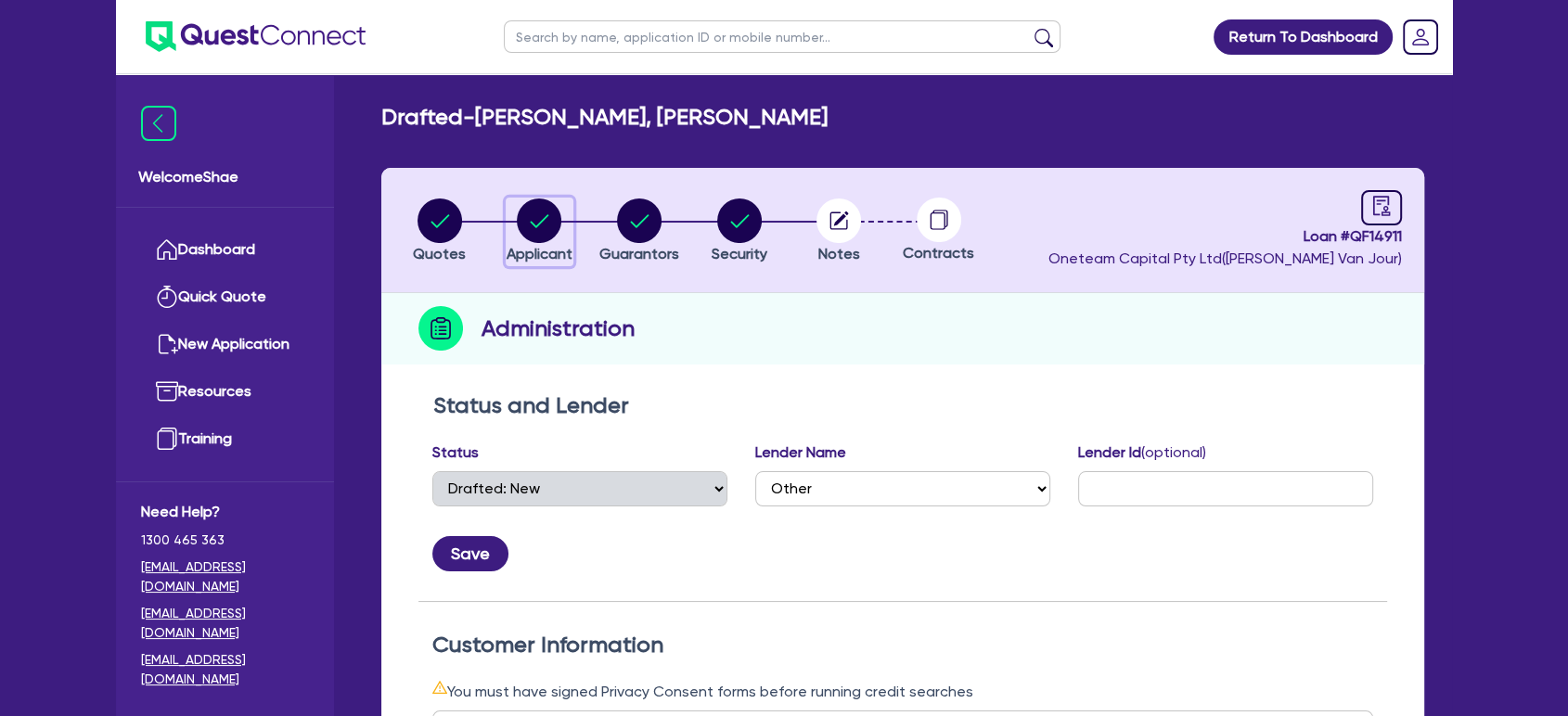
click at [555, 229] on circle "button" at bounding box center [539, 220] width 45 height 45
select select "SOLE_TRADER"
select select "BUILDING_CONSTRUCTION"
select select "TRADES_SERVICES_BUSINESSES_GOVERNMENT"
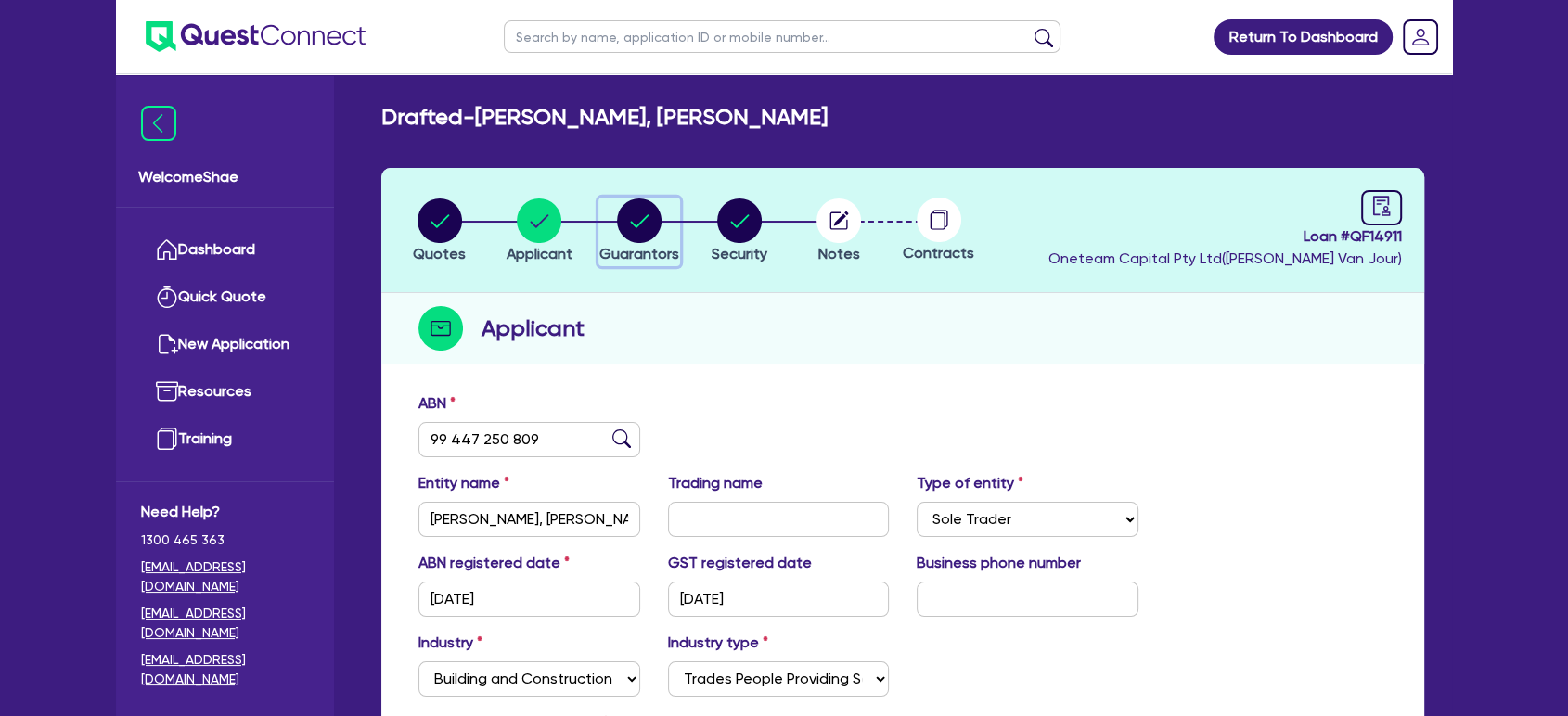
drag, startPoint x: 633, startPoint y: 224, endPoint x: 674, endPoint y: 251, distance: 49.1
click at [634, 224] on icon "button" at bounding box center [639, 220] width 45 height 45
select select "MR"
select select "WA"
select select "MARRIED"
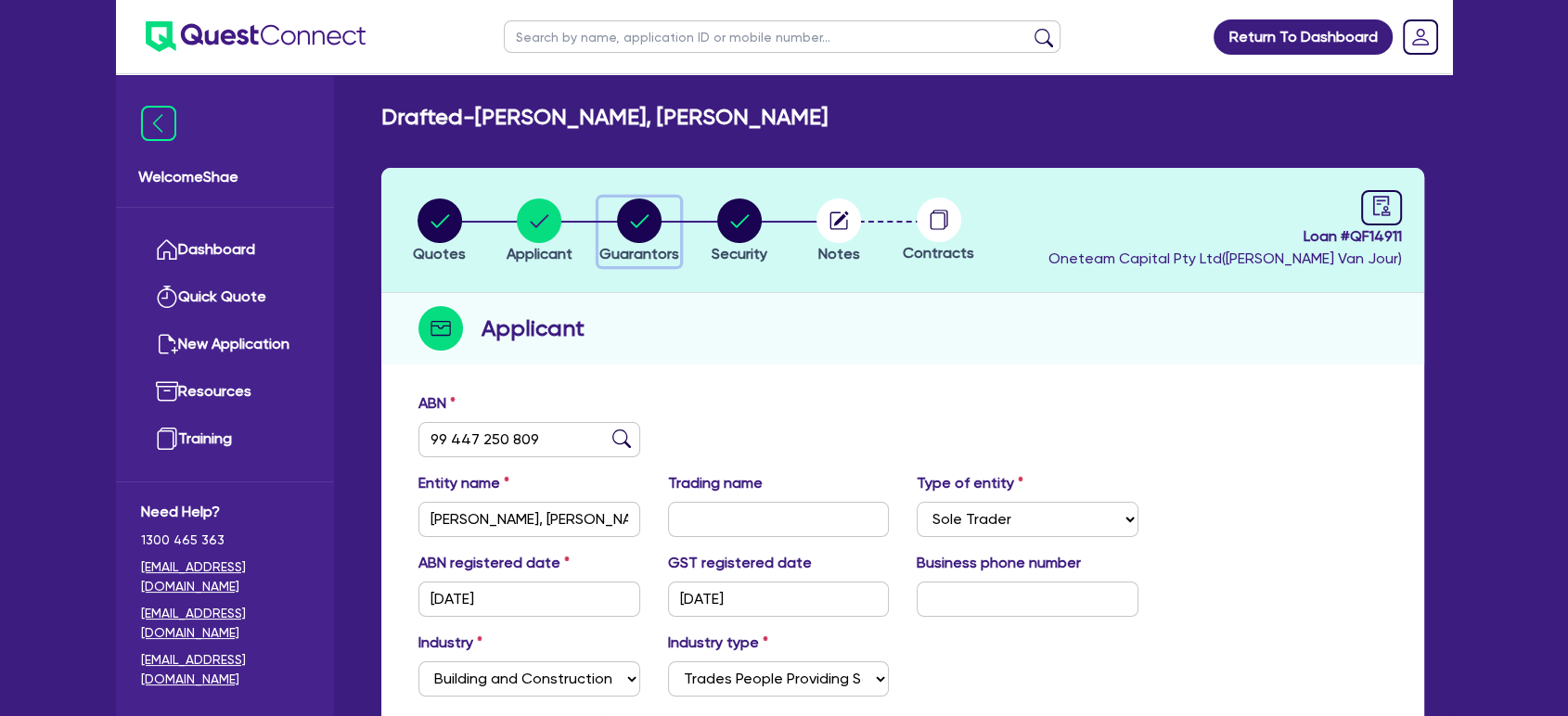
select select "PROPERTY"
select select "CASH"
select select "HOUSEHOLD_PERSONAL"
select select "VEHICLE"
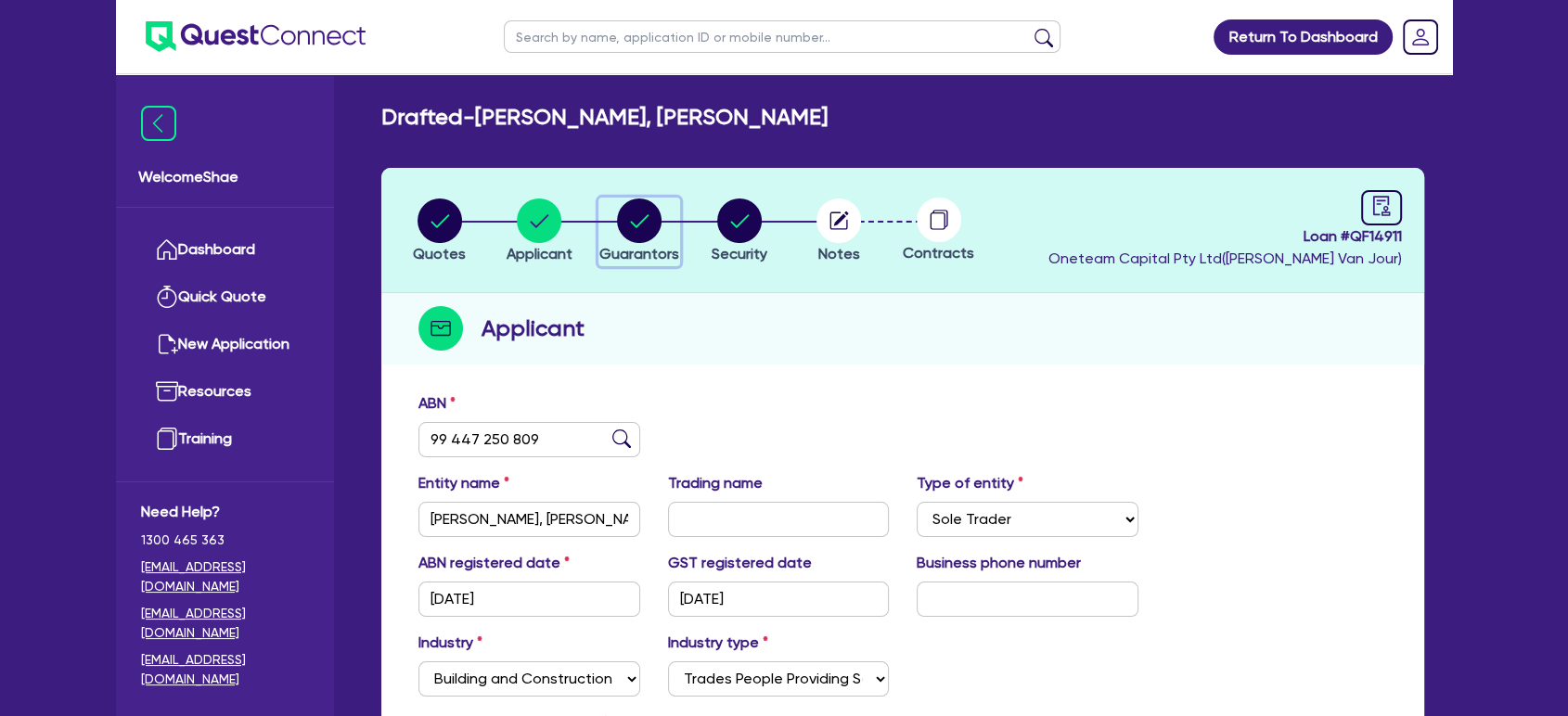
select select "MORTGAGE"
select select "CREDIT_CARD"
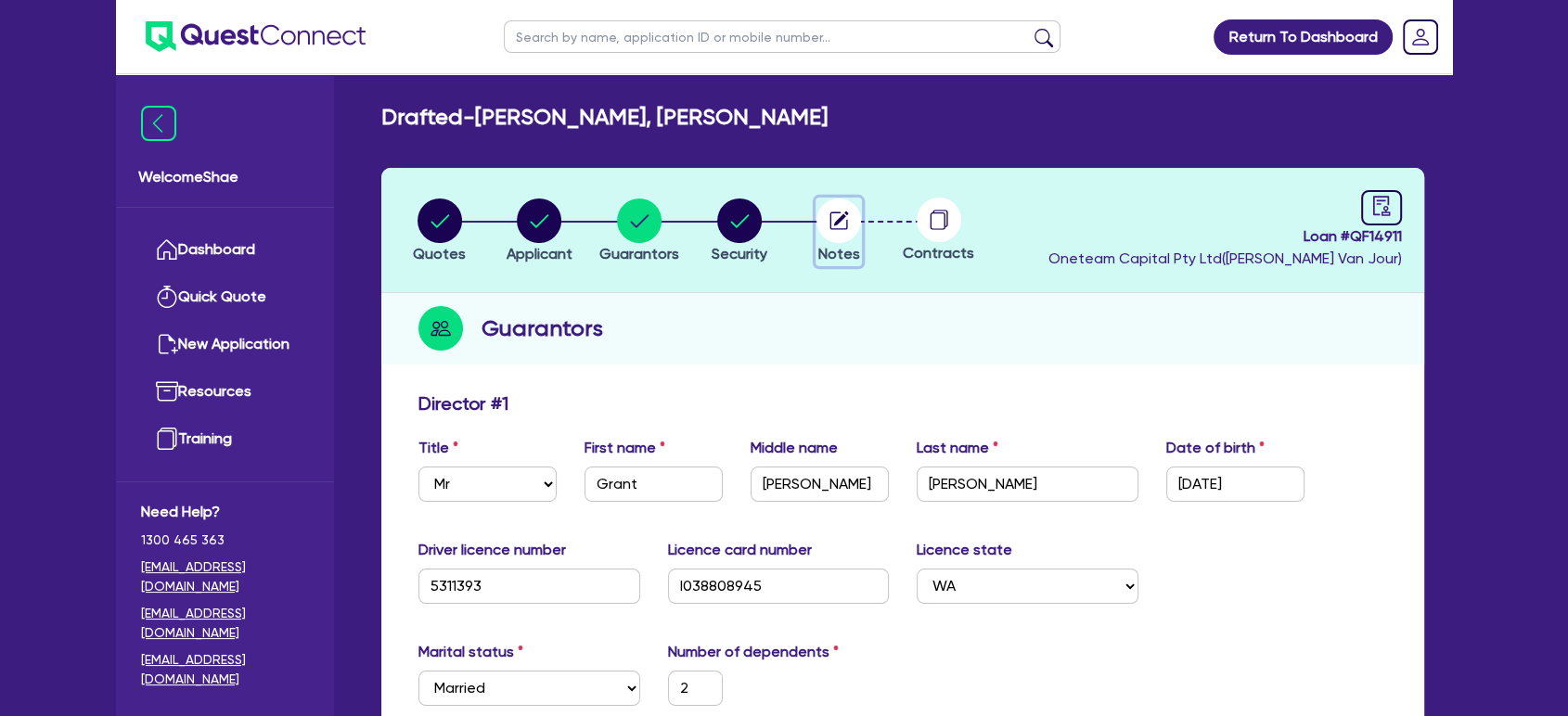
drag, startPoint x: 855, startPoint y: 223, endPoint x: 846, endPoint y: 229, distance: 10.8
click at [855, 223] on circle "button" at bounding box center [839, 220] width 45 height 45
select select "Other"
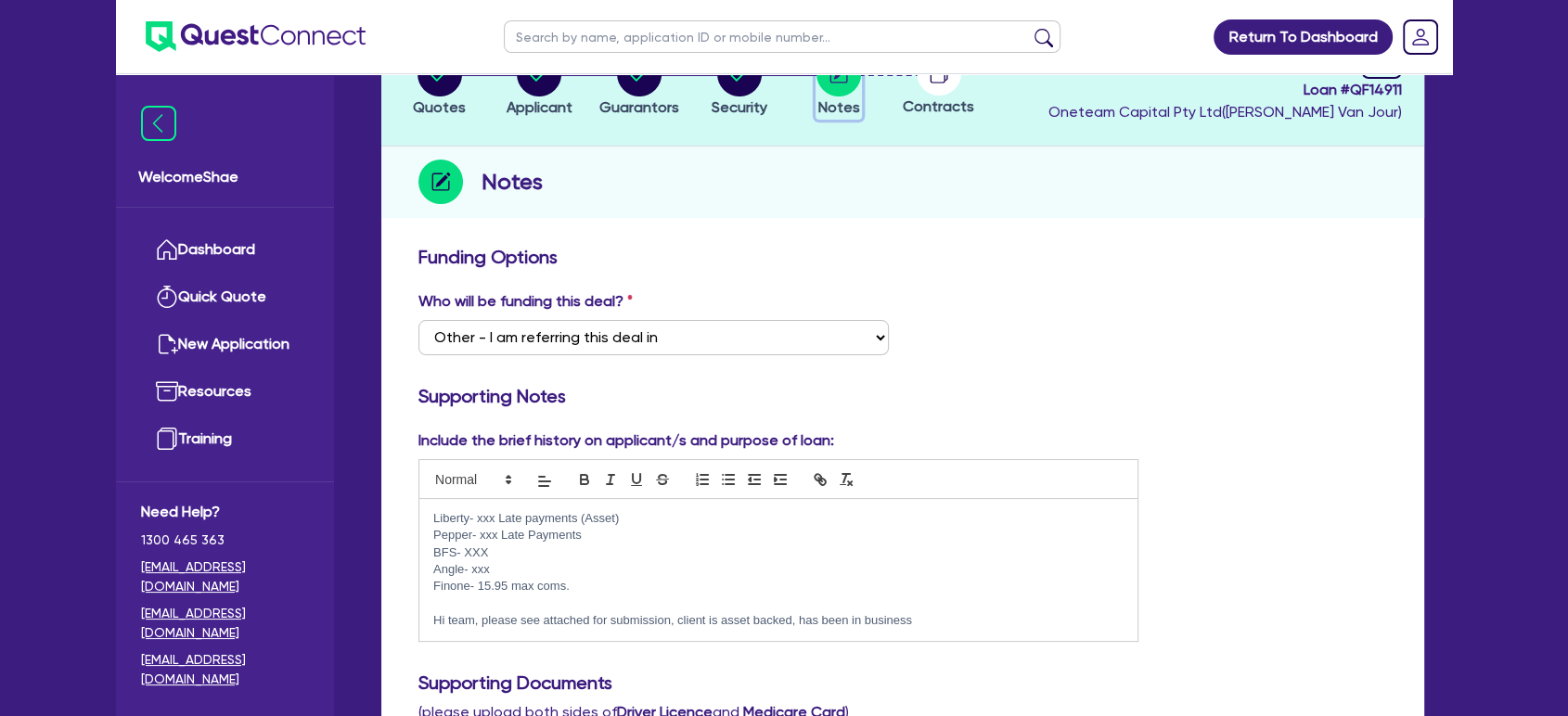
scroll to position [412, 0]
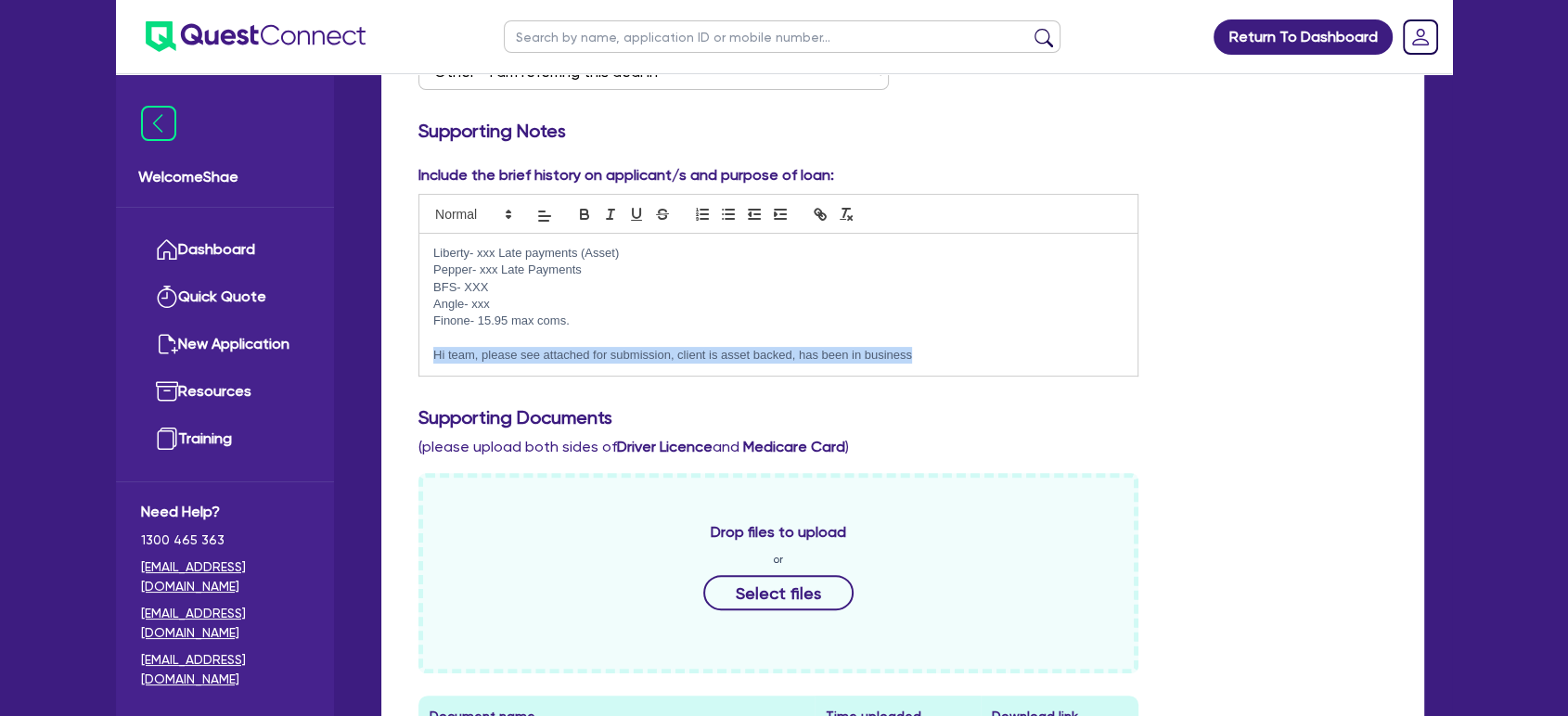
drag, startPoint x: 438, startPoint y: 349, endPoint x: 991, endPoint y: 358, distance: 553.1
click at [991, 358] on div "Liberty- xxx Late payments (Asset) Pepper- xxx Late Payments BFS- XXX Angle- xx…" at bounding box center [779, 304] width 718 height 142
click at [992, 341] on p at bounding box center [778, 338] width 691 height 16
drag, startPoint x: 440, startPoint y: 355, endPoint x: 987, endPoint y: 381, distance: 547.6
click at [987, 381] on div "Include the brief history on applicant/s and purpose of loan: Liberty- xxx Late…" at bounding box center [902, 277] width 996 height 227
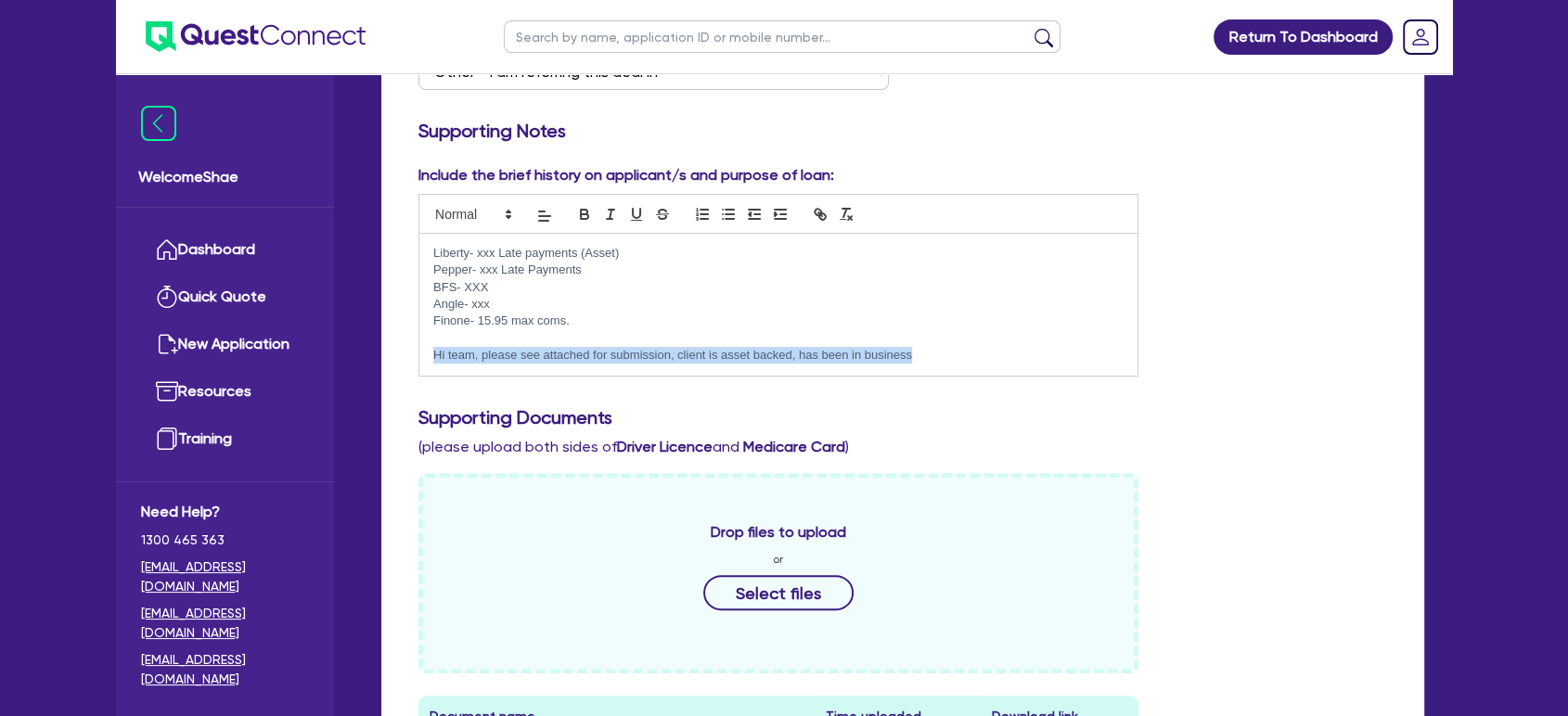
copy p "Hi team, please see attached for submission, client is asset backed, has been i…"
drag, startPoint x: 1276, startPoint y: 664, endPoint x: 1249, endPoint y: 649, distance: 30.9
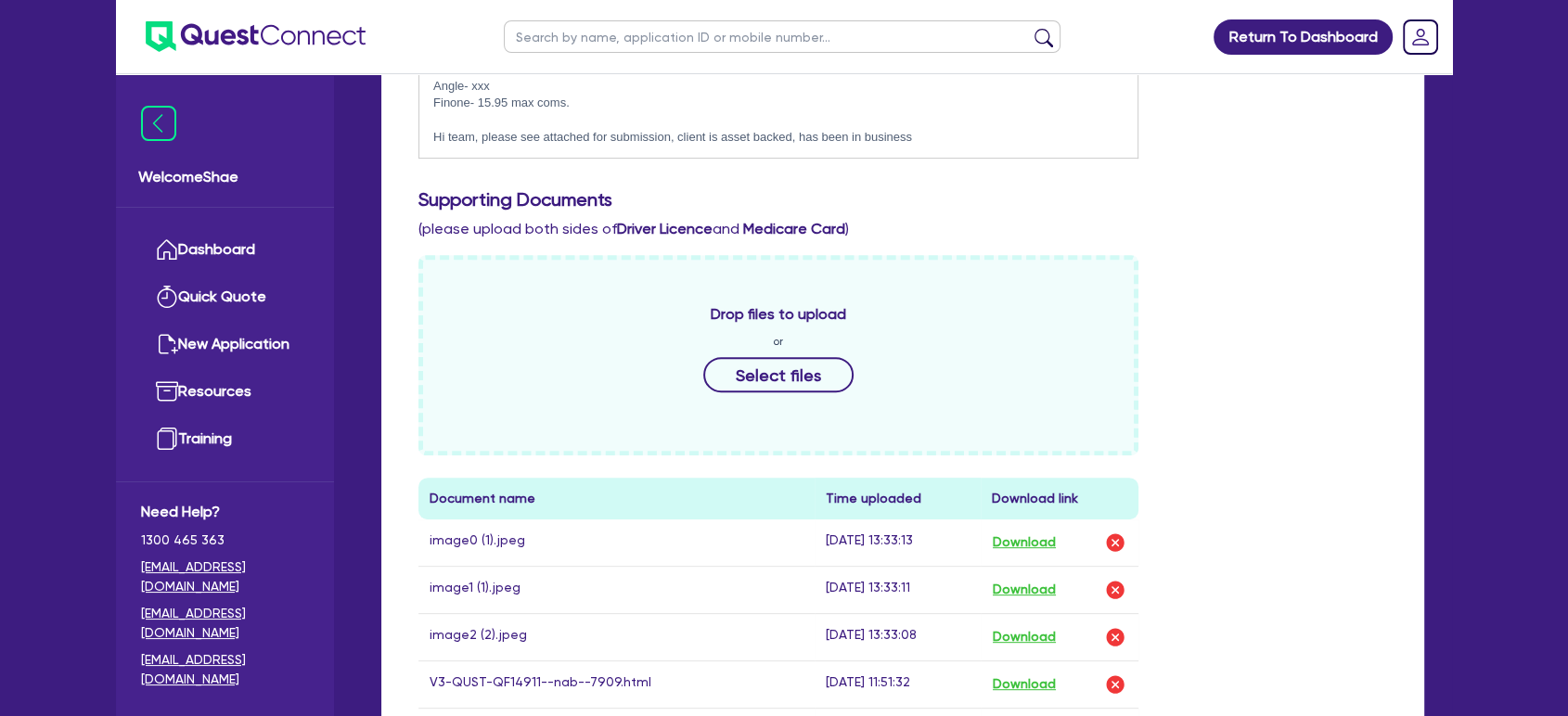
scroll to position [928, 0]
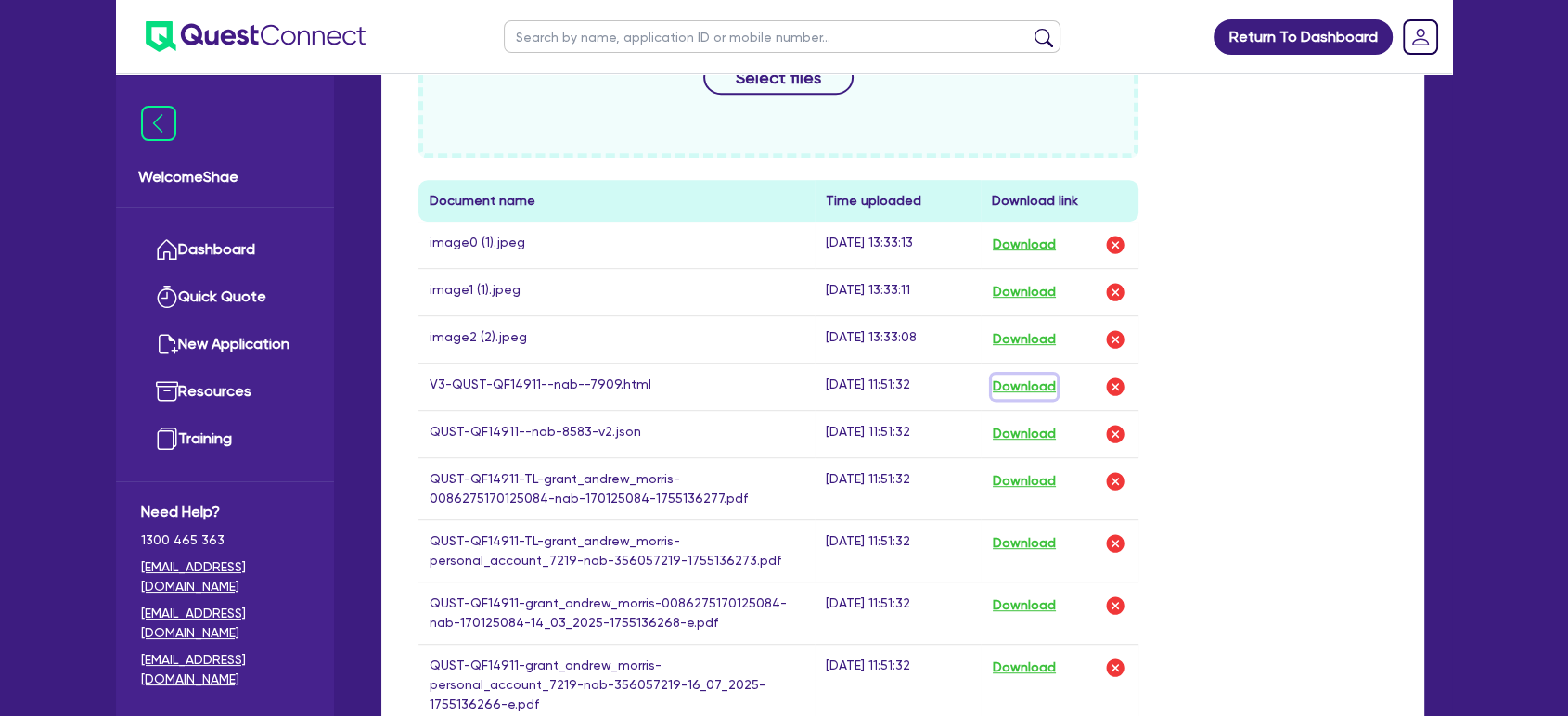
click at [1008, 379] on button "Download" at bounding box center [1025, 386] width 65 height 24
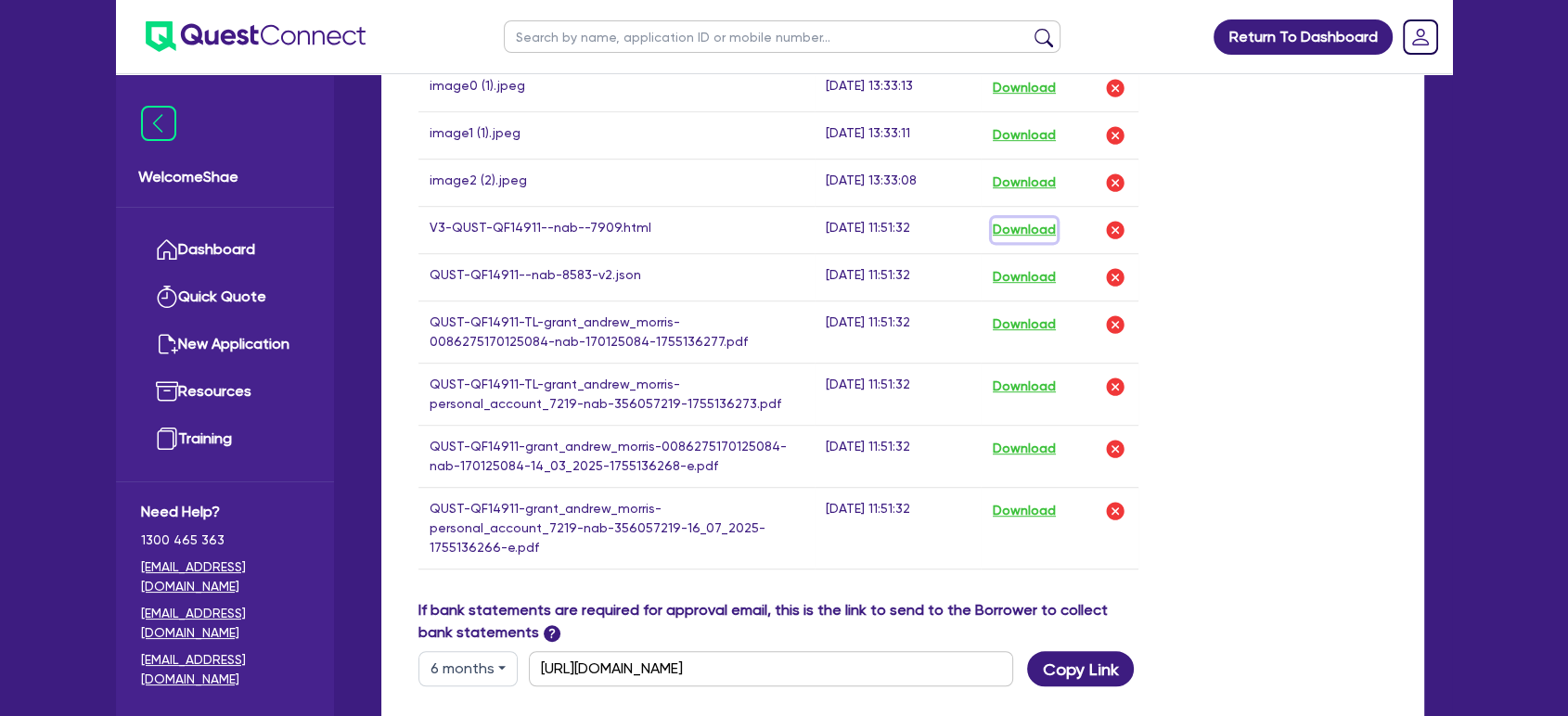
scroll to position [1395, 0]
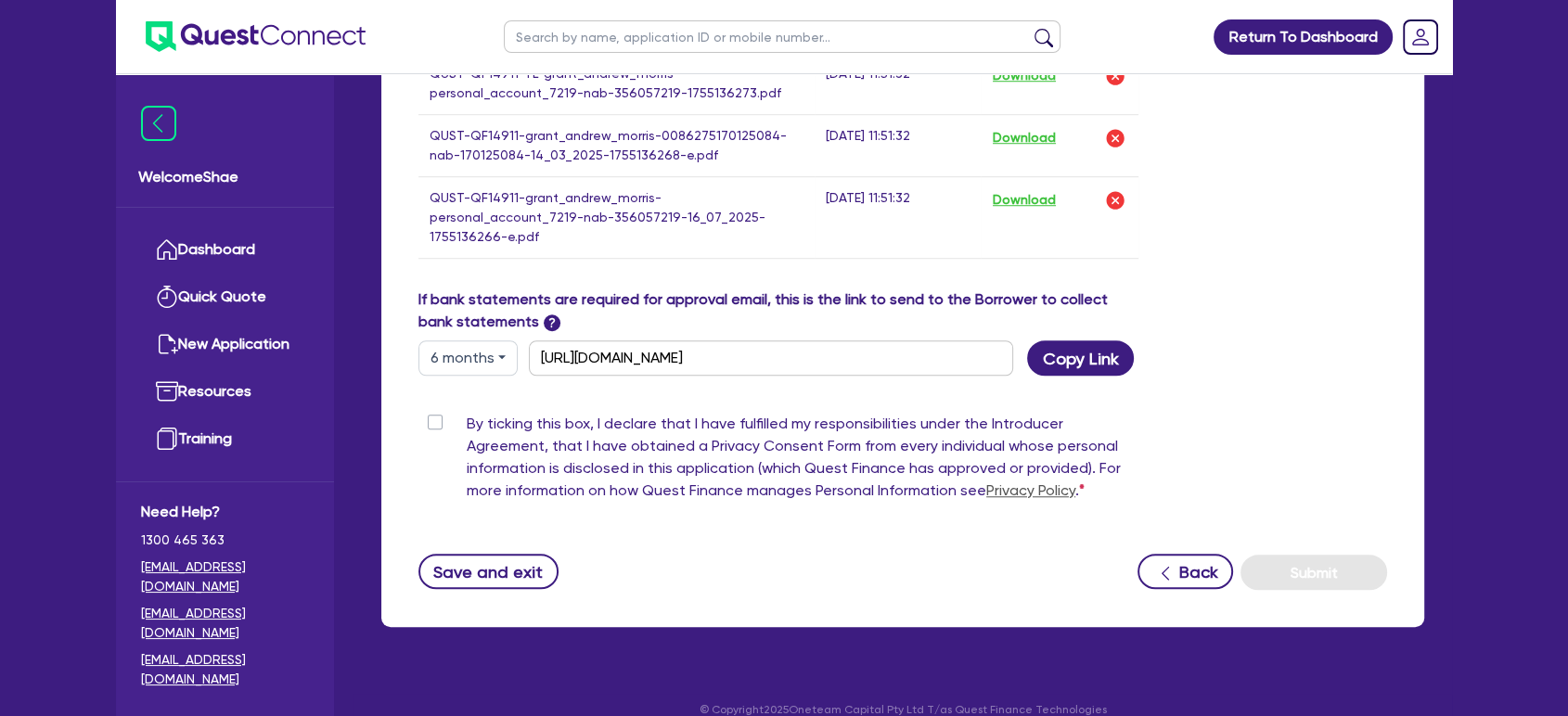
click at [1057, 553] on div "Save and exit Back Submit" at bounding box center [902, 571] width 996 height 36
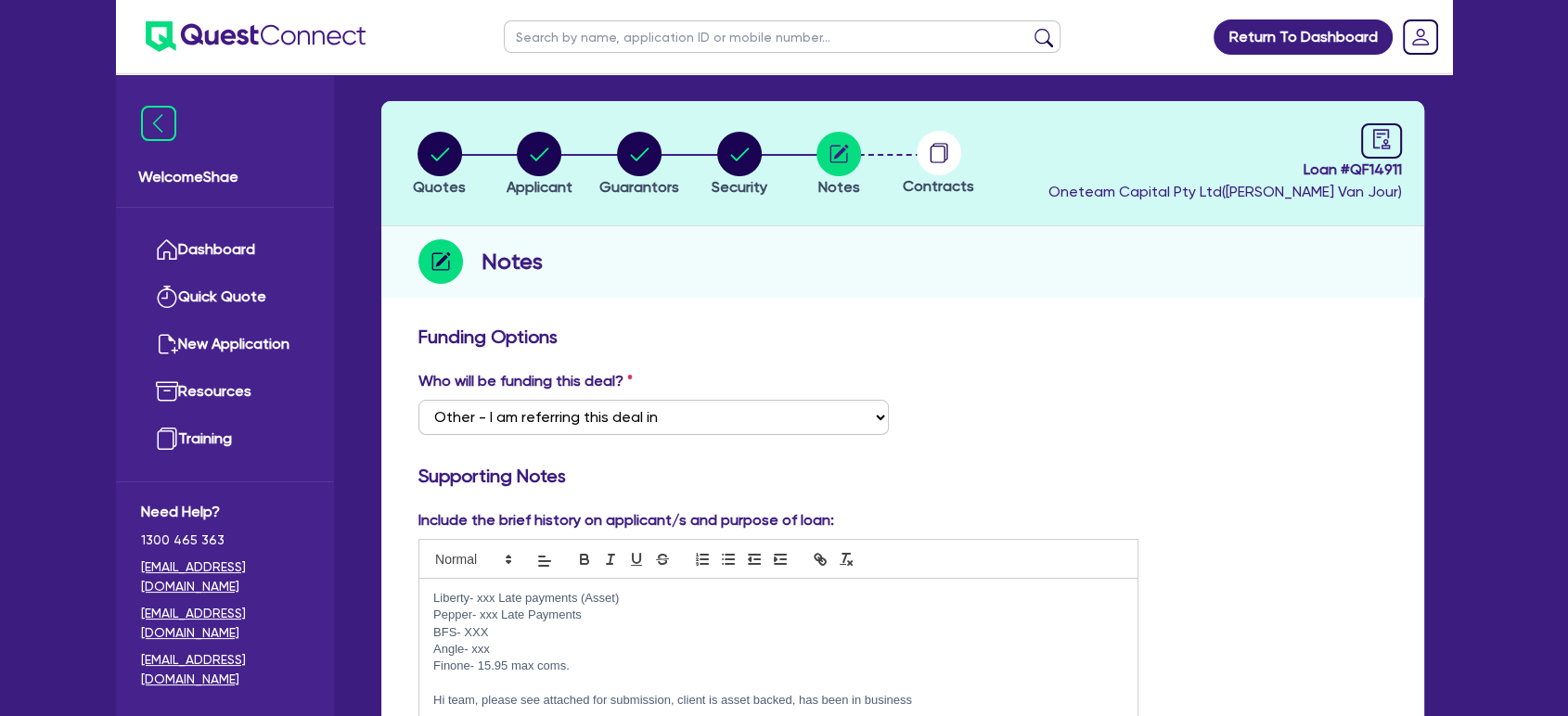
scroll to position [0, 0]
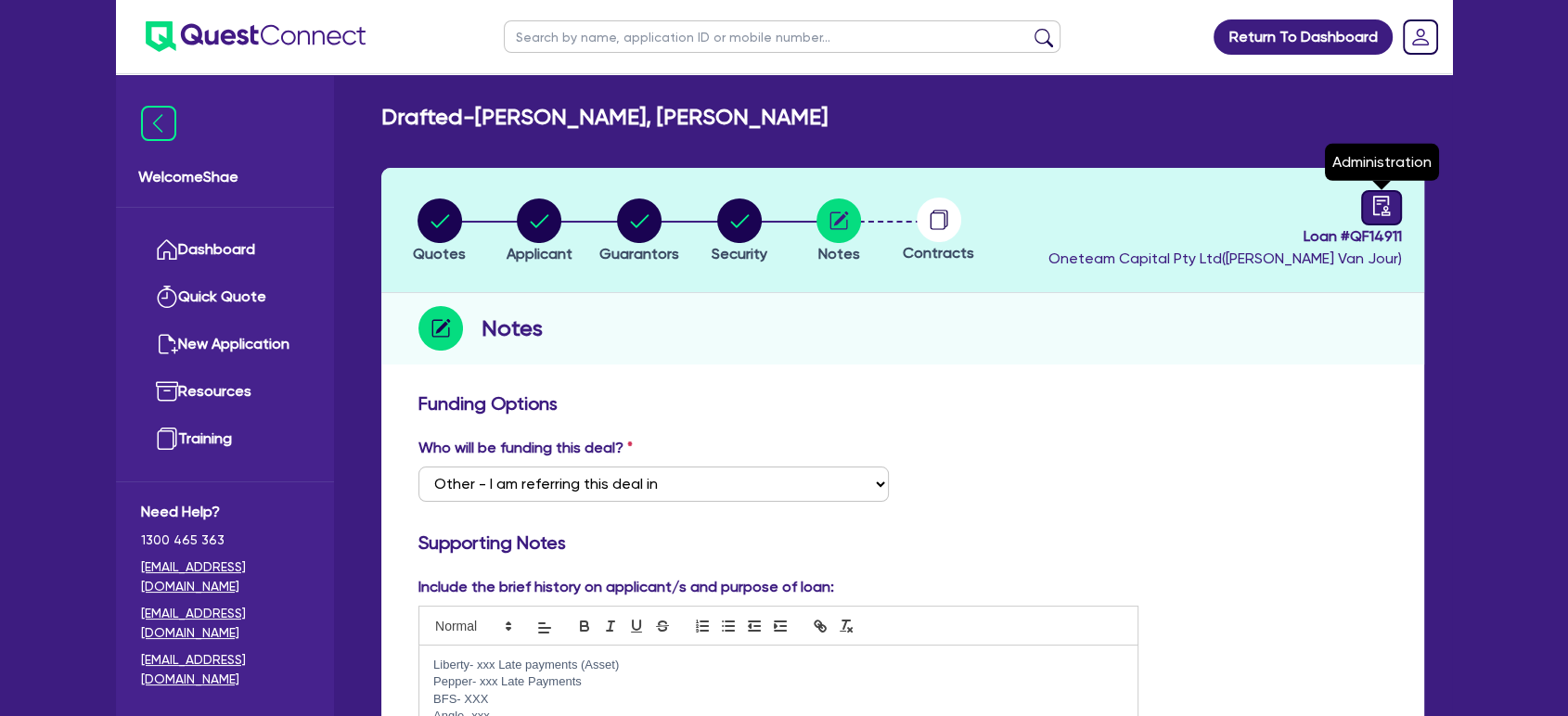
click at [1390, 210] on icon "audit" at bounding box center [1381, 205] width 20 height 20
select select "DRAFTED_NEW"
select select "Other"
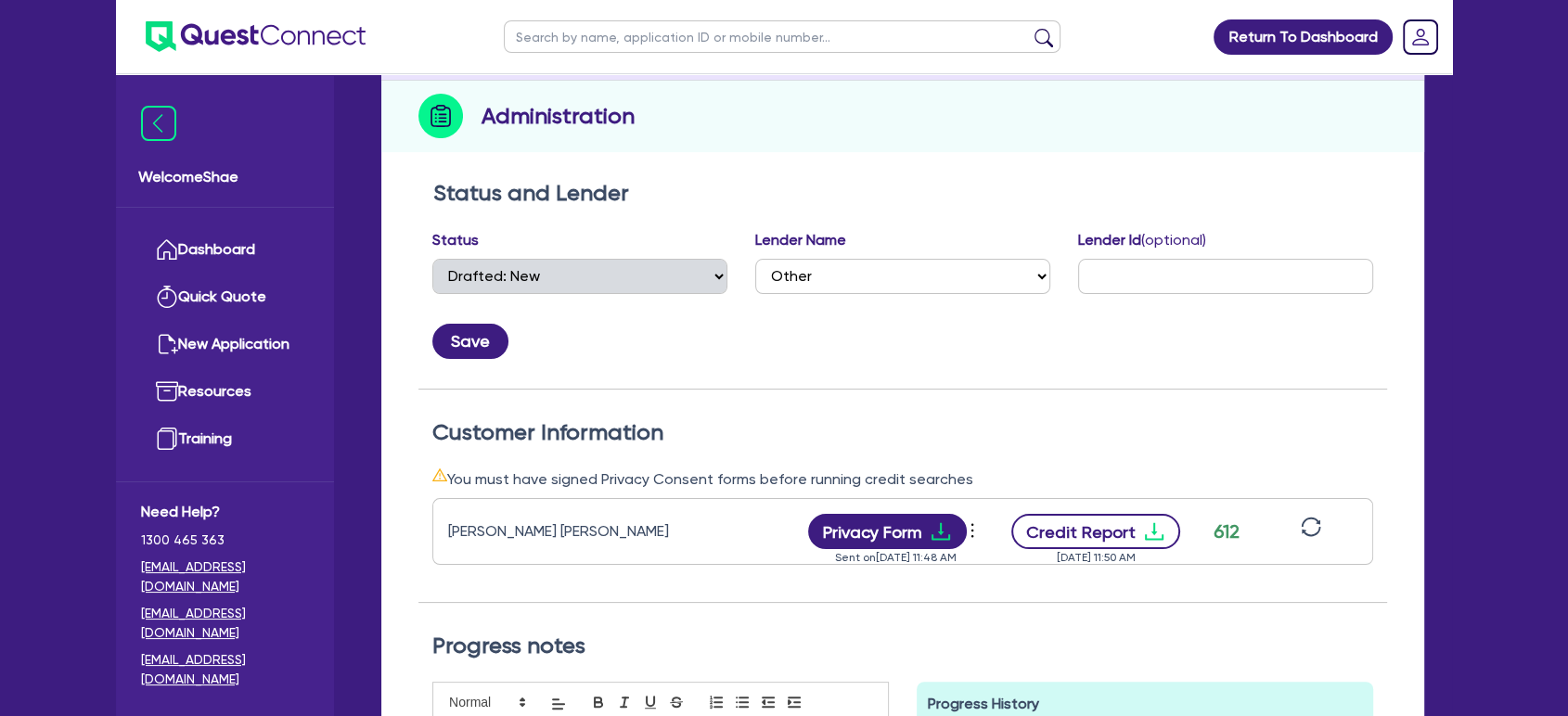
scroll to position [412, 0]
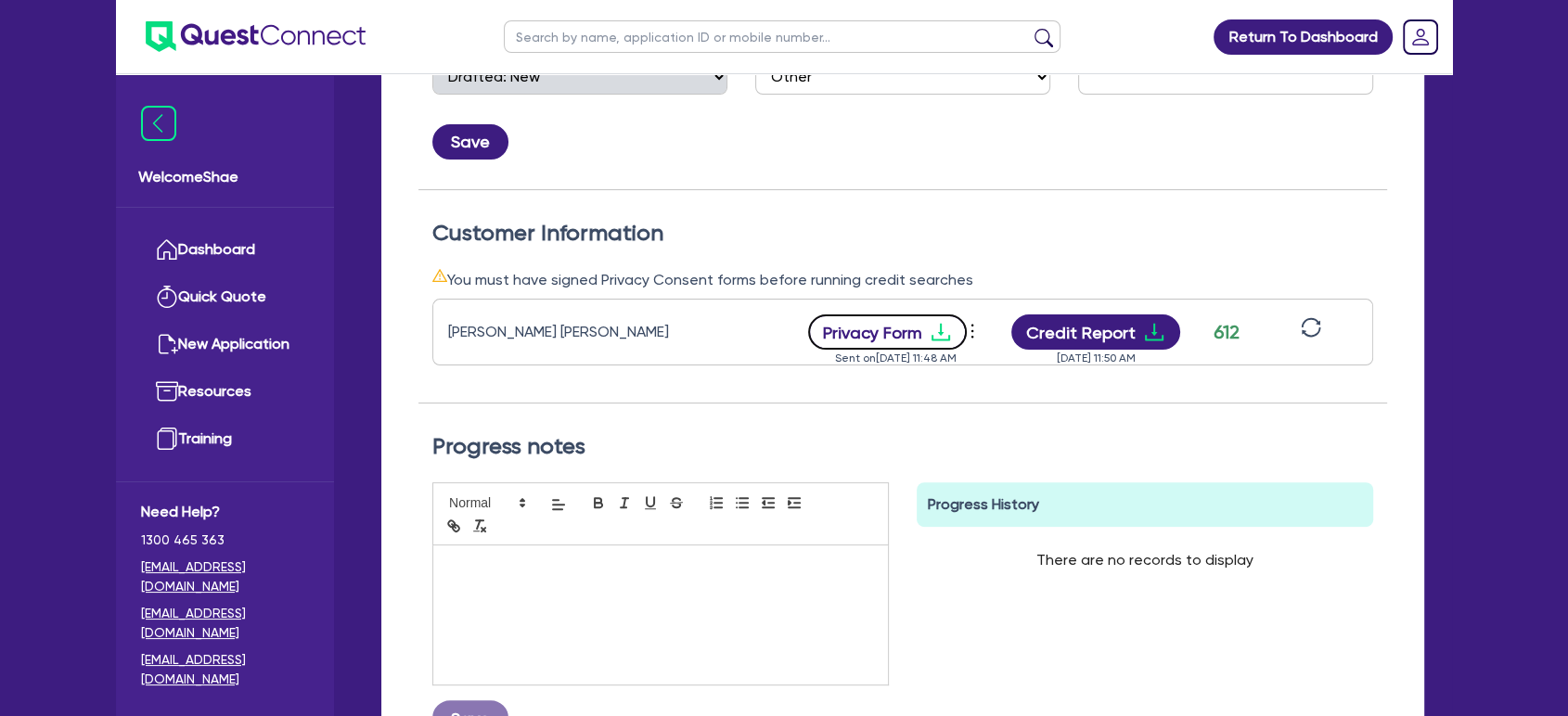
click at [936, 333] on icon "download" at bounding box center [941, 331] width 22 height 22
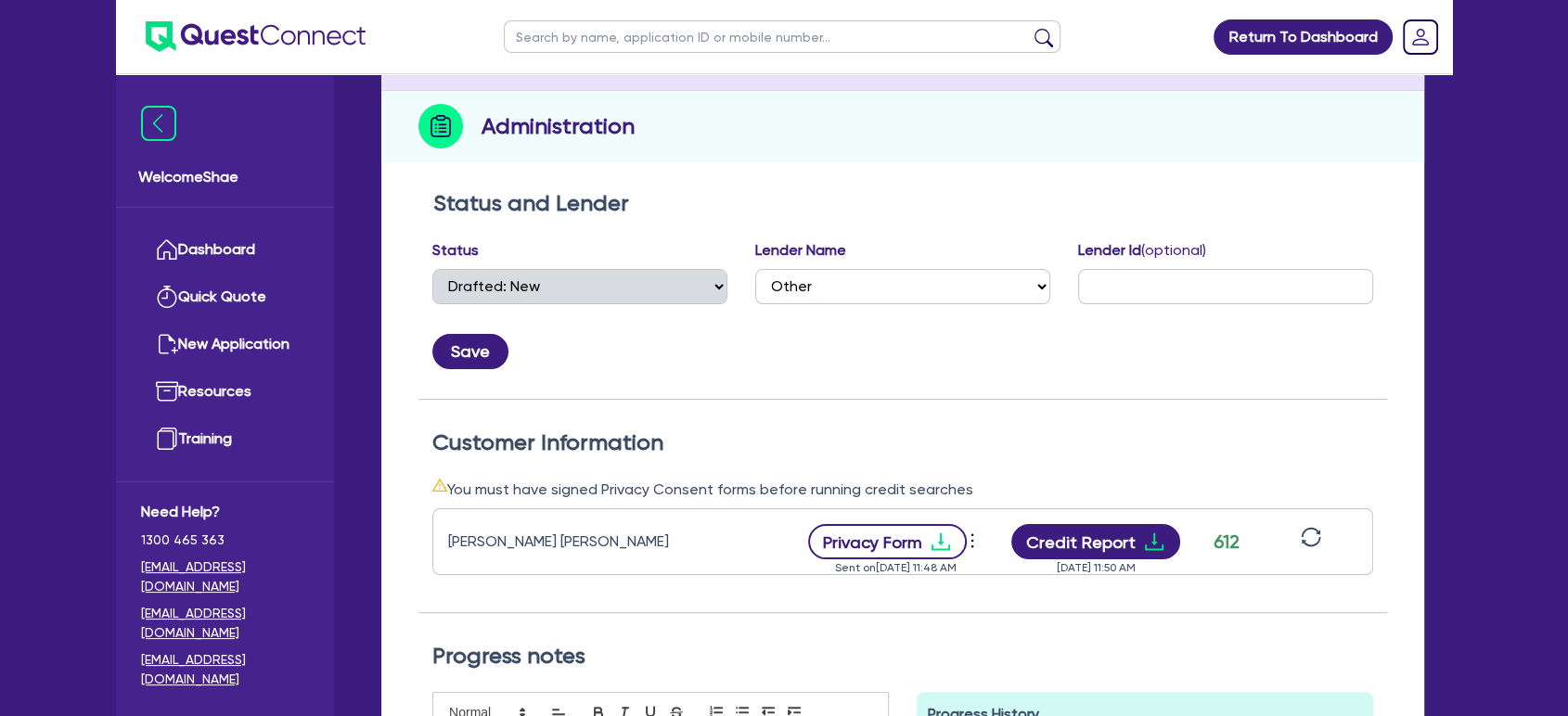
scroll to position [0, 0]
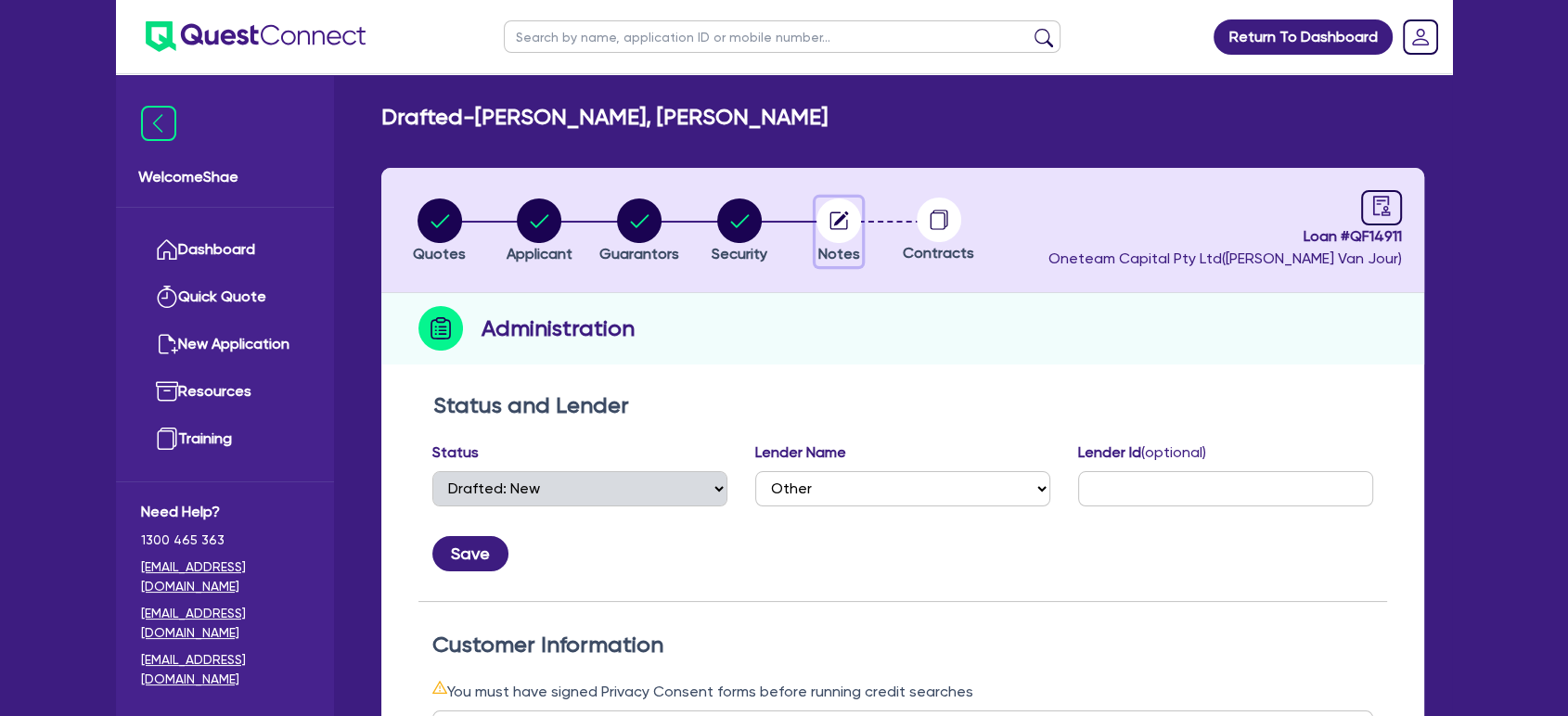
click at [843, 226] on circle "button" at bounding box center [839, 220] width 45 height 45
select select "Other"
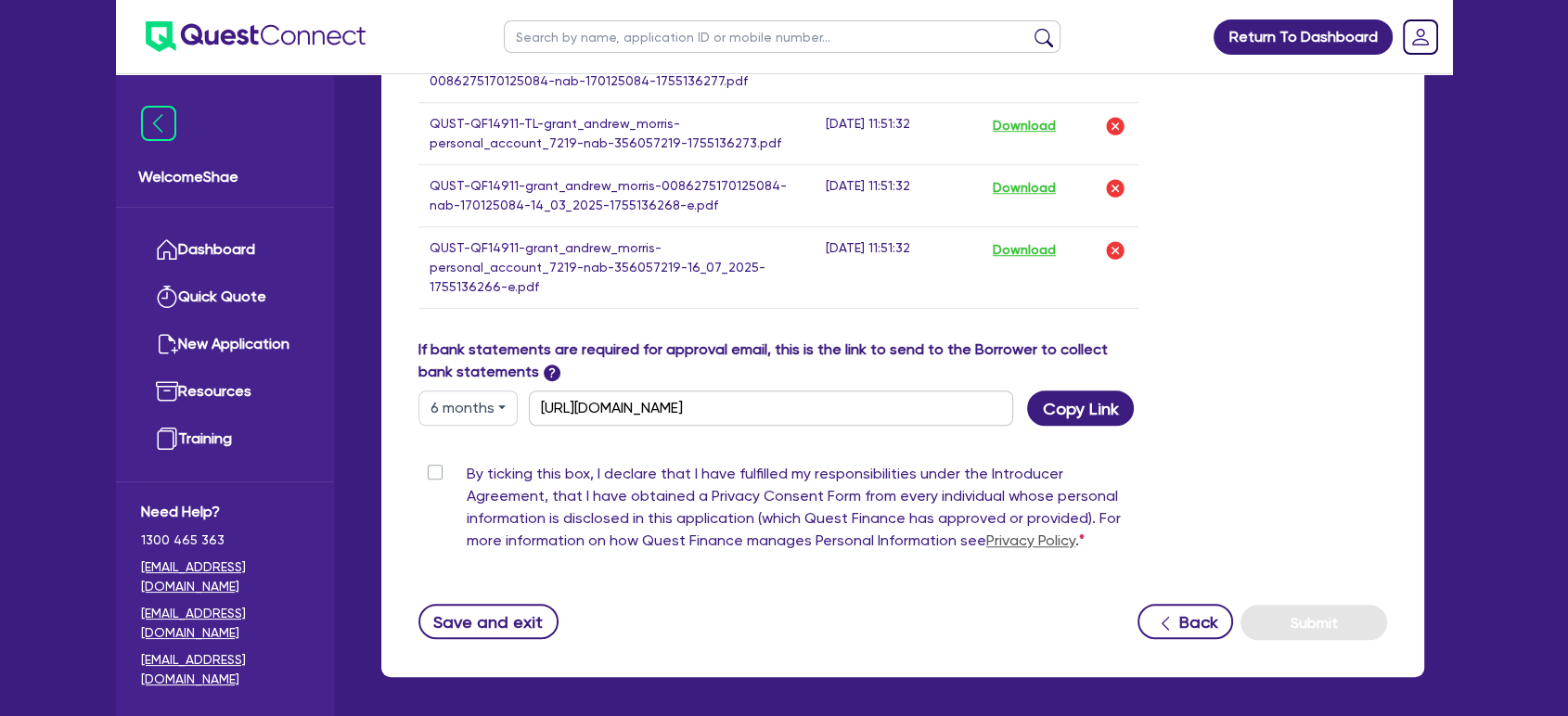
scroll to position [1395, 0]
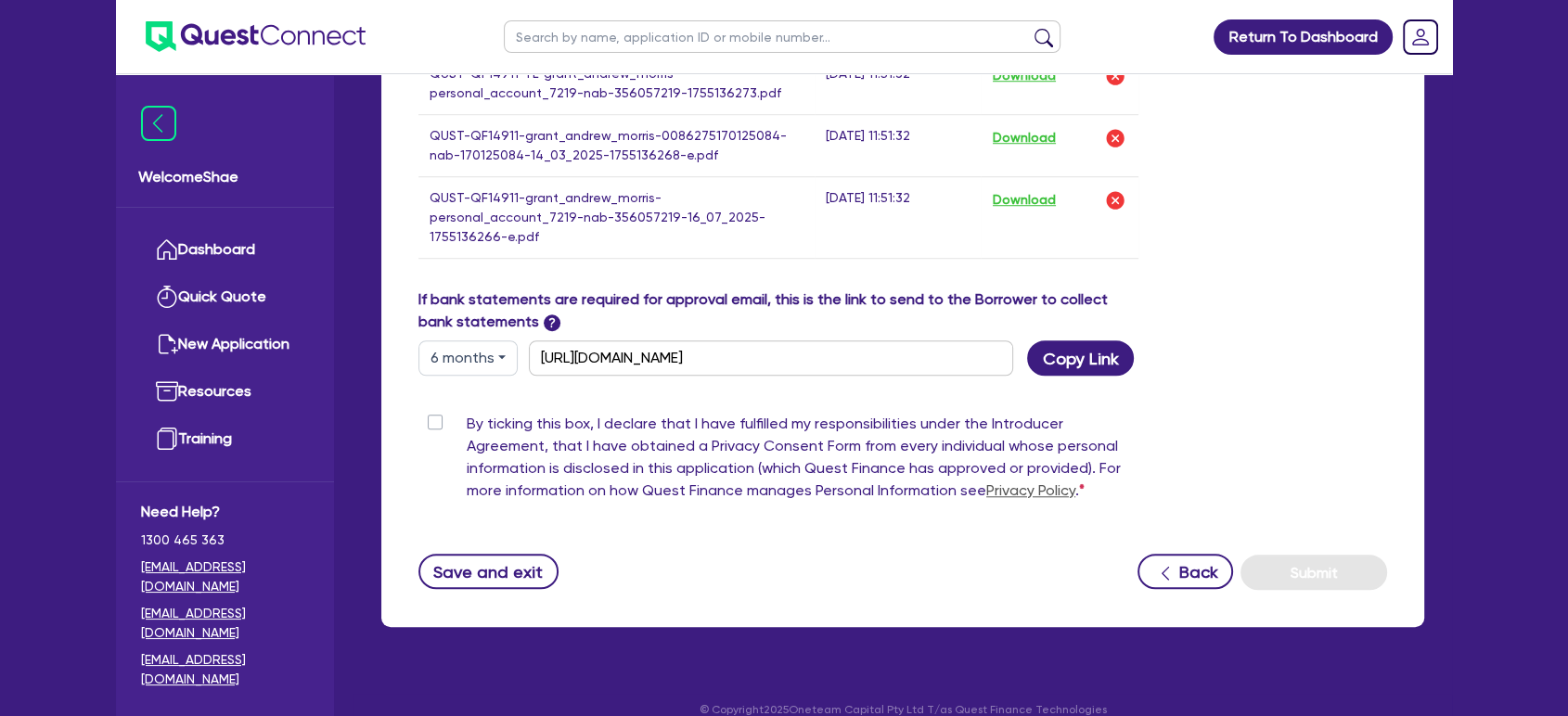
click at [466, 413] on label "By ticking this box, I declare that I have fulfilled my responsibilities under …" at bounding box center [802, 460] width 671 height 97
click at [430, 413] on input "By ticking this box, I declare that I have fulfilled my responsibilities under …" at bounding box center [426, 421] width 15 height 17
checkbox input "true"
click at [1298, 554] on button "Submit" at bounding box center [1313, 571] width 147 height 35
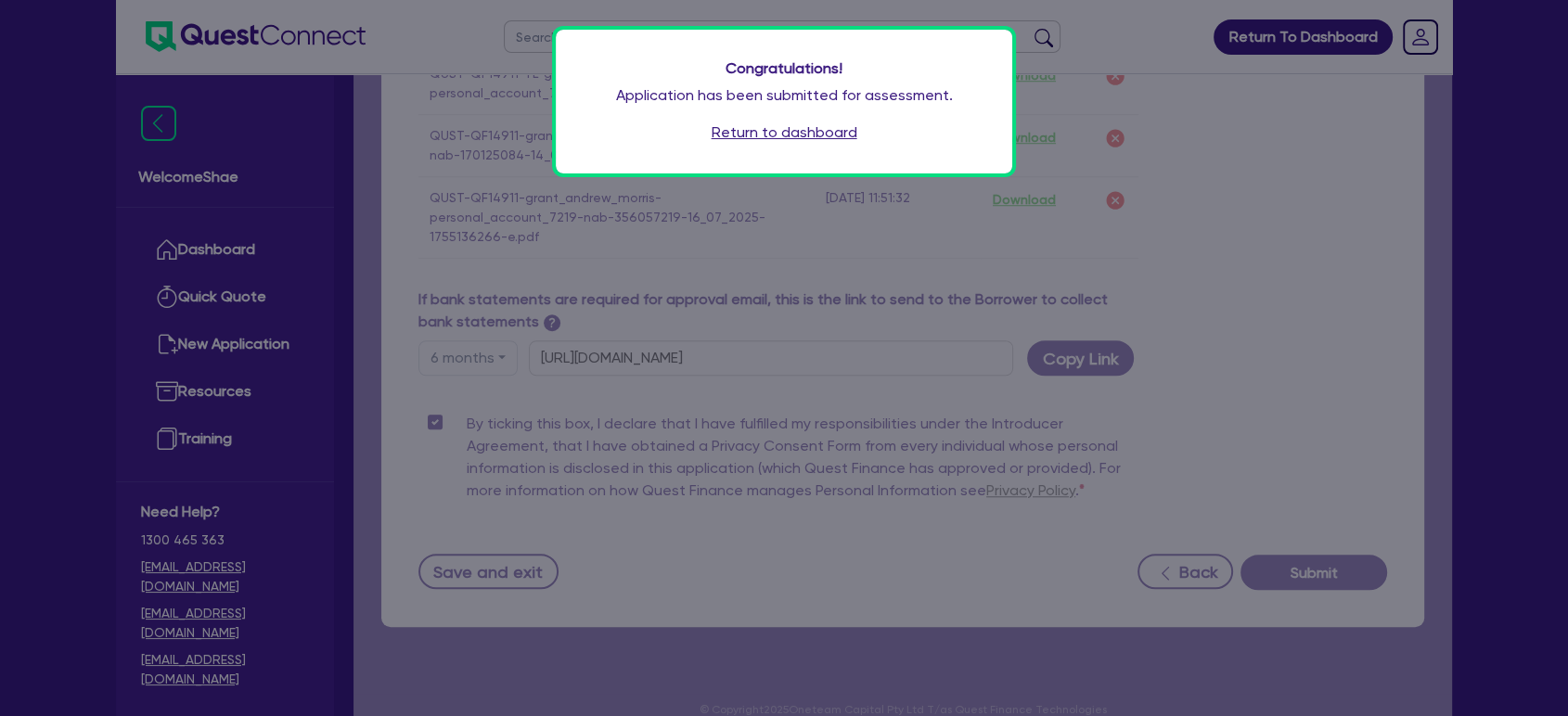
click at [1337, 297] on div "Congratulations! Application has been submitted for assessment. Return to dashb…" at bounding box center [784, 358] width 1568 height 716
click at [1335, 296] on div "Congratulations! Application has been submitted for assessment. Return to dashb…" at bounding box center [784, 358] width 1568 height 716
click at [1328, 294] on div "Congratulations! Application has been submitted for assessment. Return to dashb…" at bounding box center [784, 358] width 1568 height 716
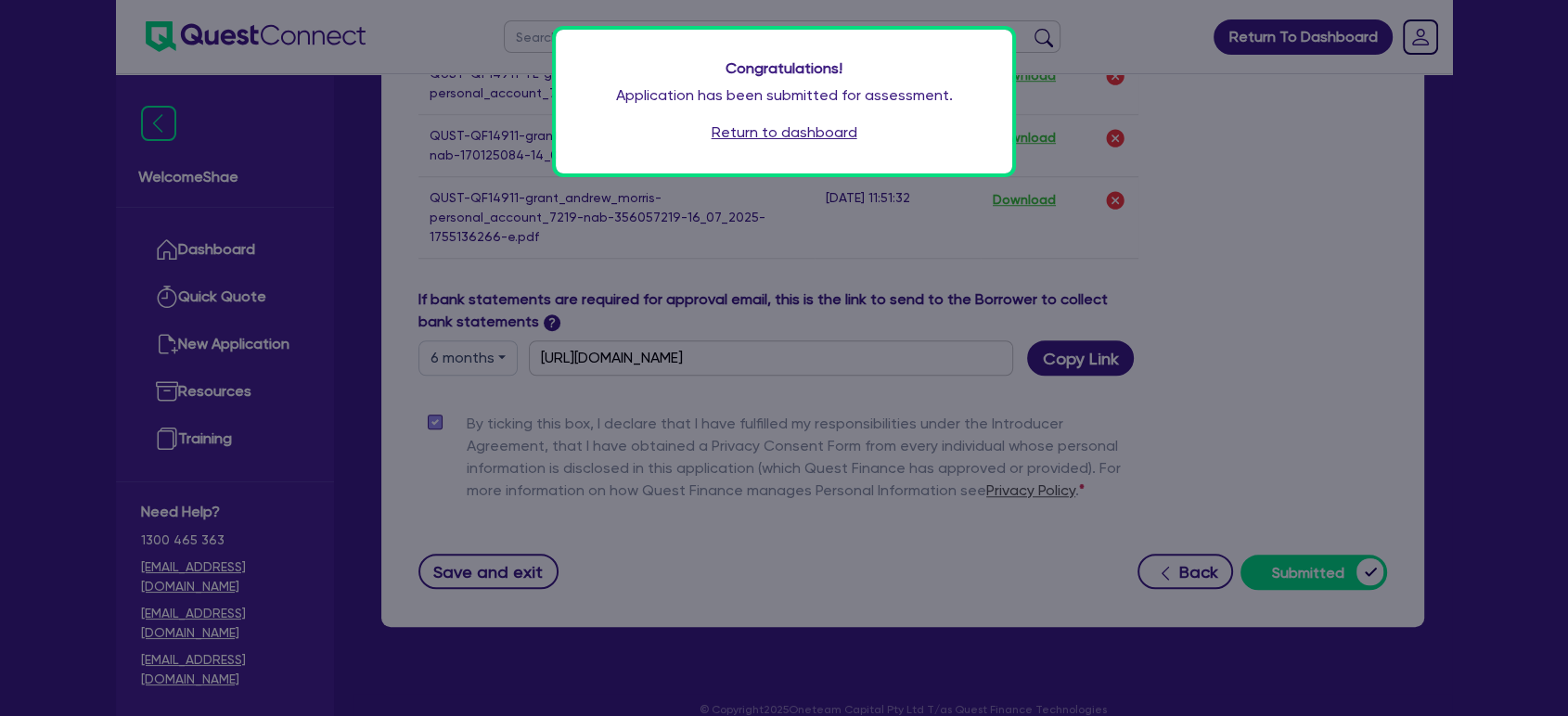
click at [798, 138] on link "Return to dashboard" at bounding box center [784, 132] width 146 height 22
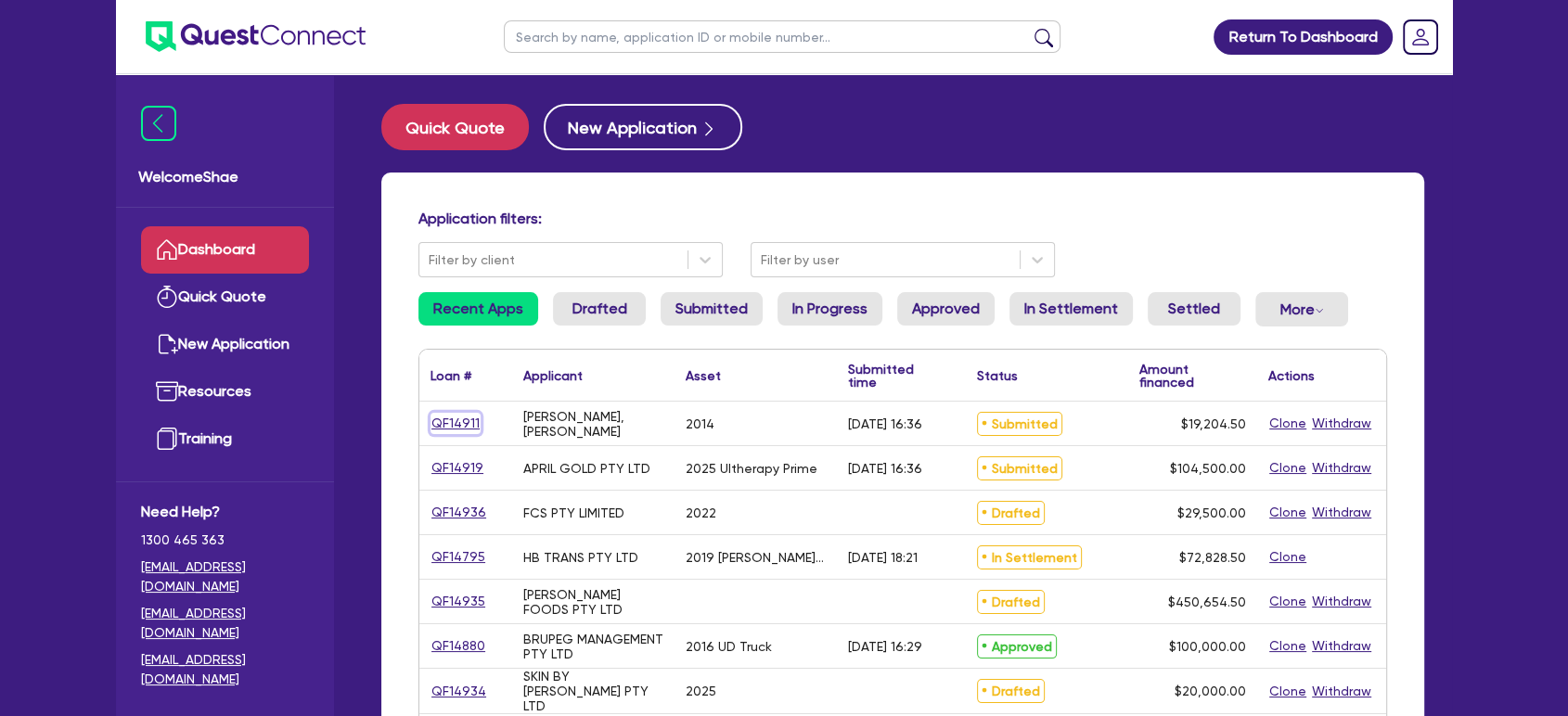
click at [461, 422] on link "QF14911" at bounding box center [456, 423] width 50 height 21
select select "CARS_AND_LIGHT_TRUCKS"
select select "PASSENGER_VEHICLES"
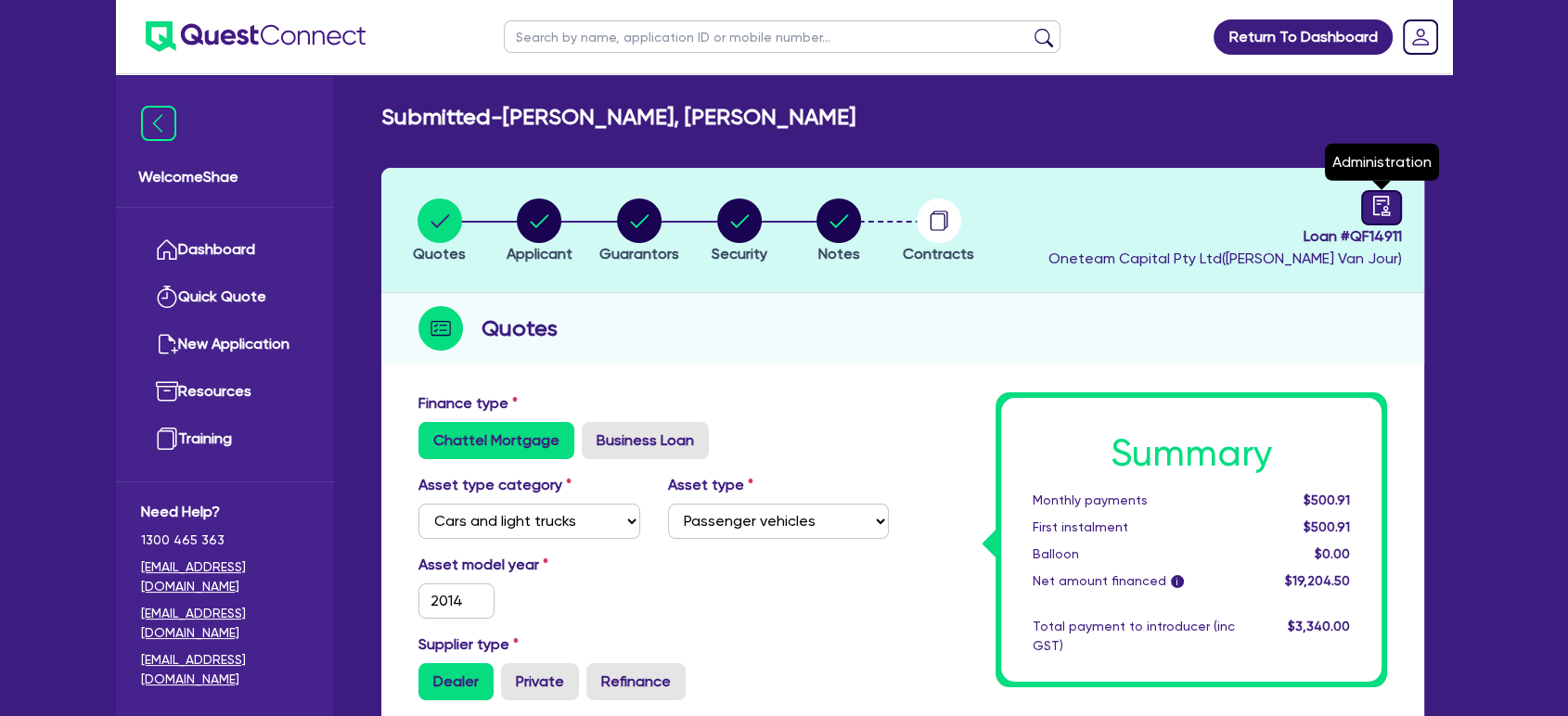
click at [1370, 212] on link at bounding box center [1381, 208] width 41 height 35
select select "SUBMITTED_NEW"
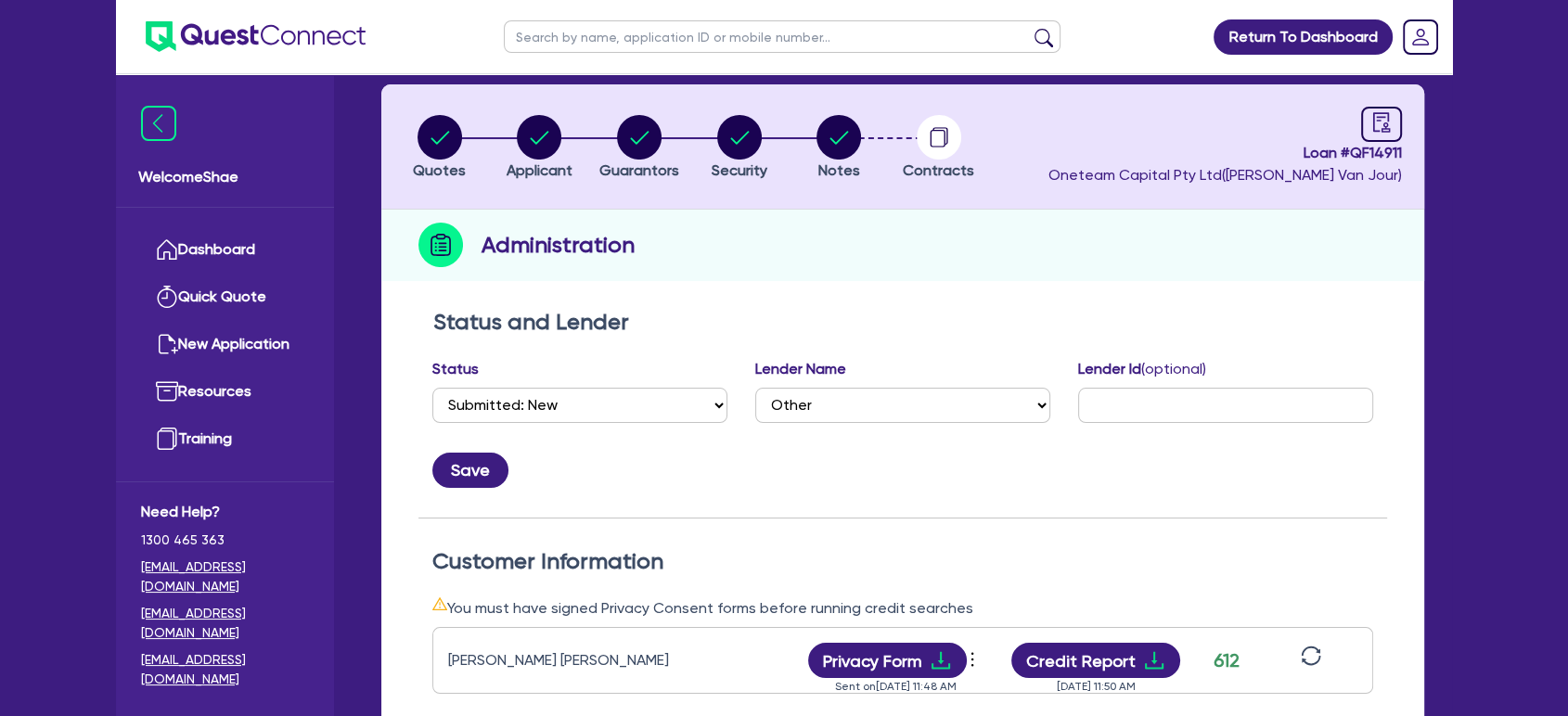
scroll to position [206, 0]
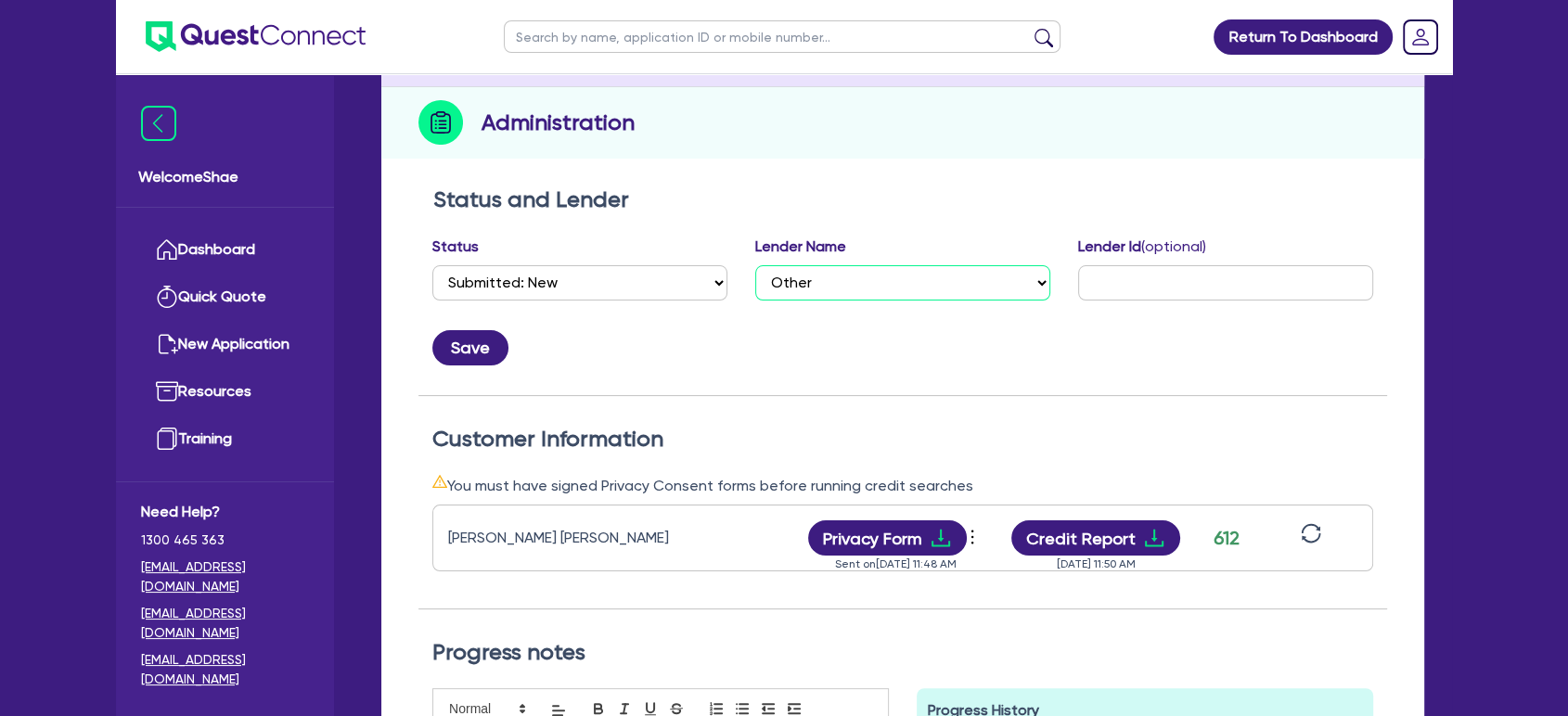
click at [804, 285] on select "Select AAMF AFS Alex Bank Angle Finance Azora Banjo BigStone BOQ Finance Brande…" at bounding box center [903, 282] width 295 height 35
select select "Finance One"
click at [756, 265] on select "Select AAMF AFS Alex Bank Angle Finance Azora Banjo BigStone BOQ Finance Brande…" at bounding box center [903, 282] width 295 height 35
click at [1089, 282] on input "text" at bounding box center [1226, 282] width 295 height 35
paste input "384204"
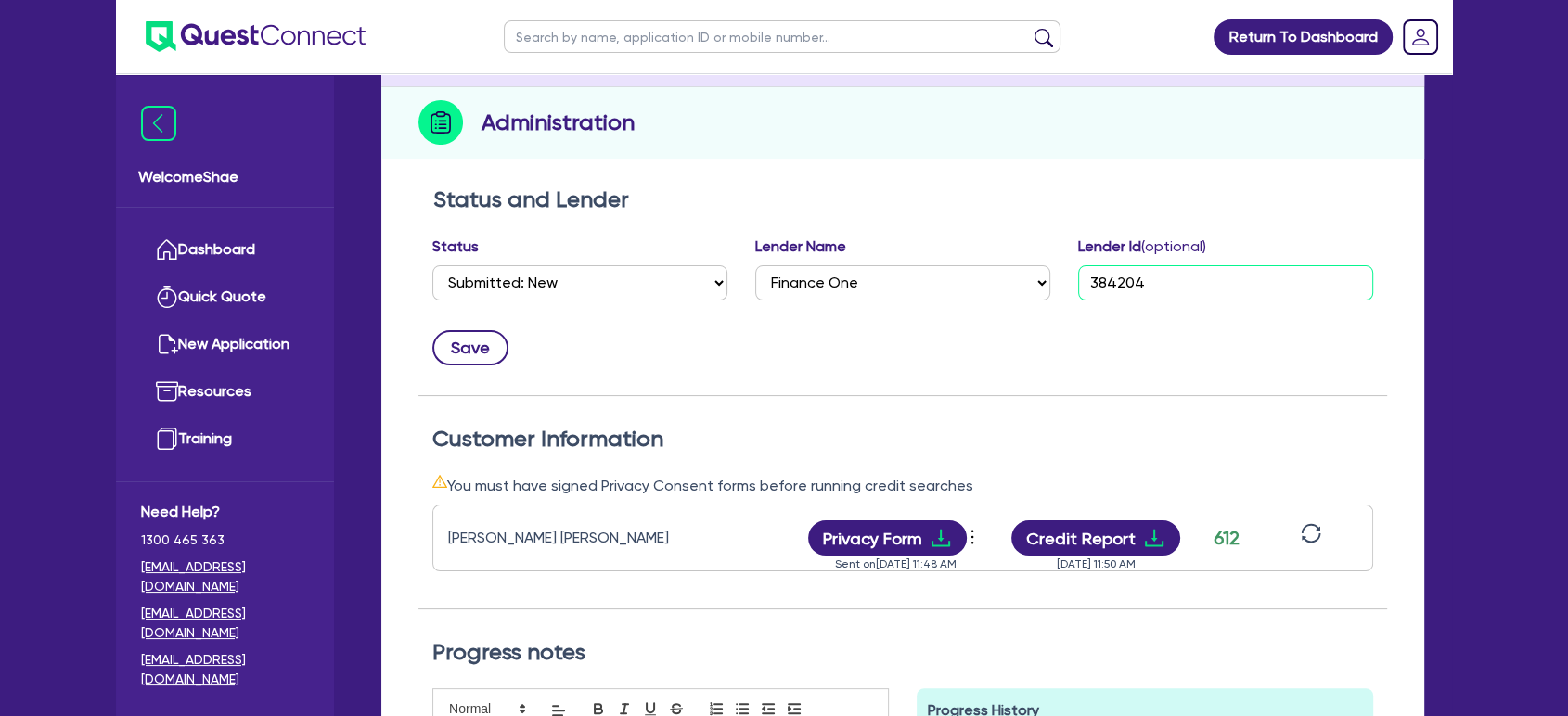
type input "384204"
drag, startPoint x: 475, startPoint y: 346, endPoint x: 594, endPoint y: 339, distance: 119.2
click at [486, 345] on button "Save" at bounding box center [469, 347] width 76 height 35
click at [611, 343] on div "Save" at bounding box center [902, 340] width 968 height 50
